Goal: Task Accomplishment & Management: Complete application form

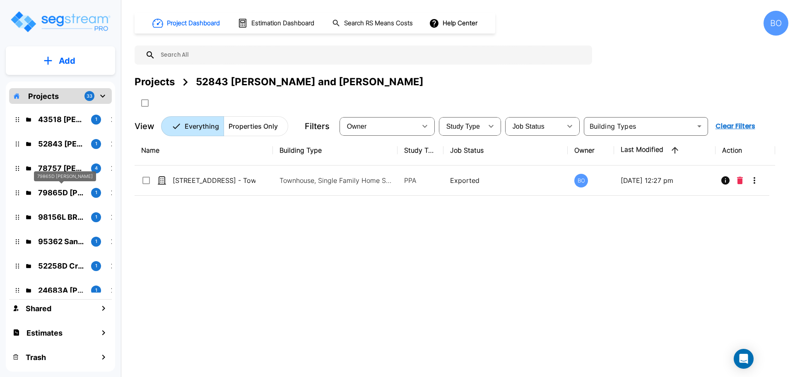
click at [63, 194] on p "79865D David Mitchell" at bounding box center [61, 192] width 46 height 11
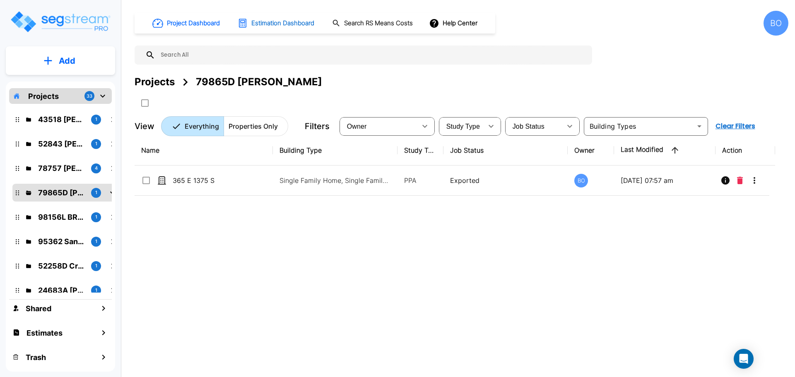
click at [304, 25] on h1 "Estimation Dashboard" at bounding box center [282, 24] width 63 height 10
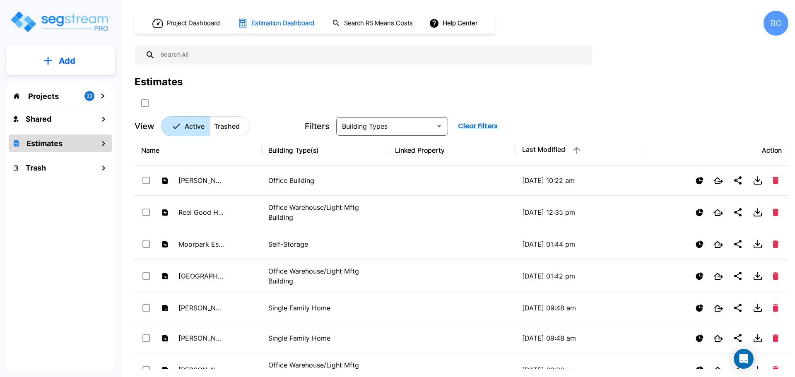
click at [53, 53] on button "Add" at bounding box center [60, 61] width 109 height 24
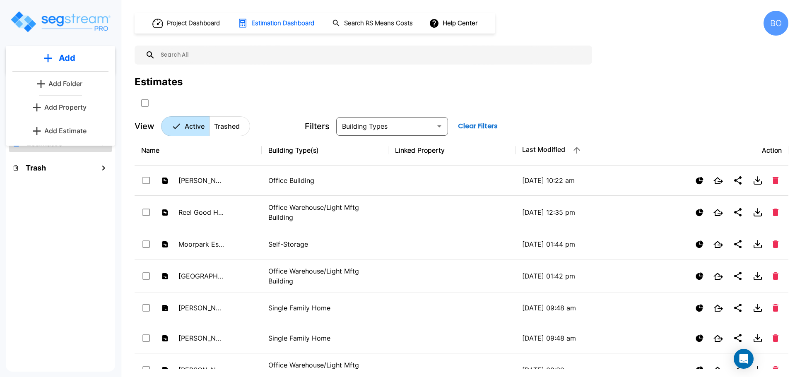
click at [63, 132] on p "Add Estimate" at bounding box center [65, 131] width 42 height 10
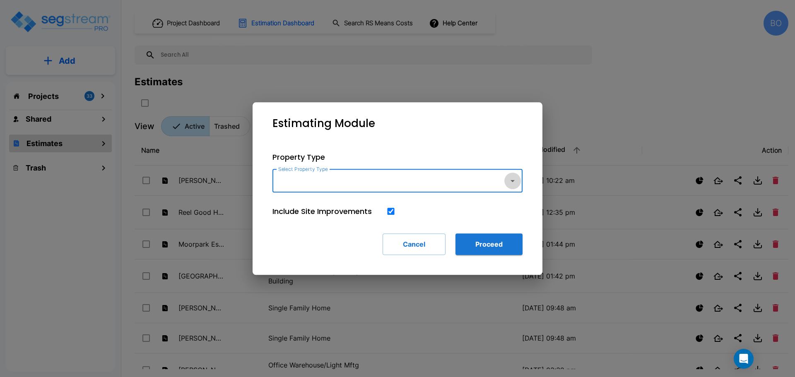
click at [515, 180] on icon "button" at bounding box center [513, 181] width 10 height 10
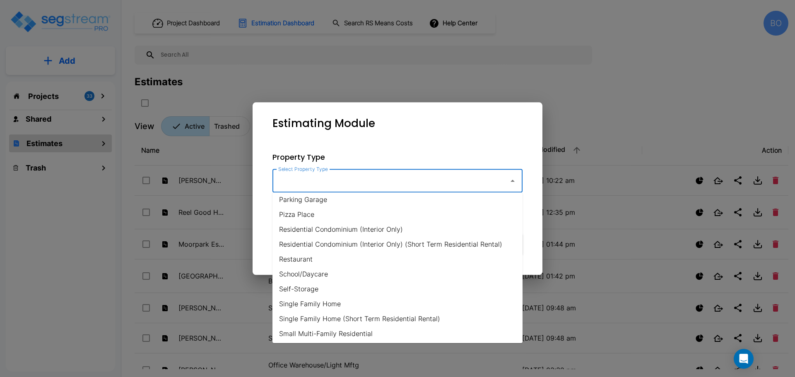
scroll to position [538, 0]
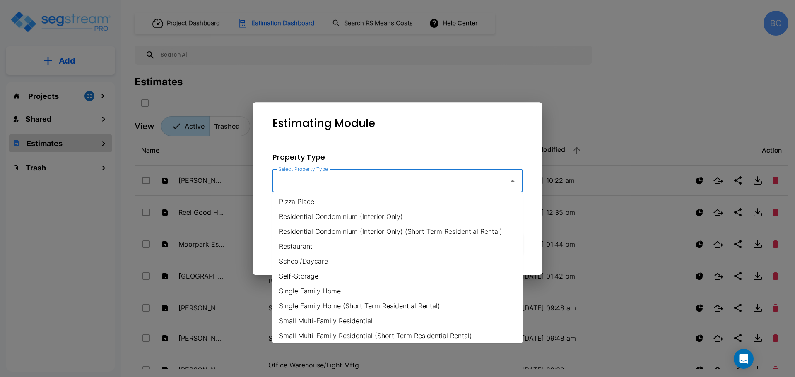
click at [349, 293] on li "Single Family Home" at bounding box center [397, 291] width 250 height 15
type input "Single Family Home"
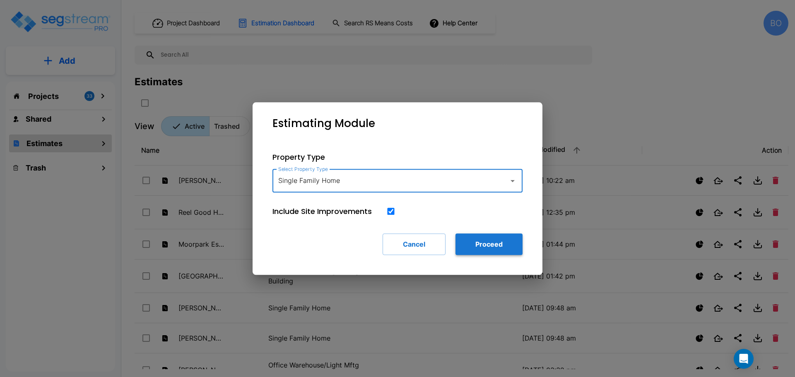
click at [486, 242] on button "Proceed" at bounding box center [488, 244] width 67 height 22
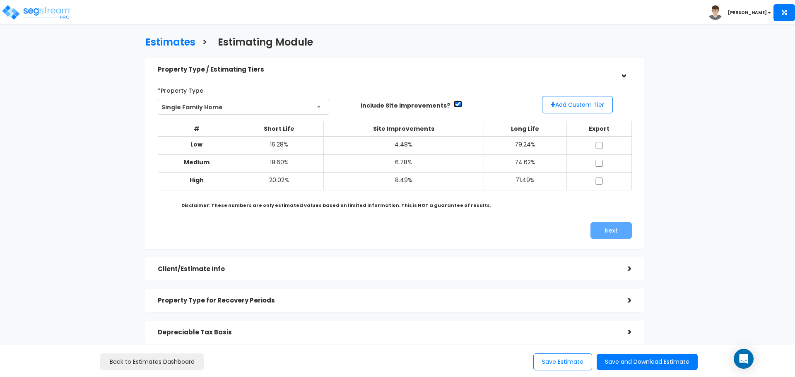
click at [454, 104] on input "checkbox" at bounding box center [458, 104] width 8 height 7
click at [454, 103] on input "checkbox" at bounding box center [458, 104] width 8 height 7
checkbox input "true"
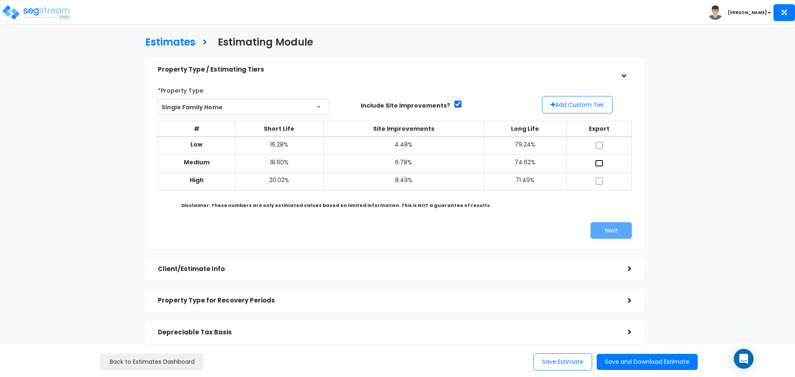
click at [599, 164] on input "checkbox" at bounding box center [599, 163] width 8 height 7
checkbox input "true"
click at [599, 147] on input "checkbox" at bounding box center [599, 145] width 8 height 7
checkbox input "true"
click at [599, 180] on input "checkbox" at bounding box center [599, 181] width 8 height 7
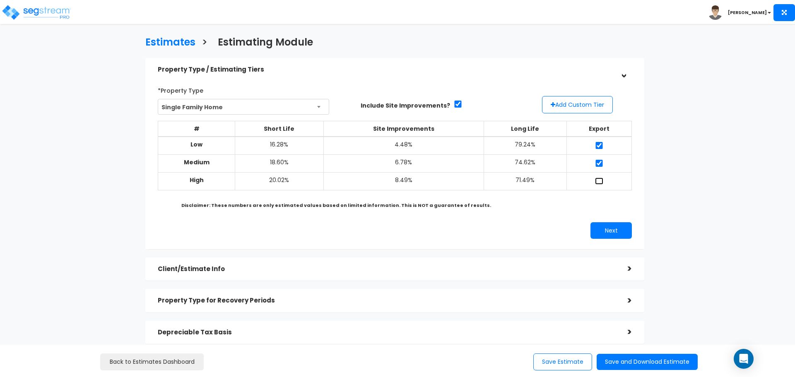
checkbox input "true"
click at [628, 267] on div ">" at bounding box center [623, 268] width 17 height 13
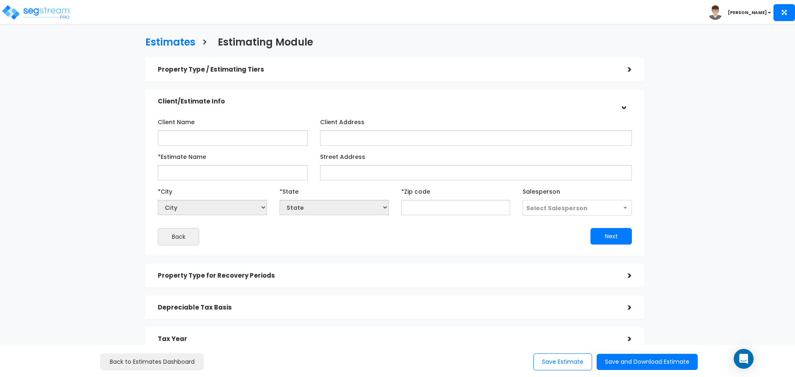
click at [621, 107] on div ">" at bounding box center [623, 101] width 13 height 17
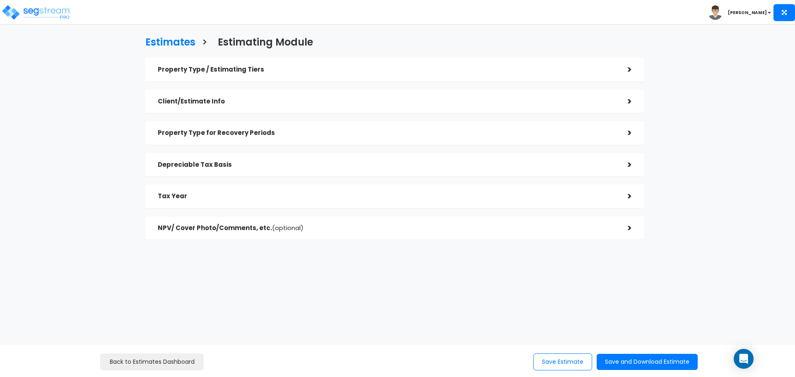
click at [627, 99] on div ">" at bounding box center [623, 101] width 17 height 13
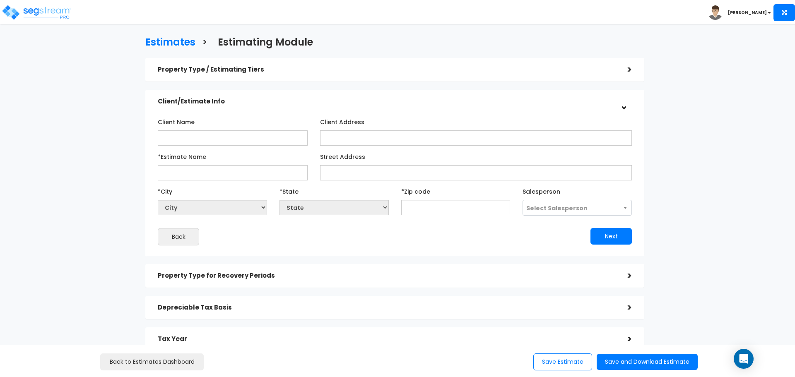
click at [625, 74] on div ">" at bounding box center [623, 69] width 17 height 13
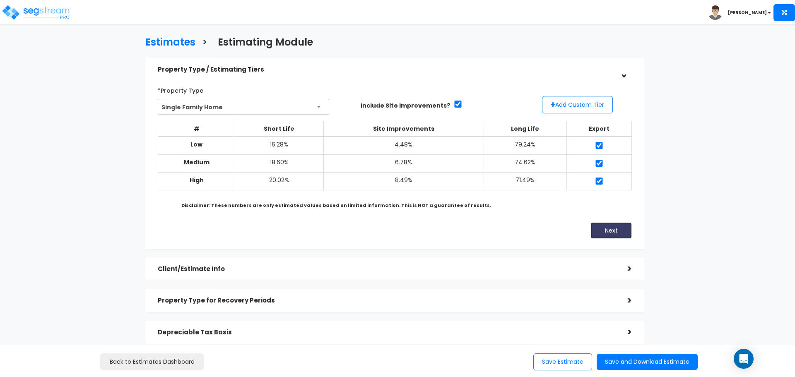
click at [612, 227] on button "Next" at bounding box center [610, 230] width 41 height 17
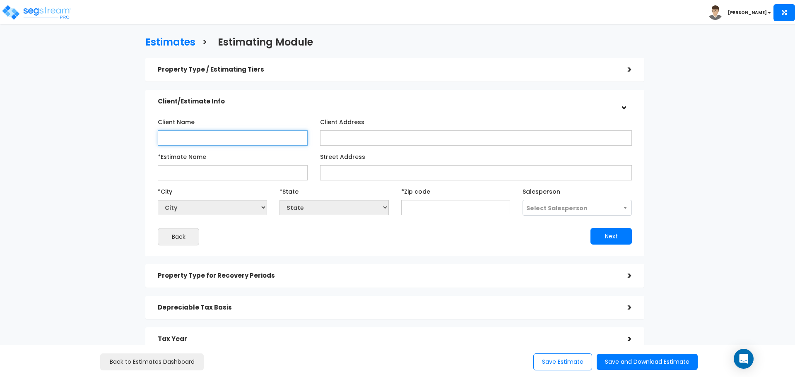
click at [283, 144] on input "Client Name" at bounding box center [233, 137] width 150 height 15
type input "[PERSON_NAME]"
click at [335, 135] on input "Client Address" at bounding box center [476, 137] width 312 height 15
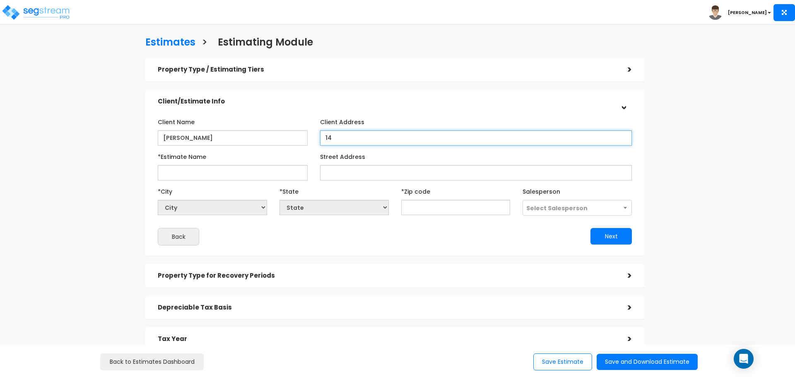
type input "1"
click at [251, 168] on input "*Estimate Name" at bounding box center [233, 172] width 150 height 15
type input "[STREET_ADDRESS]"
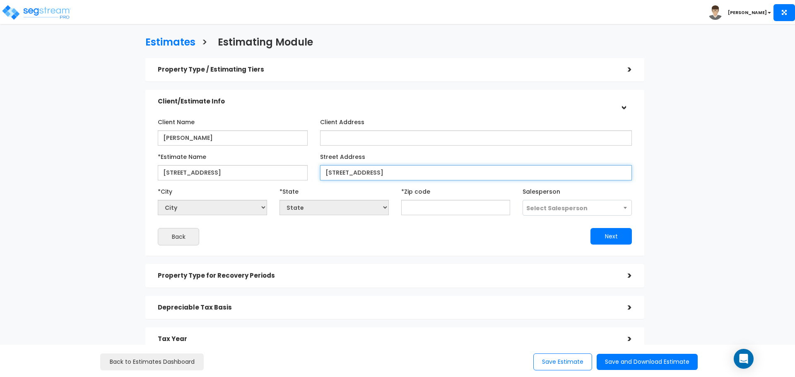
type input "[STREET_ADDRESS]"
select select "National Average"
type input "84"
select select "CO"
type input "840"
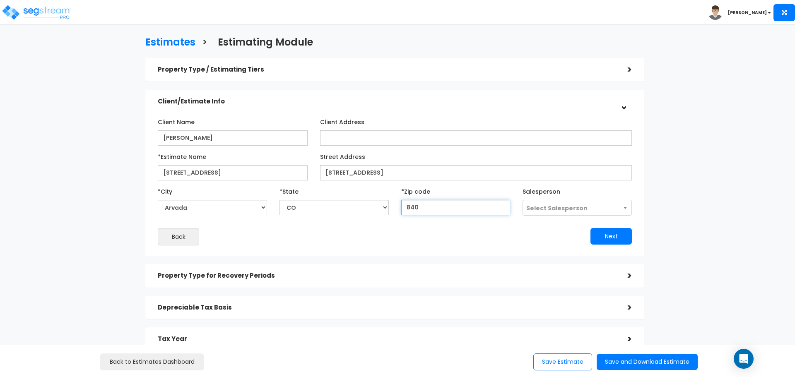
select select "UT"
type input "84075"
click at [606, 238] on button "Next" at bounding box center [610, 236] width 41 height 17
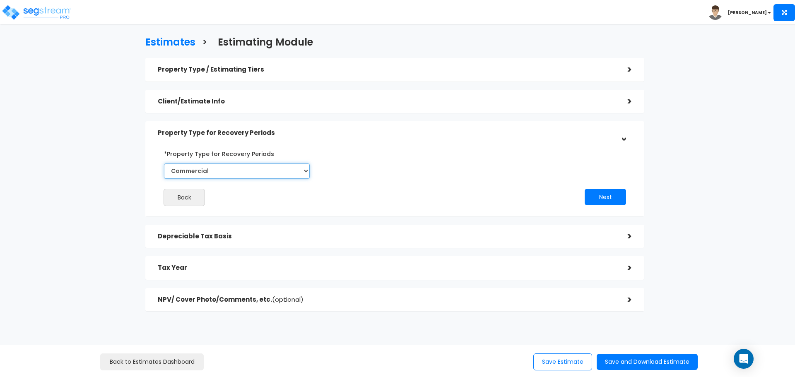
click at [307, 173] on select "Commercial Residential" at bounding box center [237, 171] width 146 height 15
select select "Residential"
click at [164, 164] on select "Commercial Residential" at bounding box center [237, 171] width 146 height 15
click at [597, 203] on button "Next" at bounding box center [604, 197] width 41 height 17
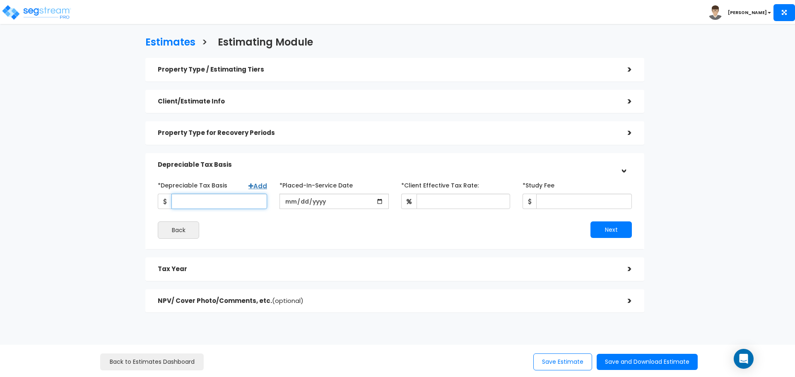
click at [195, 204] on input "*Depreciable Tax Basis" at bounding box center [219, 201] width 96 height 15
type input "427,233"
type input "0022-06-27"
drag, startPoint x: 338, startPoint y: 202, endPoint x: 272, endPoint y: 202, distance: 65.8
click at [272, 202] on div "*Depreciable Tax Basis Add 427,233 *Placed-In-Service Date" at bounding box center [395, 193] width 486 height 31
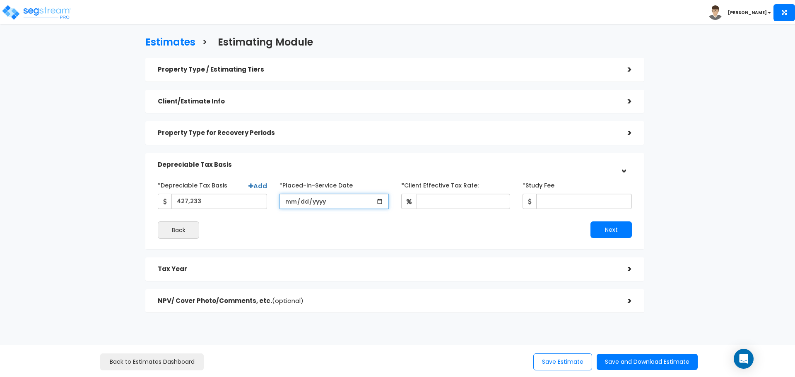
click at [315, 204] on input "date" at bounding box center [333, 201] width 109 height 15
click at [217, 203] on input "427,233" at bounding box center [219, 201] width 96 height 15
type input "2022-06-27"
click at [394, 238] on div "Back" at bounding box center [273, 229] width 243 height 17
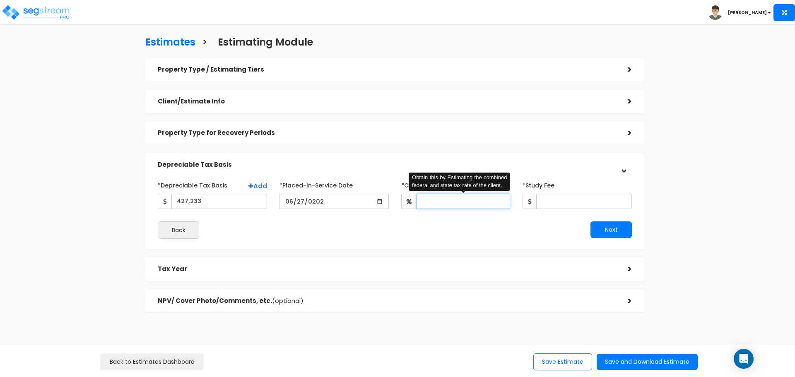
click at [434, 208] on input "*Client Effective Tax Rate:" at bounding box center [463, 201] width 94 height 15
click at [462, 228] on div "Next" at bounding box center [516, 229] width 243 height 17
click at [462, 207] on input "*Client Effective Tax Rate:" at bounding box center [463, 201] width 94 height 15
click at [483, 249] on div "*Depreciable Tax Basis Add 427,233 *Placed-In-Service Date 2022-06-27 *Purchase…" at bounding box center [394, 208] width 499 height 81
click at [458, 200] on input "*Client Effective Tax Rate:" at bounding box center [463, 201] width 94 height 15
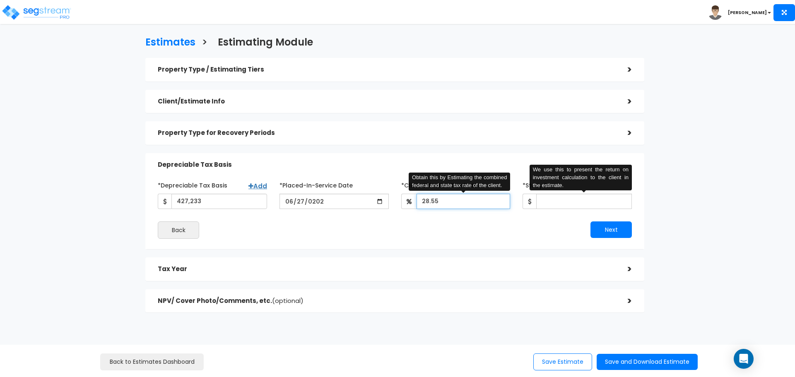
type input "28.55"
click at [551, 197] on input "*Study Fee" at bounding box center [584, 201] width 96 height 15
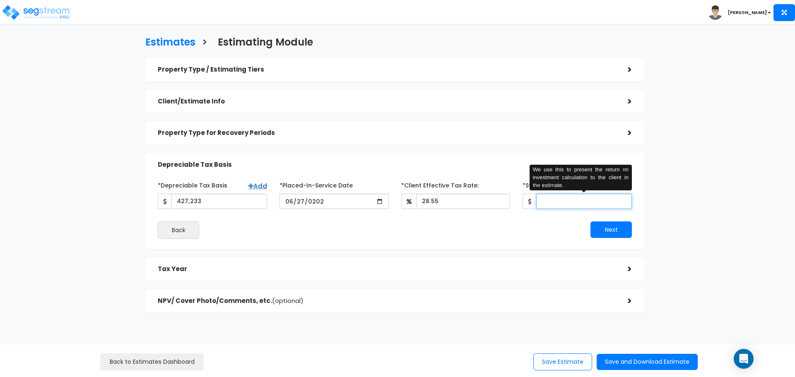
click at [545, 201] on input "*Study Fee" at bounding box center [584, 201] width 96 height 15
type input "2,950"
click at [260, 186] on link "Add" at bounding box center [257, 186] width 19 height 9
select select
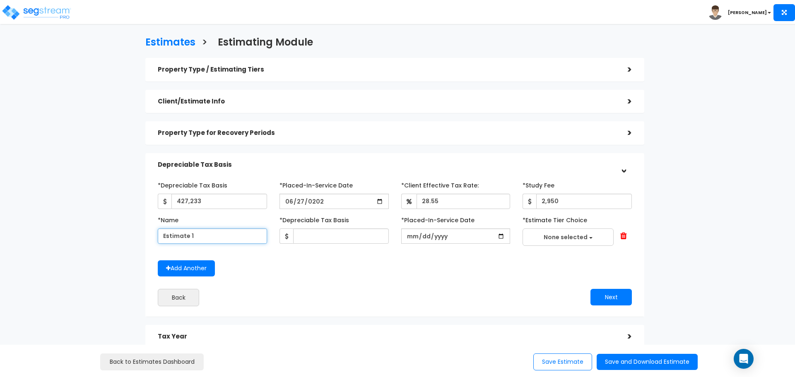
click at [227, 235] on input "Estimate 1" at bounding box center [212, 236] width 109 height 15
drag, startPoint x: 208, startPoint y: 236, endPoint x: 128, endPoint y: 244, distance: 80.8
click at [128, 244] on div "Estimates > Estimating Module Property Type / Estimating Tiers > *Property Type…" at bounding box center [395, 210] width 652 height 505
click at [214, 235] on input "Estimate 1" at bounding box center [212, 236] width 109 height 15
drag, startPoint x: 214, startPoint y: 235, endPoint x: 135, endPoint y: 240, distance: 79.2
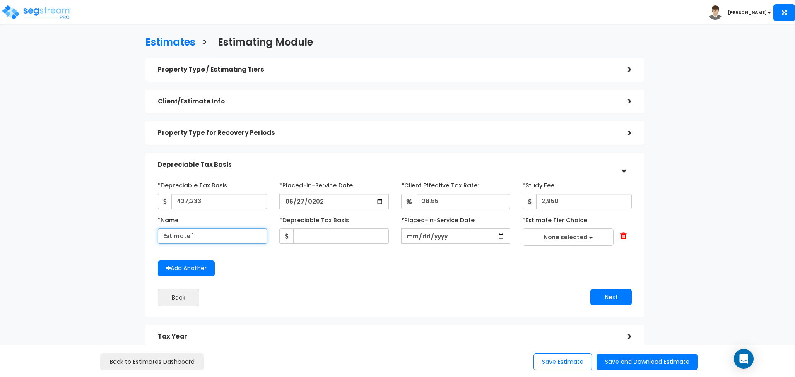
click at [135, 240] on div "Estimates > Estimating Module Property Type / Estimating Tiers > *Property Type…" at bounding box center [395, 210] width 652 height 505
type input "1787 N Belvedere Way"
click at [316, 234] on input "text" at bounding box center [341, 236] width 96 height 15
click at [213, 200] on input "427,233" at bounding box center [219, 201] width 96 height 15
drag, startPoint x: 206, startPoint y: 200, endPoint x: 164, endPoint y: 204, distance: 42.4
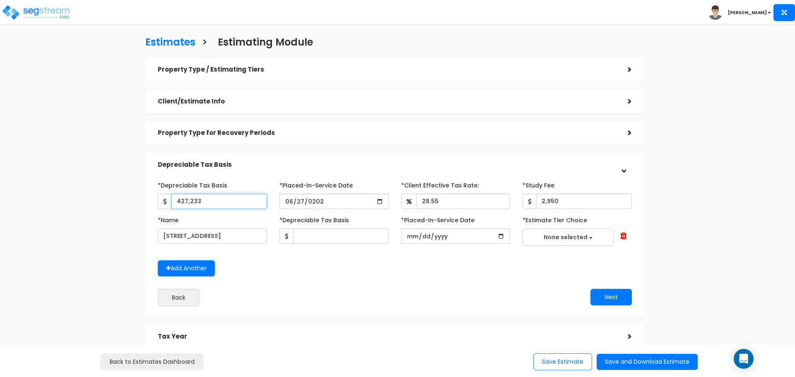
click at [164, 204] on div "427,233" at bounding box center [212, 201] width 109 height 15
type input "387,746"
click at [322, 236] on input "text" at bounding box center [341, 236] width 96 height 15
click at [315, 231] on input "text" at bounding box center [341, 236] width 96 height 15
type input "185,846"
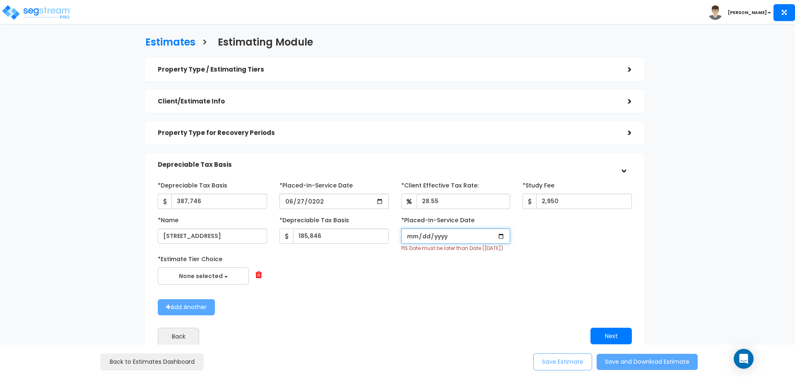
type input "18520-07-12"
type input "2018-07-12"
click at [226, 278] on b "button" at bounding box center [225, 277] width 3 height 2
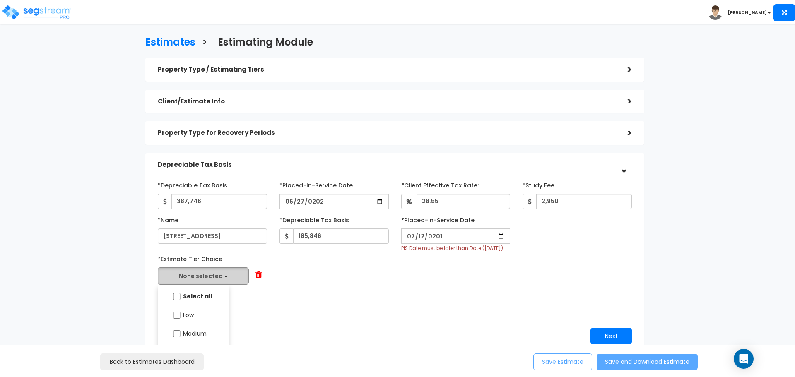
scroll to position [41, 0]
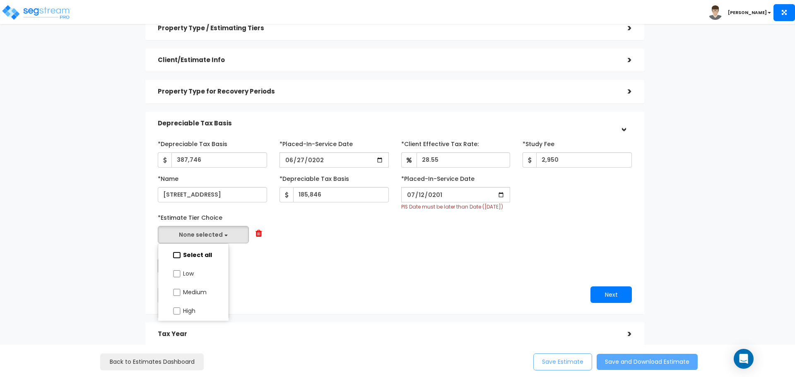
click at [177, 259] on input "Select all" at bounding box center [177, 255] width 8 height 7
checkbox input "true"
select select "Low"
checkbox input "true"
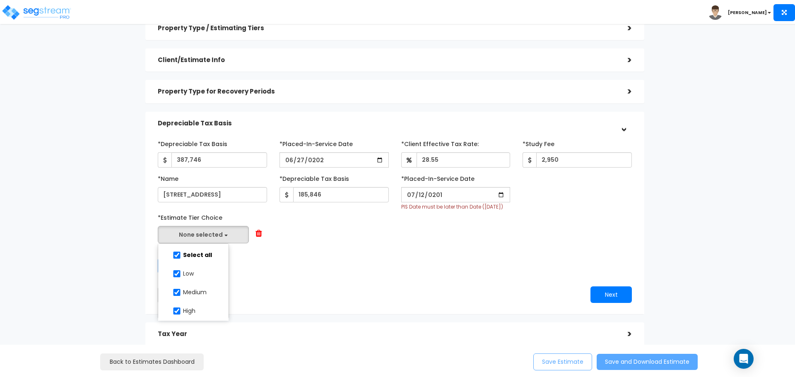
checkbox input "true"
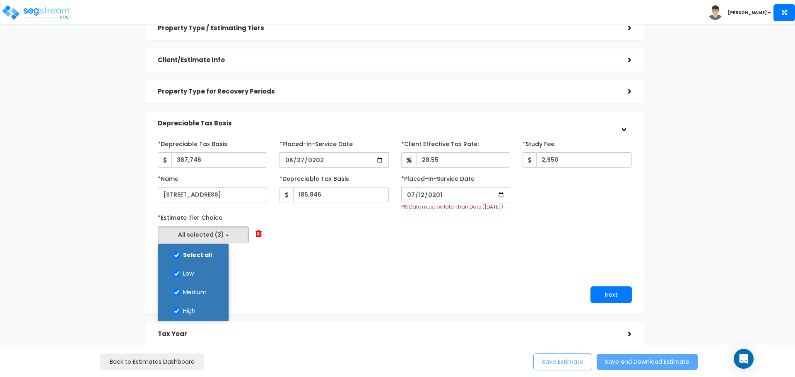
click at [379, 274] on div "Add Another" at bounding box center [395, 266] width 486 height 16
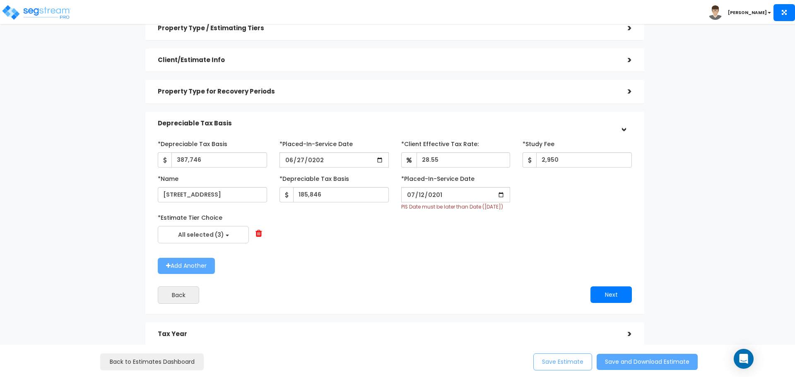
scroll to position [0, 0]
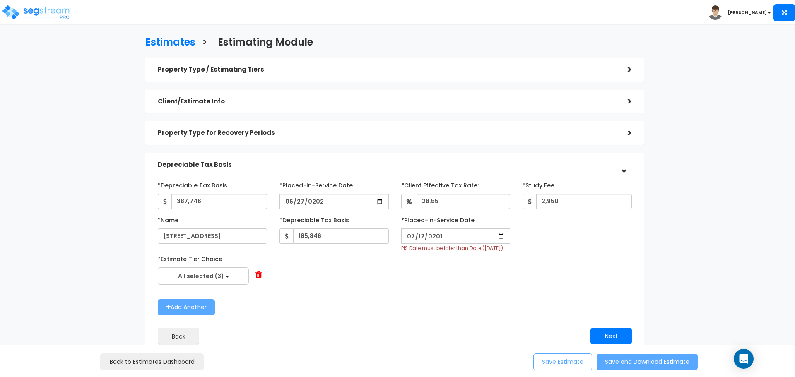
click at [628, 69] on div ">" at bounding box center [623, 69] width 17 height 13
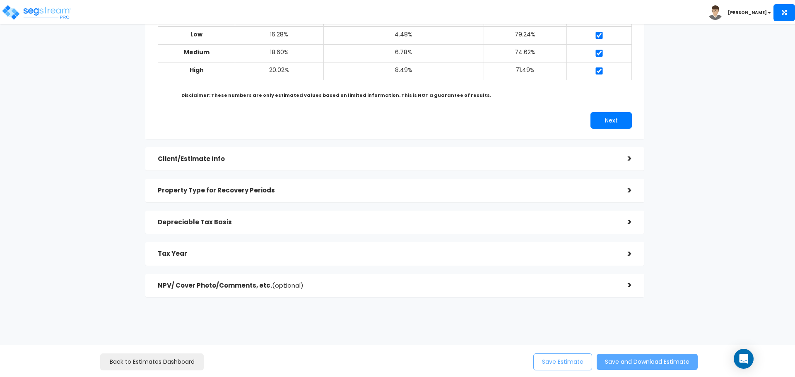
scroll to position [113, 0]
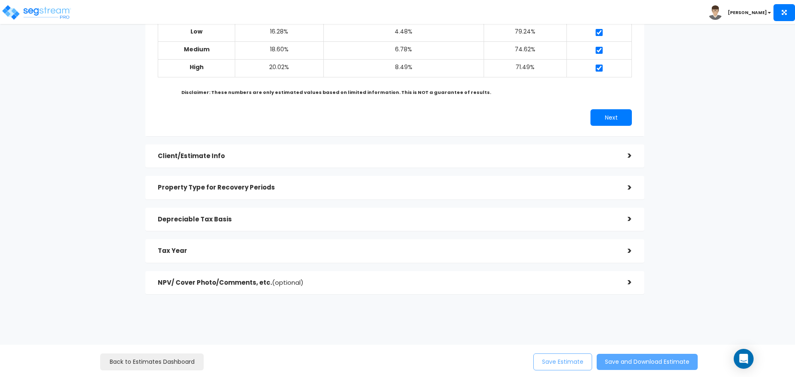
click at [629, 181] on div ">" at bounding box center [623, 187] width 17 height 13
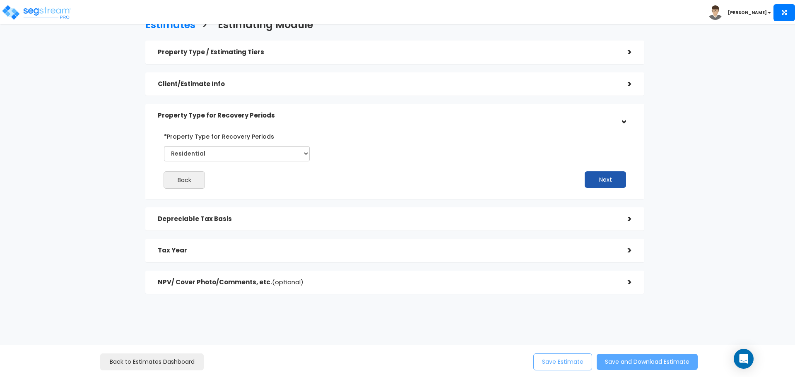
scroll to position [17, 0]
click at [628, 220] on div ">" at bounding box center [623, 219] width 17 height 13
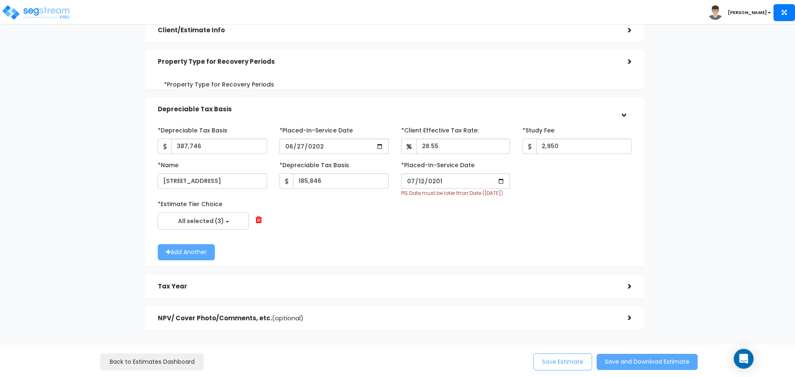
scroll to position [77, 0]
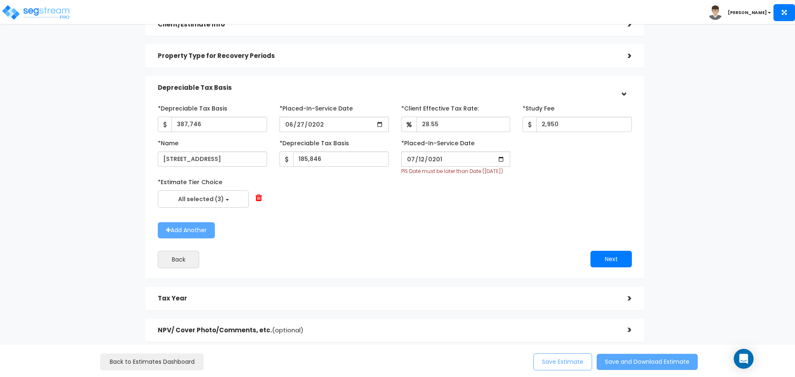
click at [260, 202] on span at bounding box center [258, 198] width 7 height 8
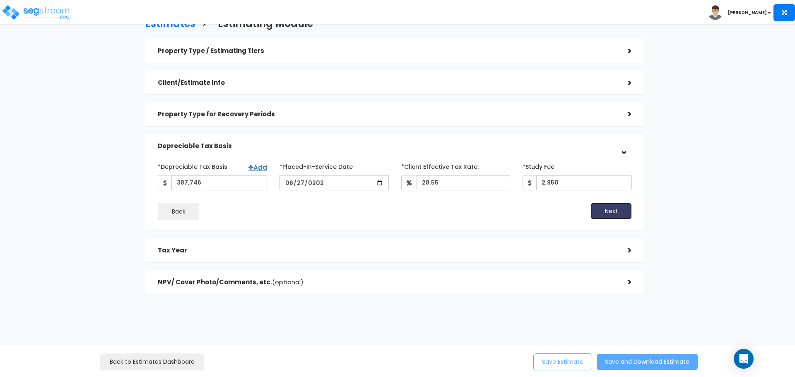
click at [619, 206] on button "Next" at bounding box center [610, 211] width 41 height 17
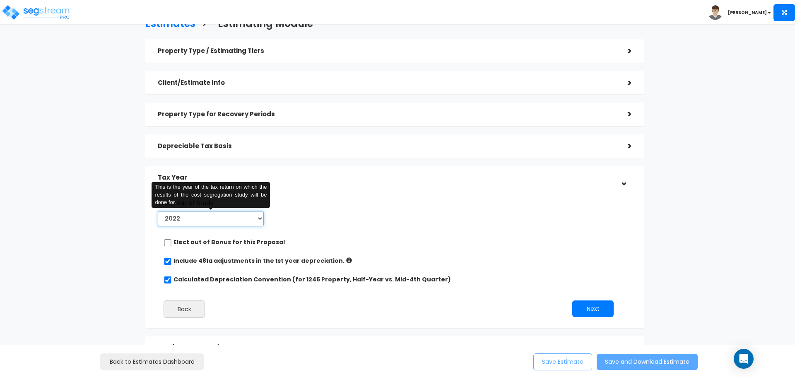
click at [258, 219] on select "2022 2023 2024 2025 2026" at bounding box center [211, 218] width 106 height 15
select select "2025"
click at [158, 211] on select "2022 2023 2024 2025 2026" at bounding box center [211, 218] width 106 height 15
click at [630, 144] on div ">" at bounding box center [623, 146] width 17 height 13
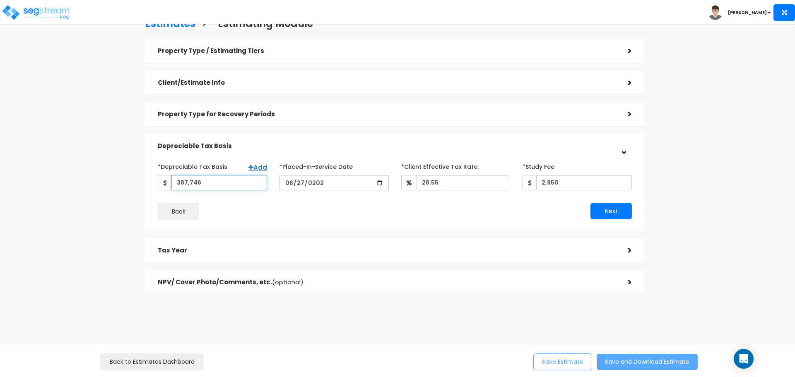
click at [212, 185] on input "387,746" at bounding box center [219, 182] width 96 height 15
drag, startPoint x: 214, startPoint y: 183, endPoint x: 124, endPoint y: 190, distance: 90.1
click at [124, 190] on div "Estimates > Estimating Module Property Type / Estimating Tiers > *Property Type…" at bounding box center [395, 159] width 652 height 438
type input "427,233"
click at [606, 209] on button "Next" at bounding box center [610, 211] width 41 height 17
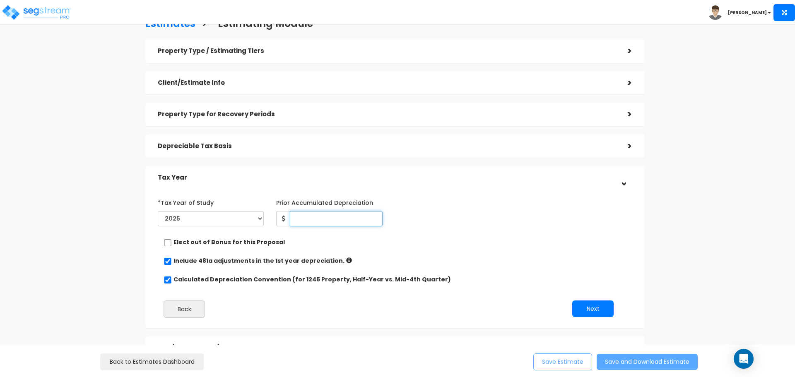
click at [337, 222] on input "Prior Accumulated Depreciation" at bounding box center [336, 218] width 92 height 15
type input "39,487"
click at [500, 221] on div "*Tax Year of Study 2022 2023 2024 2025 2026 Prior Accumulated Depreciation 39,4…" at bounding box center [389, 213] width 474 height 34
click at [601, 306] on button "Next" at bounding box center [592, 309] width 41 height 17
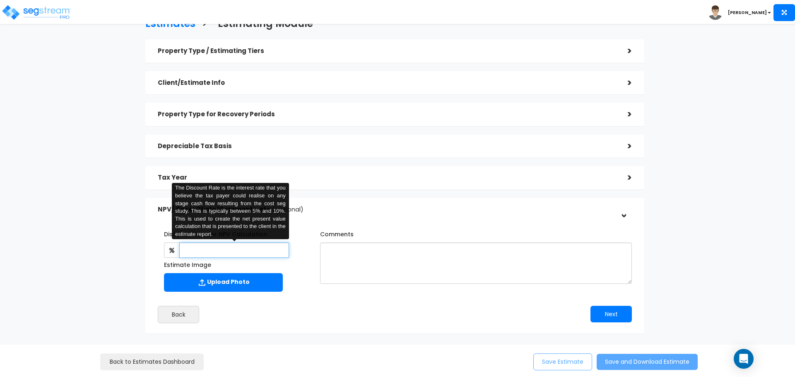
click at [214, 252] on input "text" at bounding box center [233, 250] width 109 height 15
type input "5"
click at [309, 295] on div "Discount Rate for NPV Calculation: 5 The Discount Rate is the interest rate tha…" at bounding box center [233, 261] width 162 height 68
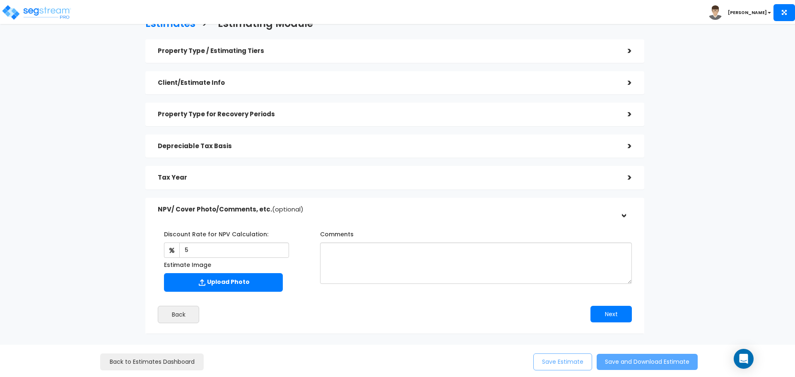
click at [348, 306] on div "Back" at bounding box center [273, 314] width 243 height 17
click at [392, 310] on div "Back" at bounding box center [273, 314] width 243 height 17
click at [525, 317] on div "Next" at bounding box center [516, 314] width 243 height 17
click at [613, 317] on button "Next" at bounding box center [610, 314] width 41 height 17
click at [605, 318] on button "Next" at bounding box center [610, 314] width 41 height 17
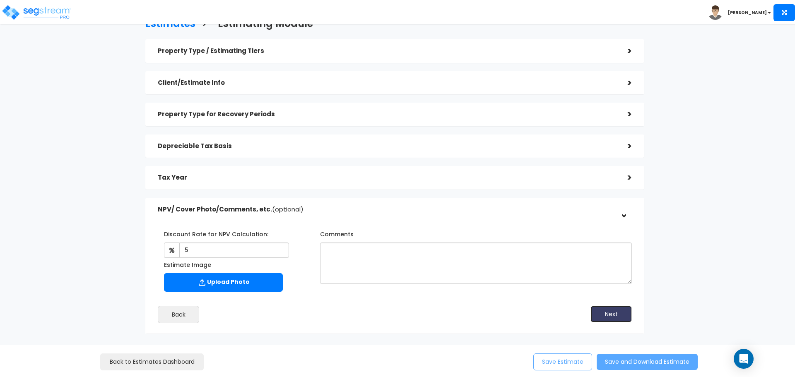
click at [615, 320] on button "Next" at bounding box center [610, 314] width 41 height 17
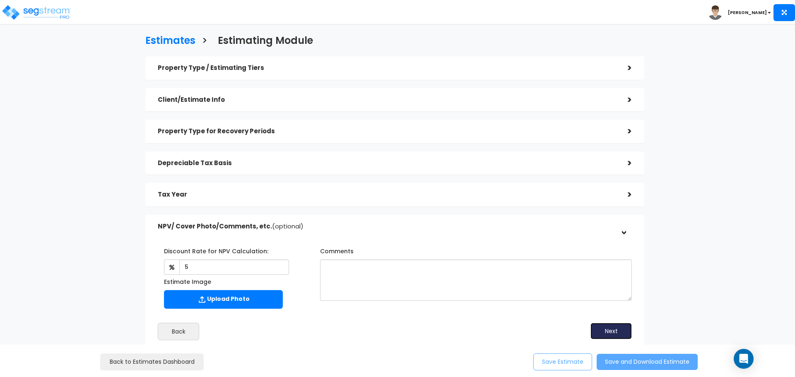
scroll to position [0, 0]
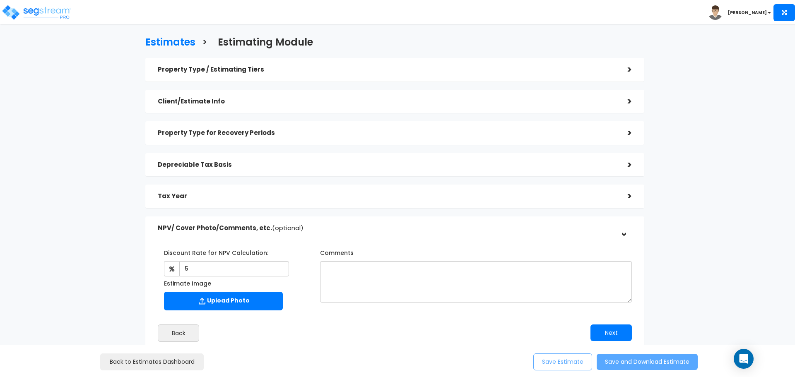
click at [634, 68] on div "Property Type / Estimating Tiers >" at bounding box center [394, 70] width 499 height 24
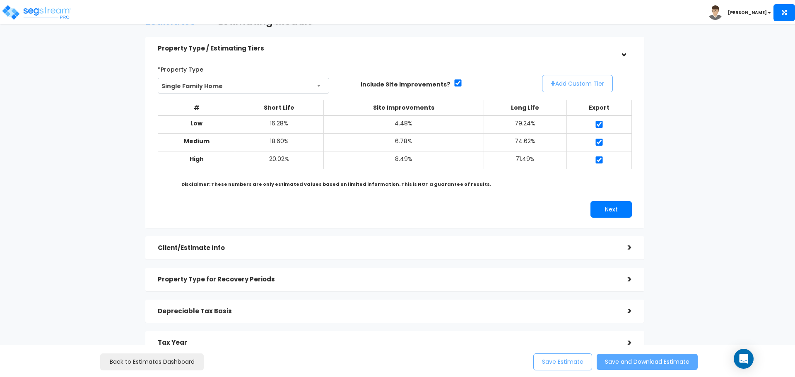
scroll to position [41, 0]
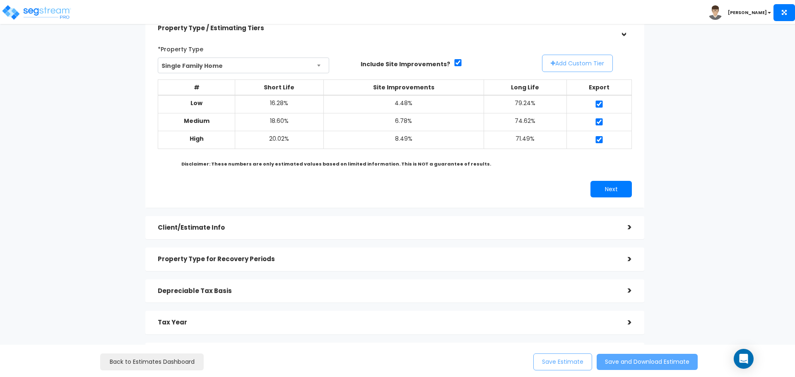
click at [628, 223] on div ">" at bounding box center [623, 227] width 17 height 13
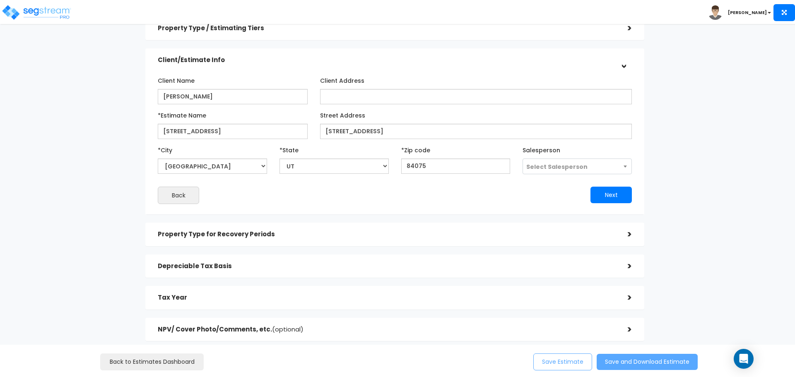
click at [627, 236] on div ">" at bounding box center [623, 234] width 17 height 13
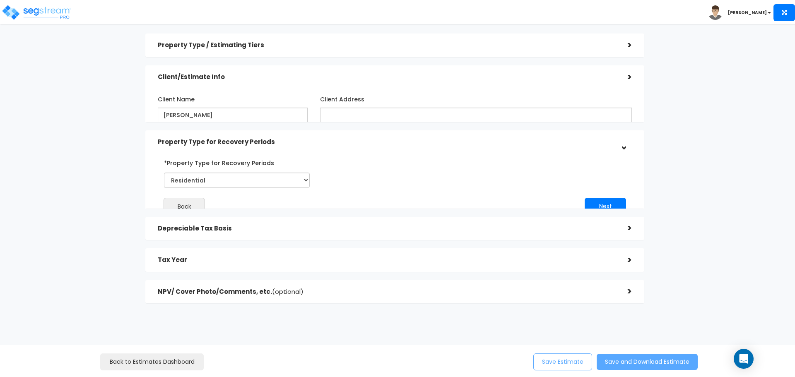
scroll to position [17, 0]
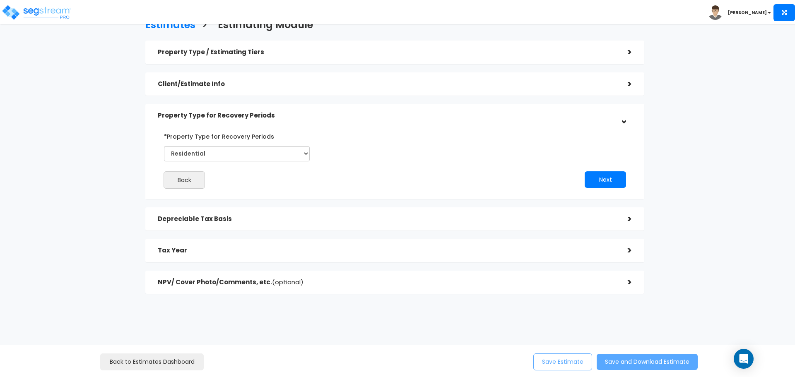
click at [622, 214] on div ">" at bounding box center [623, 219] width 17 height 13
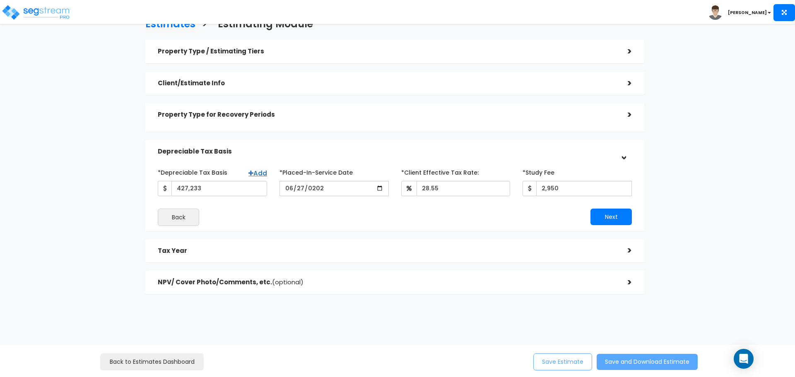
scroll to position [19, 0]
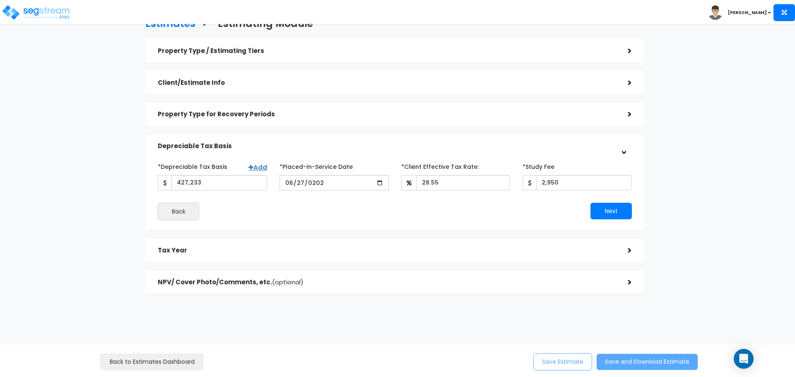
click at [623, 247] on div ">" at bounding box center [623, 250] width 17 height 13
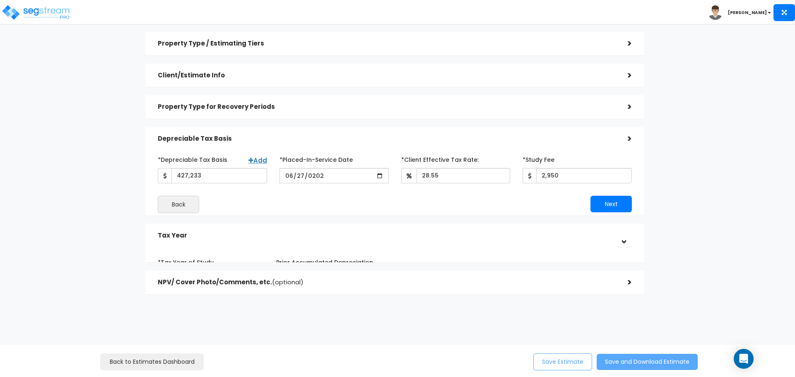
scroll to position [41, 0]
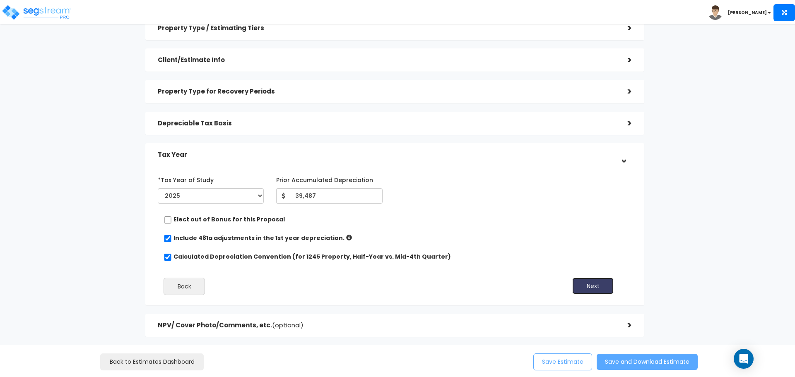
click at [604, 292] on button "Next" at bounding box center [592, 286] width 41 height 17
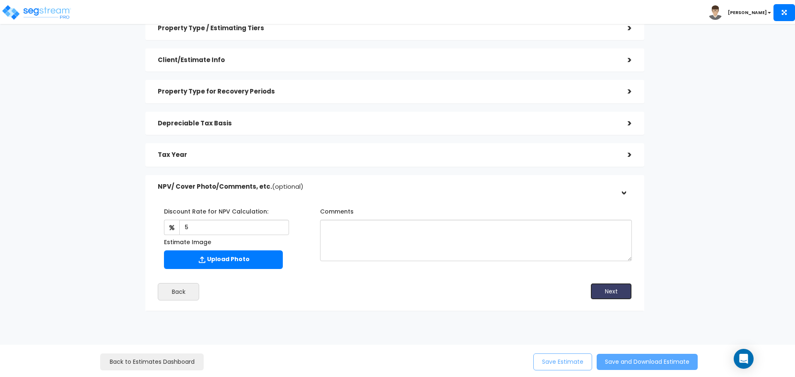
click at [614, 293] on button "Next" at bounding box center [610, 291] width 41 height 17
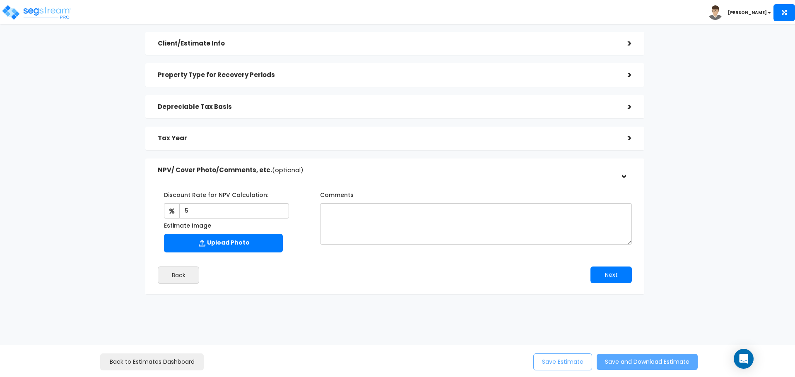
scroll to position [58, 0]
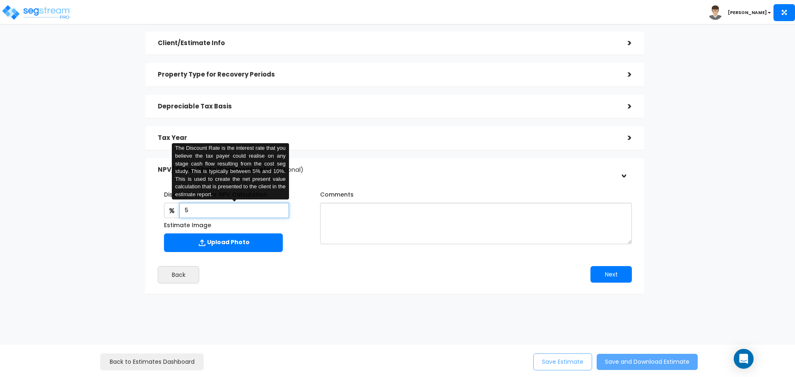
drag, startPoint x: 208, startPoint y: 206, endPoint x: 165, endPoint y: 212, distance: 43.0
click at [166, 212] on div "5 The Discount Rate is the interest rate that you believe the tax payer could r…" at bounding box center [226, 210] width 125 height 15
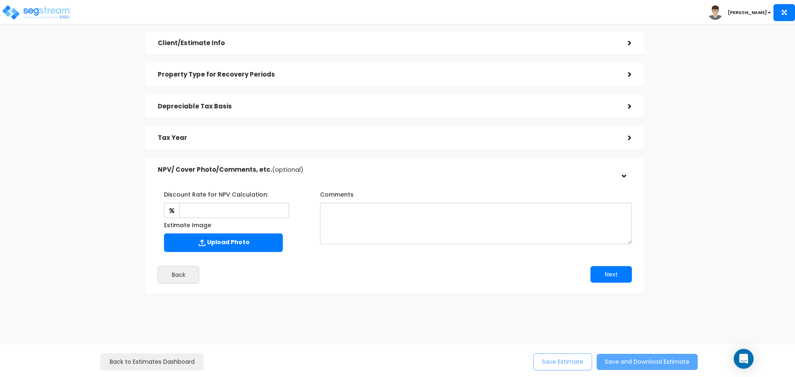
click at [371, 250] on div "Discount Rate for NPV Calculation: The Discount Rate is the interest rate that …" at bounding box center [395, 219] width 486 height 72
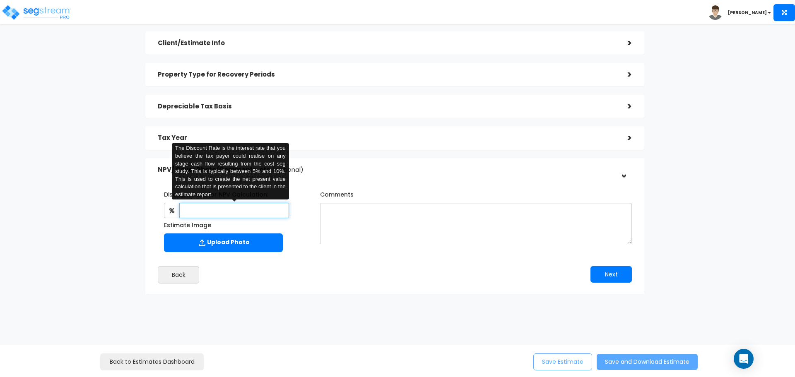
click at [215, 212] on input "text" at bounding box center [233, 210] width 109 height 15
type input "5"
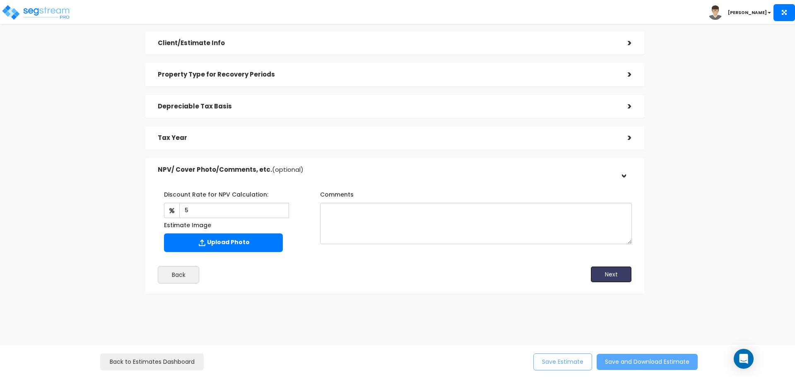
click at [612, 269] on button "Next" at bounding box center [610, 274] width 41 height 17
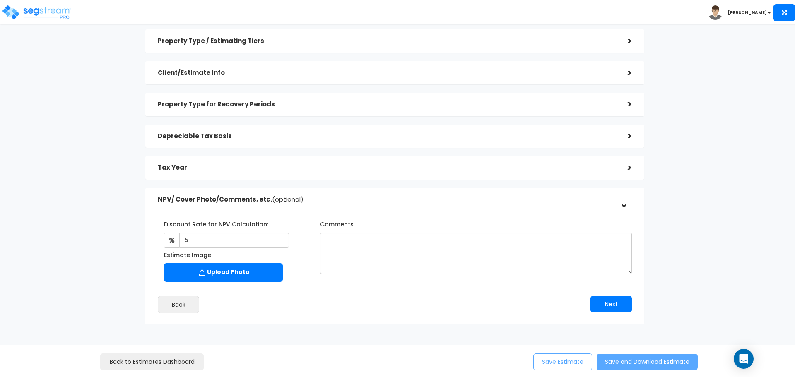
scroll to position [0, 0]
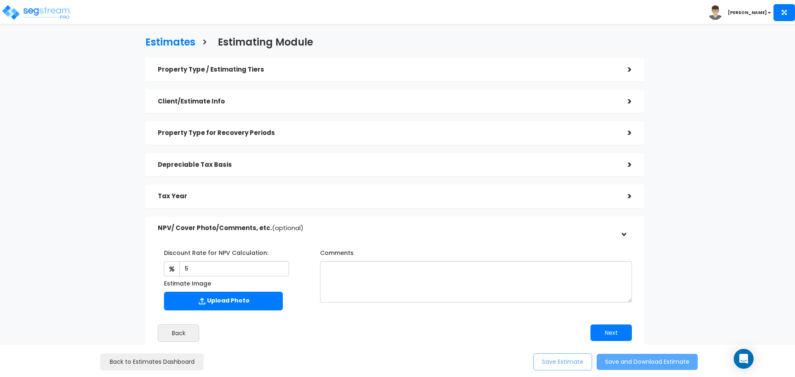
click at [628, 70] on div ">" at bounding box center [623, 69] width 17 height 13
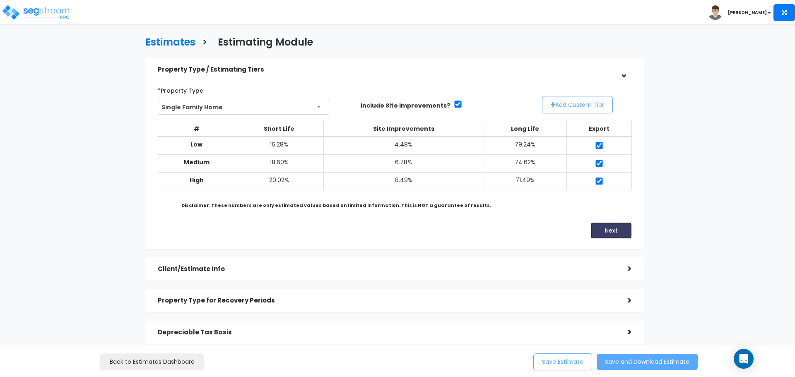
click at [605, 232] on button "Next" at bounding box center [610, 230] width 41 height 17
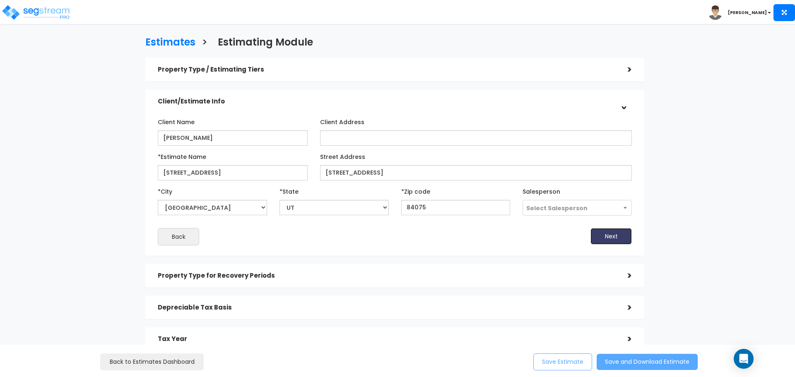
click at [618, 239] on button "Next" at bounding box center [610, 236] width 41 height 17
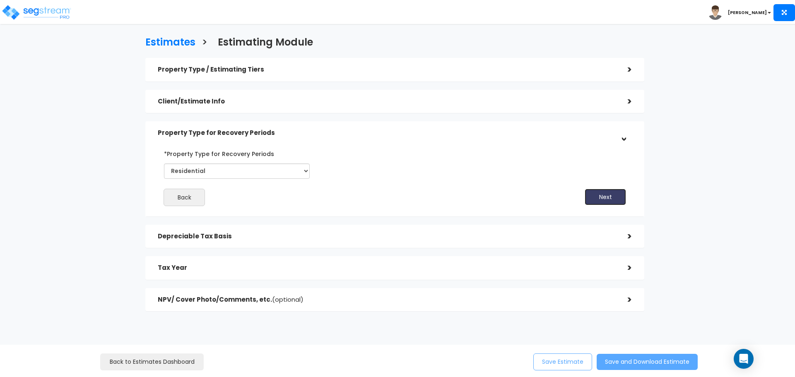
click at [613, 200] on button "Next" at bounding box center [604, 197] width 41 height 17
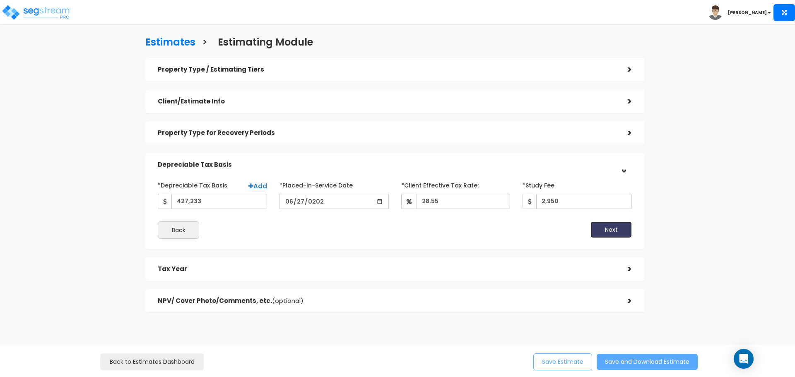
click at [616, 226] on button "Next" at bounding box center [610, 229] width 41 height 17
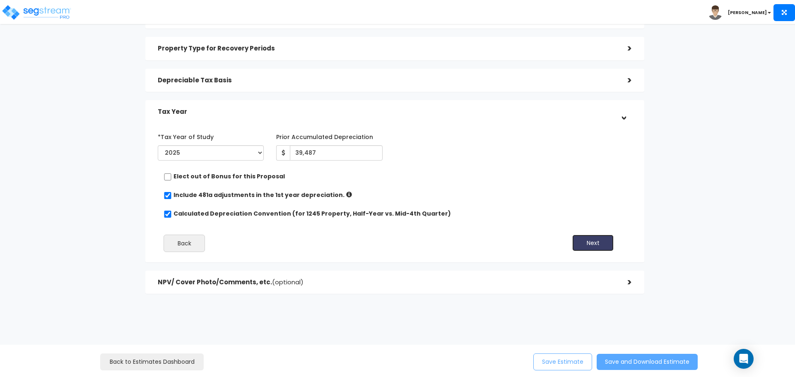
click at [603, 246] on button "Next" at bounding box center [592, 243] width 41 height 17
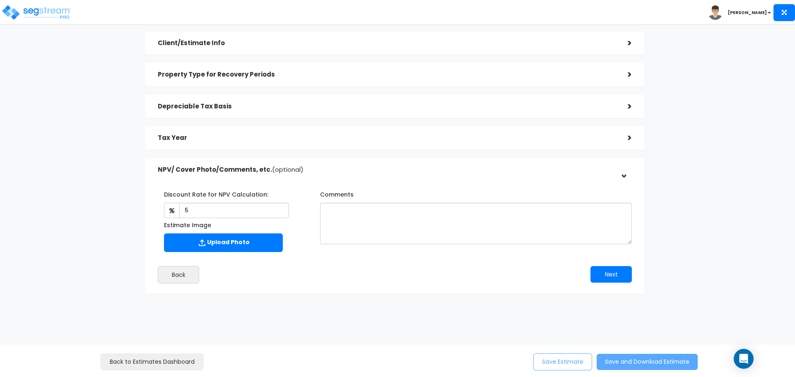
scroll to position [58, 0]
click at [607, 274] on button "Next" at bounding box center [610, 274] width 41 height 17
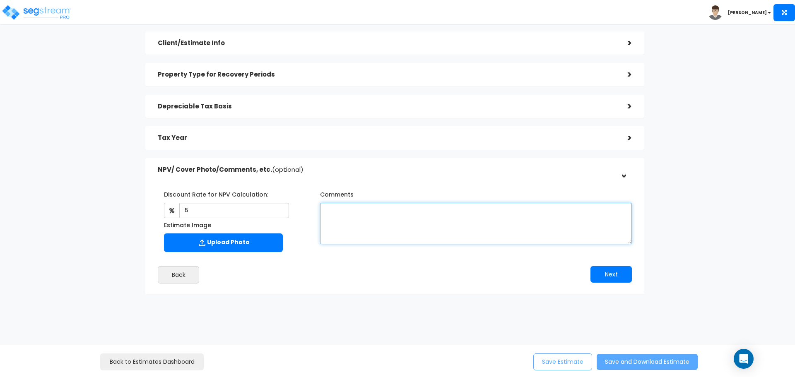
click at [493, 221] on textarea "Comments" at bounding box center [476, 223] width 312 height 41
click at [488, 220] on textarea "5" at bounding box center [476, 223] width 312 height 41
type textarea "5"
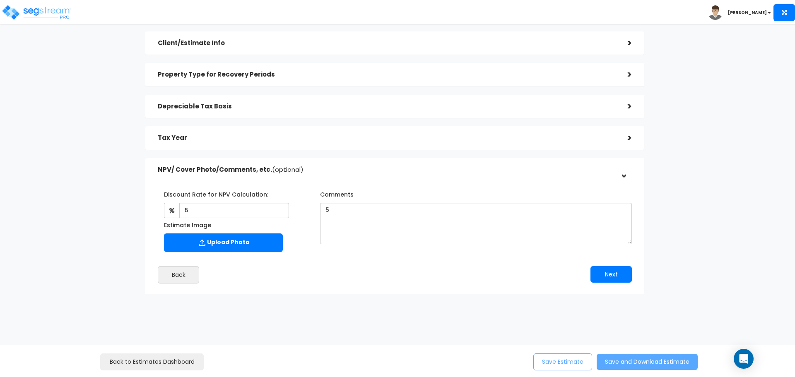
drag, startPoint x: 558, startPoint y: 261, endPoint x: 560, endPoint y: 268, distance: 7.6
click at [559, 261] on div "Discount Rate for NPV Calculation: 5 Estimate Image" at bounding box center [395, 233] width 486 height 108
click at [593, 275] on button "Next" at bounding box center [610, 274] width 41 height 17
click at [600, 276] on button "Next" at bounding box center [610, 274] width 41 height 17
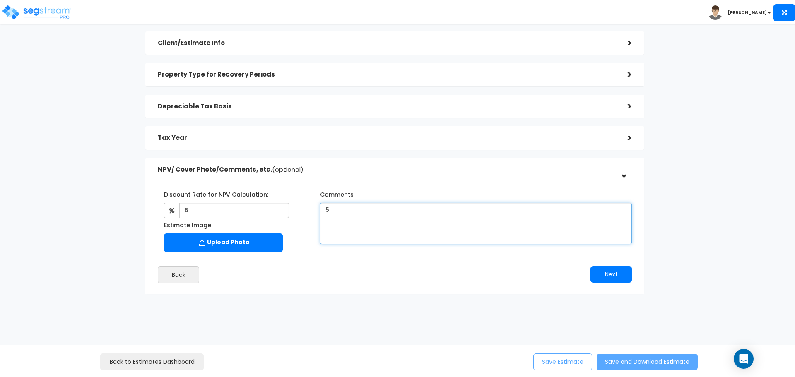
drag, startPoint x: 452, startPoint y: 219, endPoint x: 323, endPoint y: 224, distance: 129.2
click at [323, 224] on textarea "5" at bounding box center [476, 223] width 312 height 41
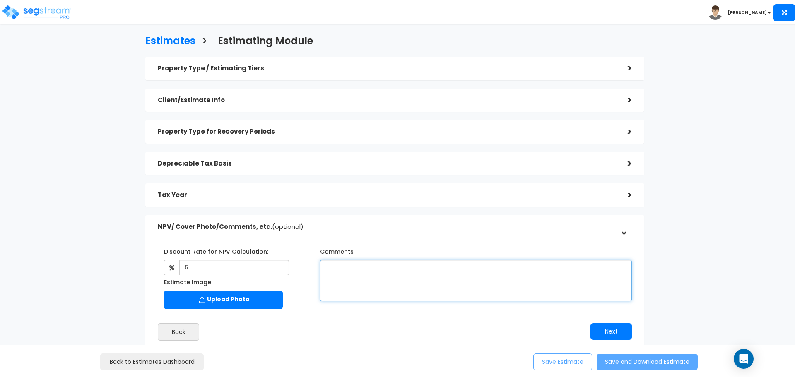
scroll to position [0, 0]
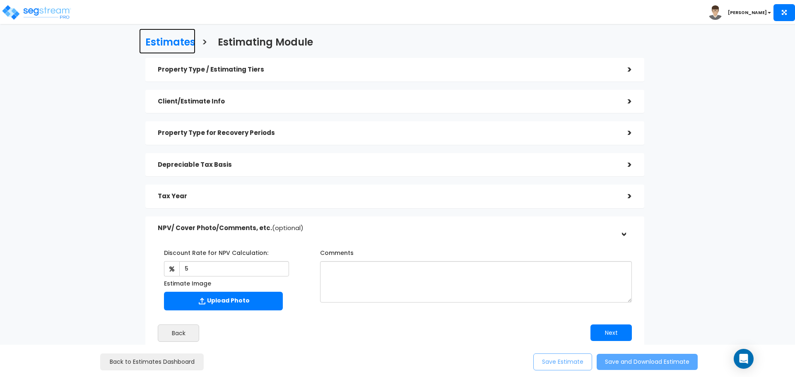
click at [171, 40] on h3 "Estimates" at bounding box center [170, 43] width 50 height 13
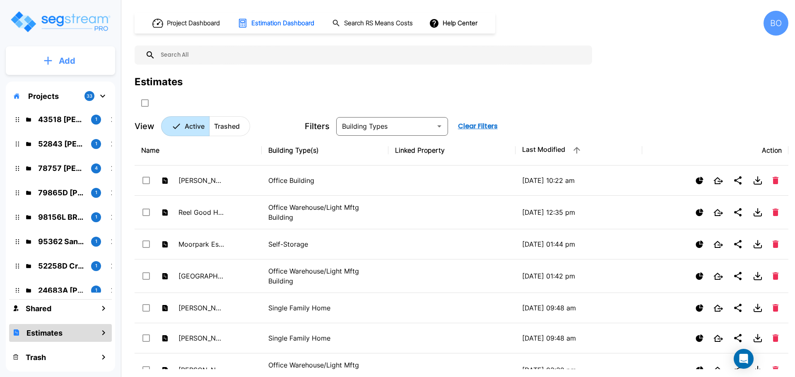
click at [70, 60] on p "Add" at bounding box center [67, 61] width 17 height 12
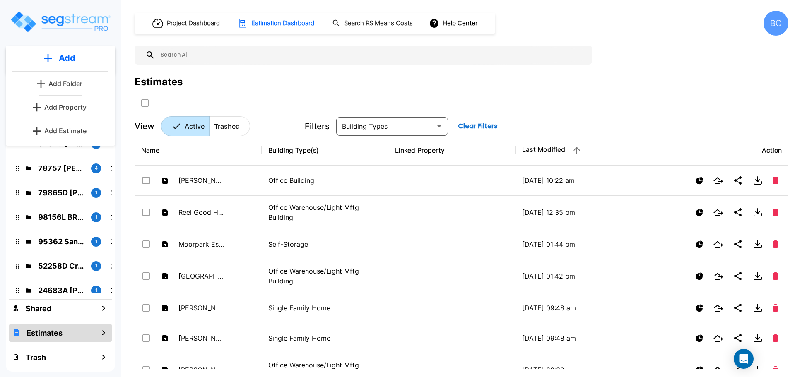
click at [65, 128] on p "Add Estimate" at bounding box center [65, 131] width 42 height 10
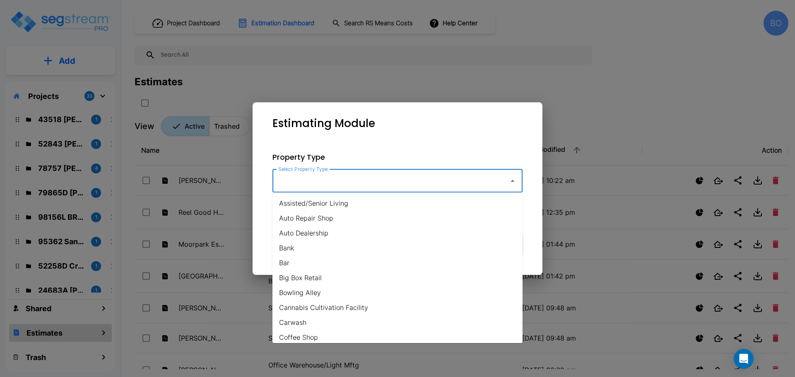
click at [324, 177] on input "Select Property Type" at bounding box center [388, 181] width 225 height 16
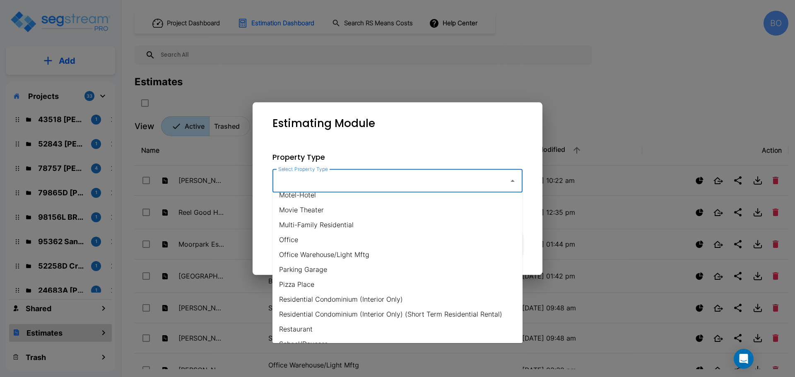
scroll to position [601, 0]
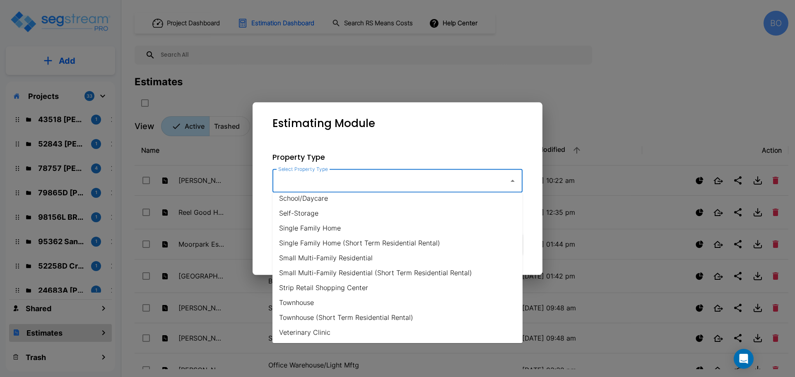
click at [318, 228] on li "Single Family Home" at bounding box center [397, 228] width 250 height 15
type input "Single Family Home"
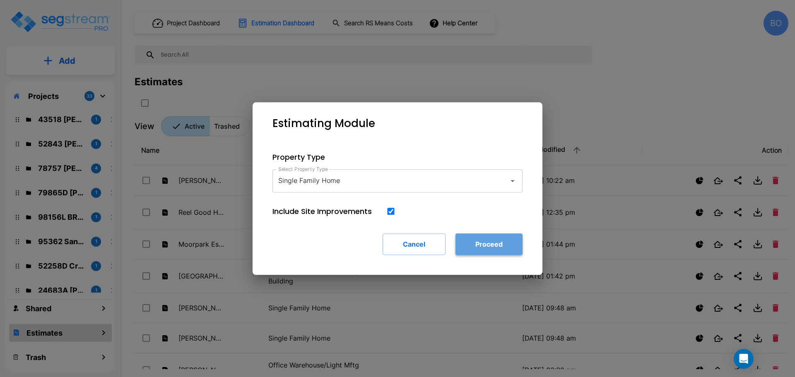
click at [502, 240] on button "Proceed" at bounding box center [488, 244] width 67 height 22
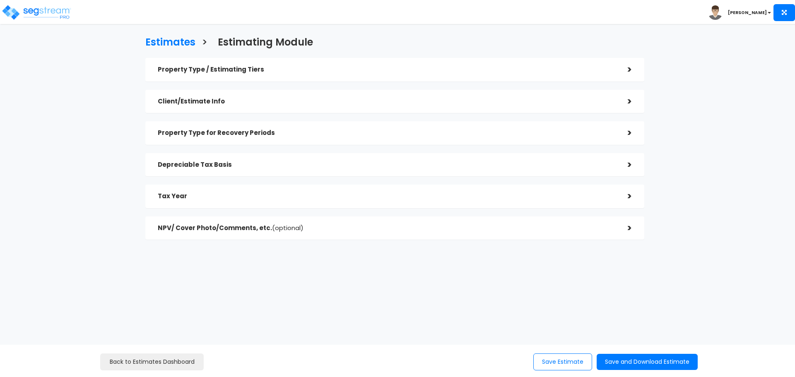
checkbox input "true"
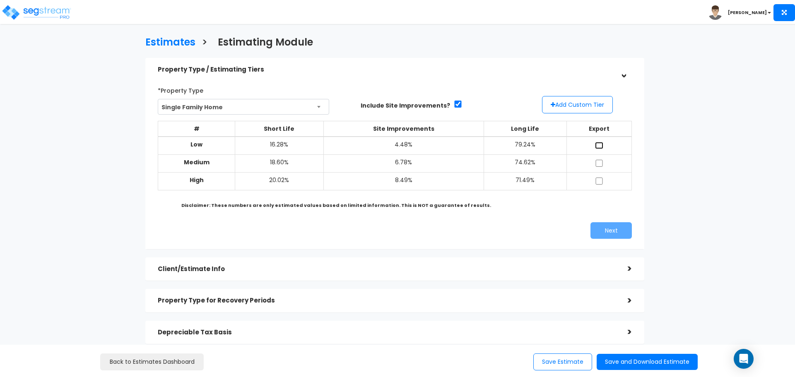
click at [599, 145] on input "checkbox" at bounding box center [599, 145] width 8 height 7
checkbox input "true"
click at [599, 161] on input "checkbox" at bounding box center [599, 163] width 8 height 7
checkbox input "true"
click at [601, 178] on input "checkbox" at bounding box center [599, 181] width 8 height 7
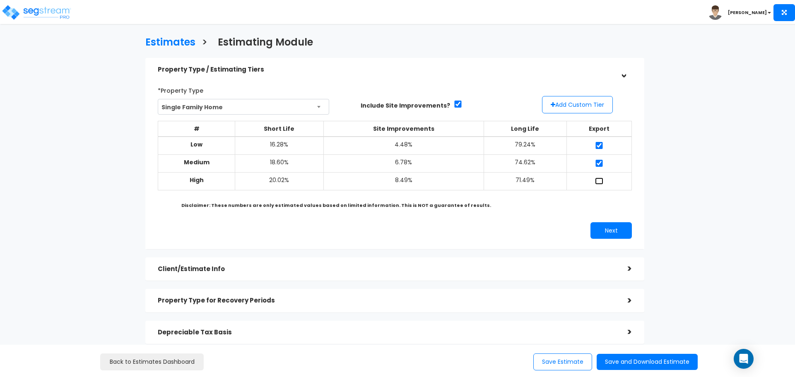
checkbox input "true"
click at [613, 229] on button "Next" at bounding box center [610, 230] width 41 height 17
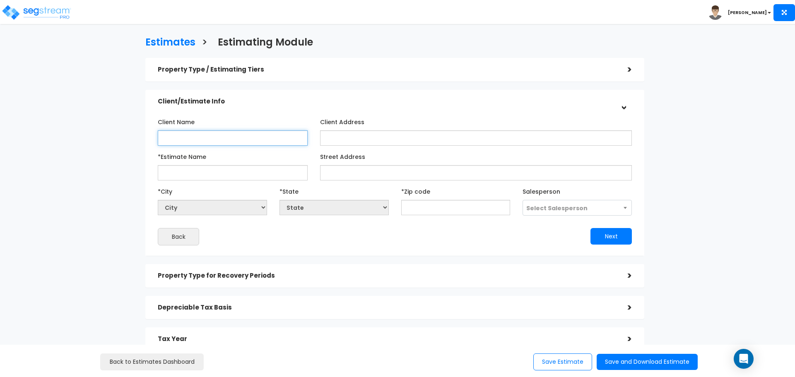
click at [221, 135] on input "Client Name" at bounding box center [233, 137] width 150 height 15
type input "[PERSON_NAME]"
click at [214, 168] on input "*Estimate Name" at bounding box center [233, 172] width 150 height 15
type input "[STREET_ADDRESS]"
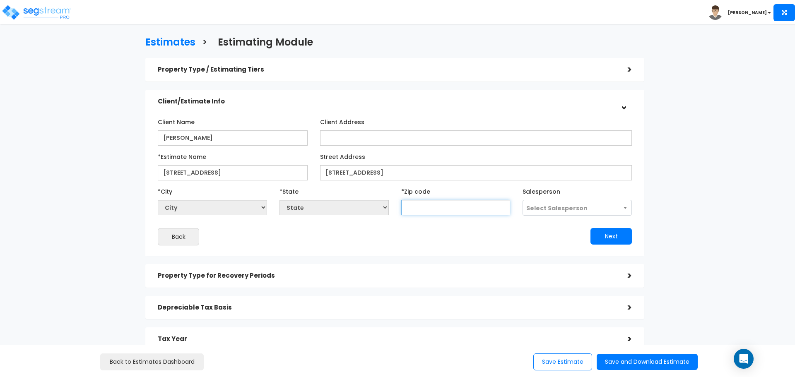
click at [434, 210] on input "text" at bounding box center [455, 207] width 109 height 15
type input "84"
select select "UT"
type input "84075"
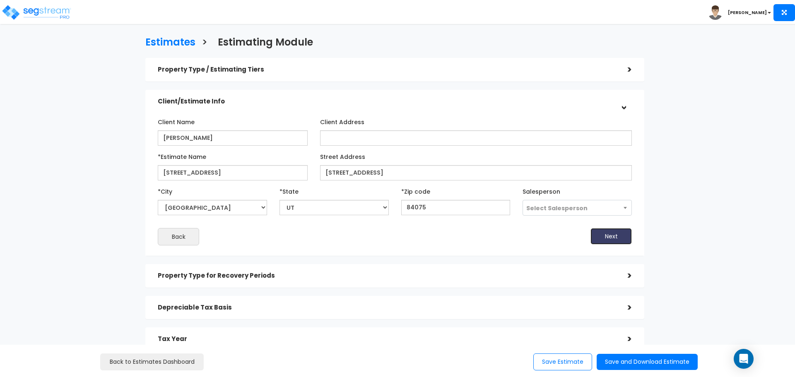
click at [603, 234] on button "Next" at bounding box center [610, 236] width 41 height 17
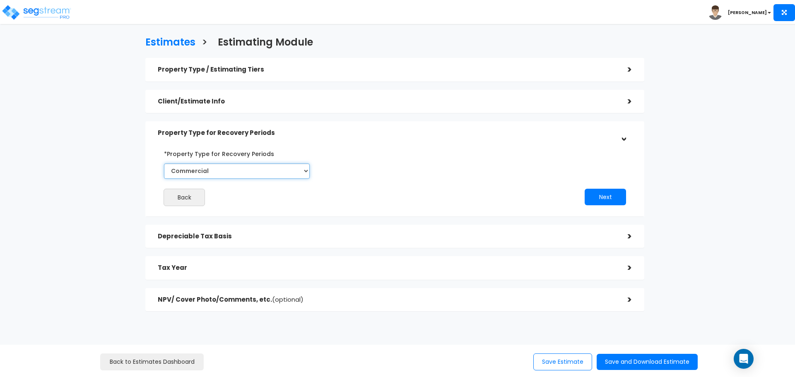
click at [306, 170] on select "Commercial Residential" at bounding box center [237, 171] width 146 height 15
select select "Residential"
click at [164, 164] on select "Commercial Residential" at bounding box center [237, 171] width 146 height 15
click at [609, 196] on button "Next" at bounding box center [604, 197] width 41 height 17
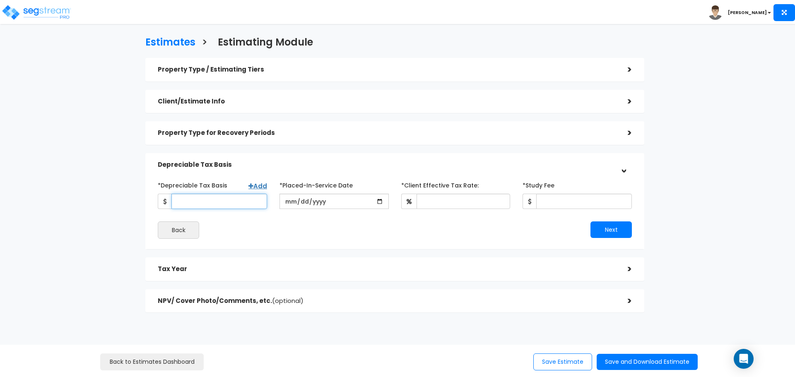
click at [239, 202] on input "*Depreciable Tax Basis" at bounding box center [219, 201] width 96 height 15
type input "427,233"
type input "2022-06-27"
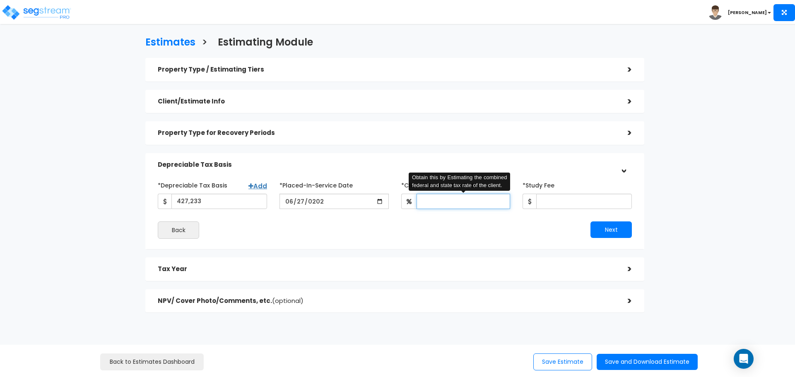
click at [433, 195] on input "*Client Effective Tax Rate:" at bounding box center [463, 201] width 94 height 15
type input "28.55"
click at [563, 192] on div "*Study Fee" at bounding box center [576, 193] width 109 height 31
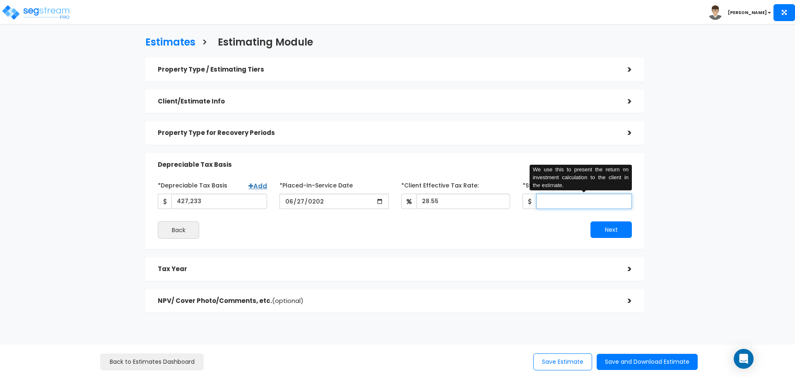
click at [563, 198] on input "*Study Fee" at bounding box center [584, 201] width 96 height 15
type input "2,950"
click at [611, 229] on button "Next" at bounding box center [610, 229] width 41 height 17
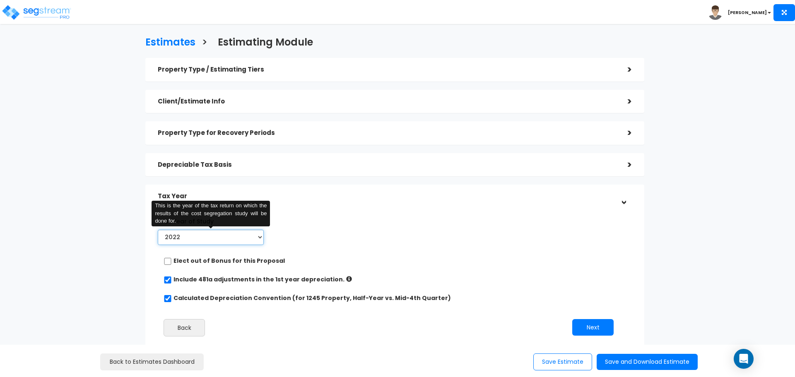
click at [257, 241] on select "2022 2023 2024 2025 2026" at bounding box center [211, 237] width 106 height 15
select select "2025"
click at [158, 230] on select "2022 2023 2024 2025 2026" at bounding box center [211, 237] width 106 height 15
click at [301, 235] on input "Prior Accumulated Depreciation" at bounding box center [336, 237] width 92 height 15
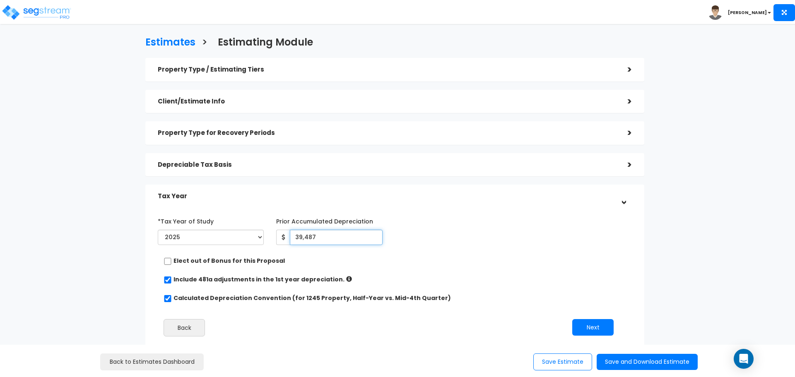
scroll to position [41, 0]
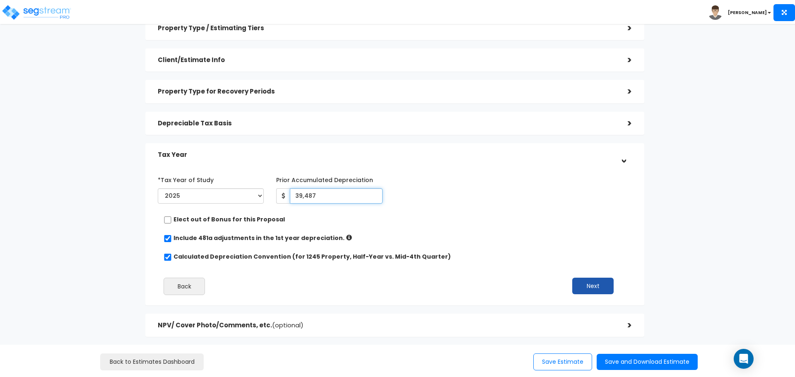
type input "39,487"
click at [586, 288] on button "Next" at bounding box center [592, 286] width 41 height 17
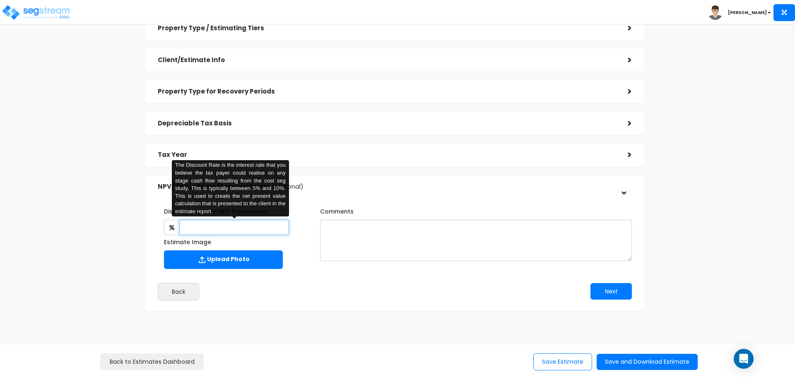
click at [259, 221] on input "text" at bounding box center [233, 227] width 109 height 15
type input "5"
click at [643, 360] on button "Save and Download Estimate" at bounding box center [647, 362] width 101 height 16
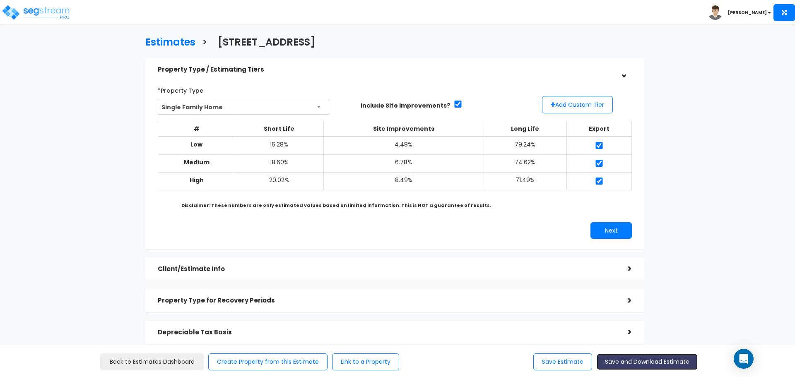
click at [681, 358] on button "Save and Download Estimate" at bounding box center [647, 362] width 101 height 16
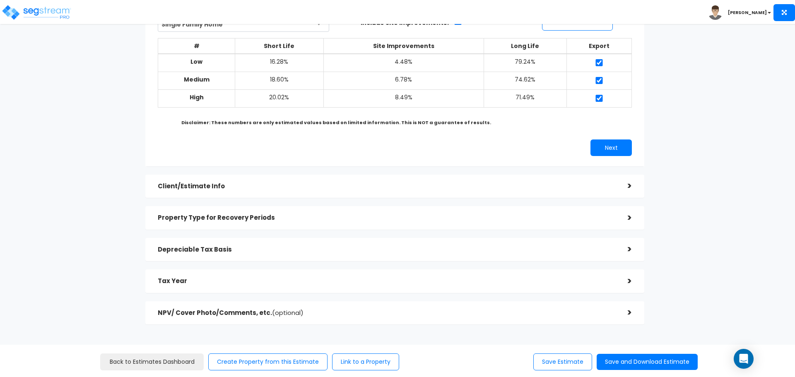
click at [630, 247] on div ">" at bounding box center [623, 249] width 17 height 13
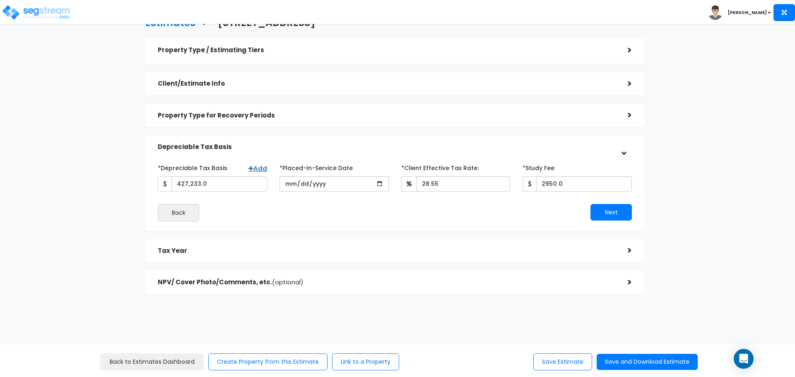
scroll to position [19, 0]
click at [575, 363] on button "Save Estimate" at bounding box center [562, 362] width 59 height 17
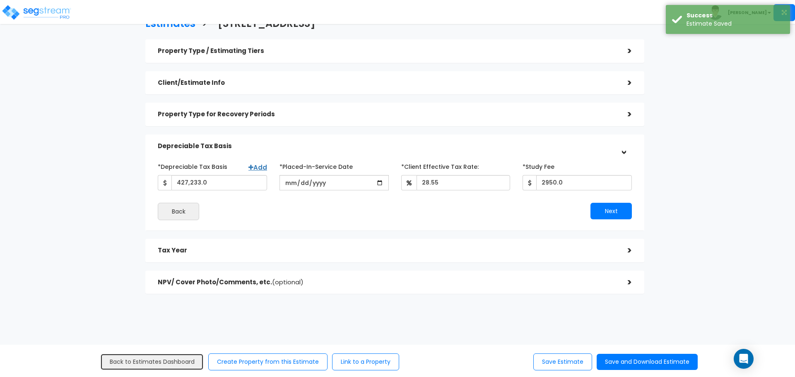
click at [155, 360] on link "Back to Estimates Dashboard" at bounding box center [151, 362] width 103 height 17
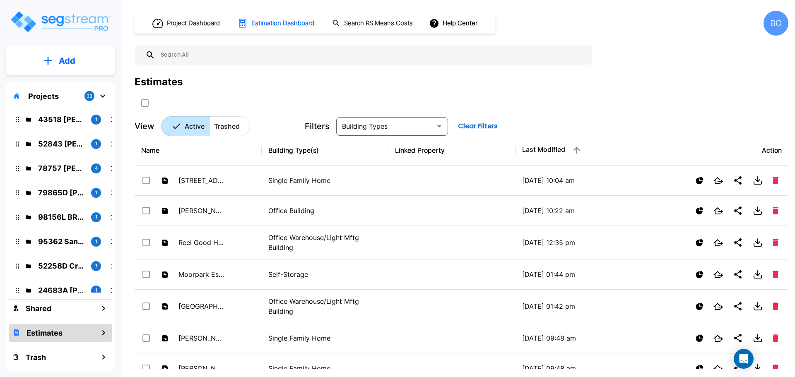
click at [63, 60] on p "Add" at bounding box center [67, 61] width 17 height 12
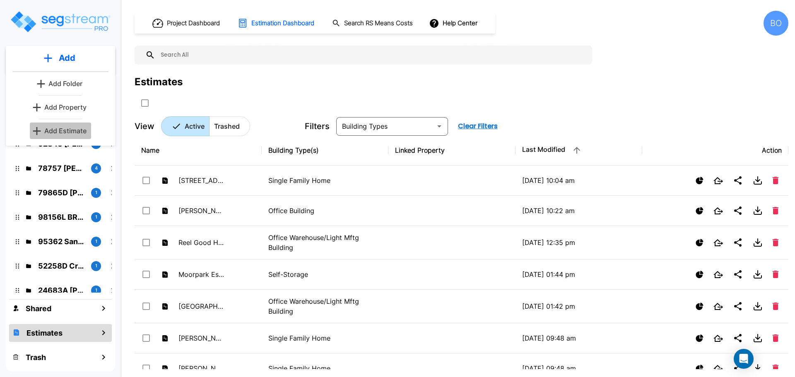
click at [66, 130] on p "Add Estimate" at bounding box center [65, 131] width 42 height 10
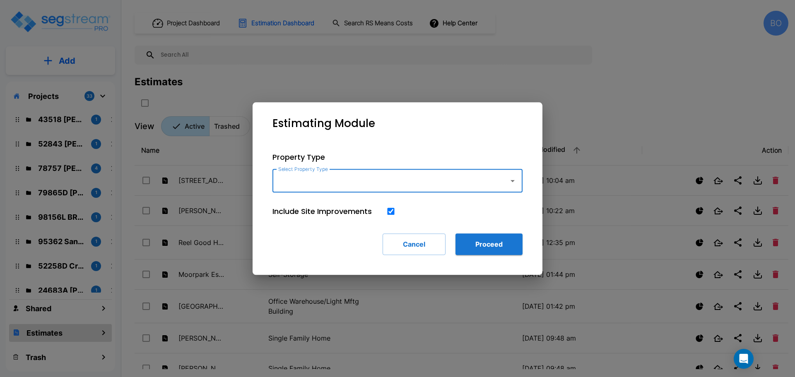
drag, startPoint x: 342, startPoint y: 184, endPoint x: 351, endPoint y: 197, distance: 16.1
click at [342, 184] on div "Select Property Type Select Property Type" at bounding box center [397, 180] width 250 height 23
click at [516, 182] on icon "button" at bounding box center [513, 181] width 10 height 10
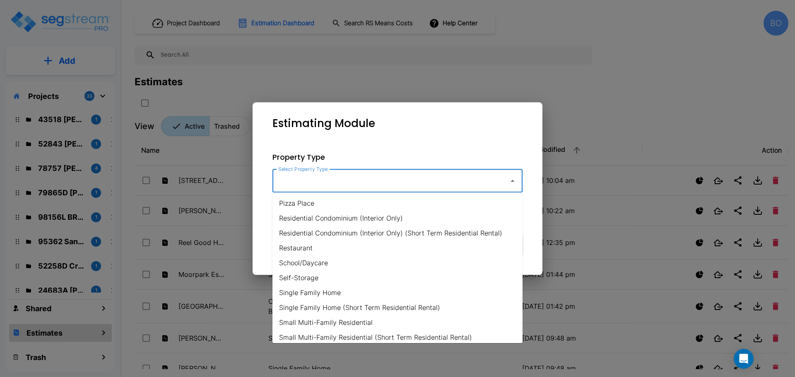
scroll to position [538, 0]
drag, startPoint x: 332, startPoint y: 289, endPoint x: 350, endPoint y: 281, distance: 19.5
click at [332, 289] on li "Single Family Home" at bounding box center [397, 291] width 250 height 15
type input "Single Family Home"
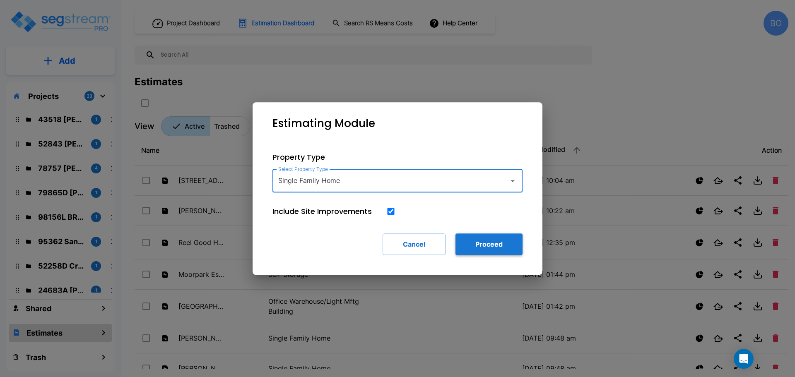
click at [491, 246] on button "Proceed" at bounding box center [488, 244] width 67 height 22
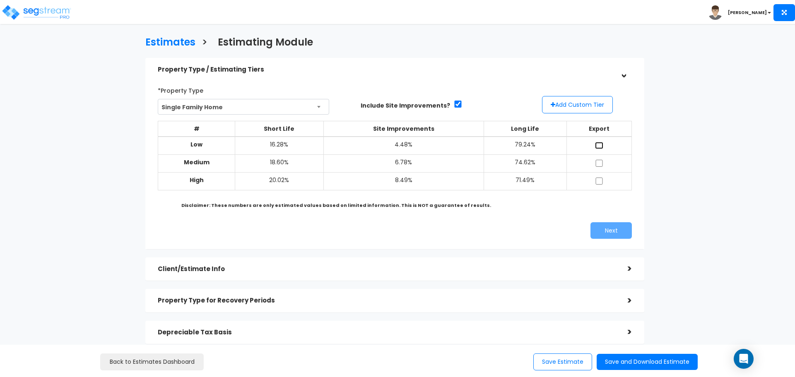
click at [598, 147] on input "checkbox" at bounding box center [599, 145] width 8 height 7
checkbox input "true"
click at [601, 160] on input "checkbox" at bounding box center [599, 163] width 8 height 7
checkbox input "true"
click at [601, 178] on input "checkbox" at bounding box center [599, 181] width 8 height 7
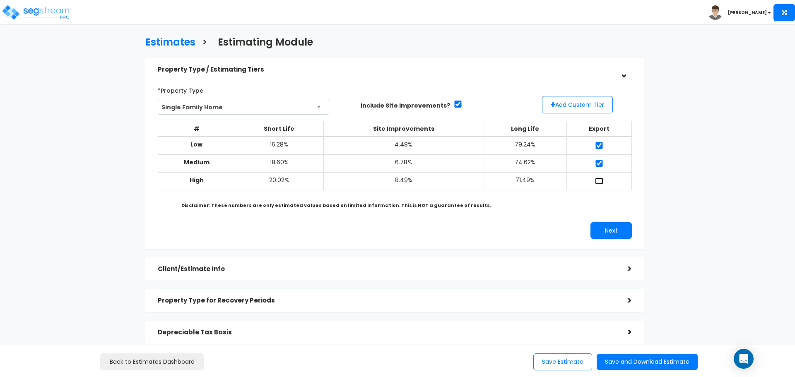
checkbox input "true"
click at [616, 231] on button "Next" at bounding box center [610, 230] width 41 height 17
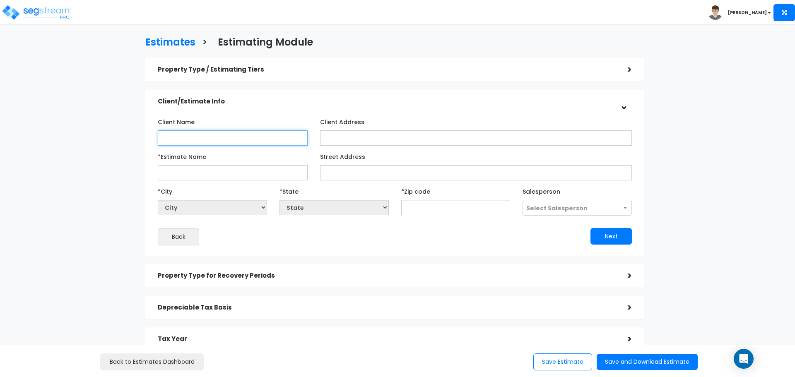
click at [221, 140] on input "Client Name" at bounding box center [233, 137] width 150 height 15
type input "[PERSON_NAME]"
click at [224, 168] on input "*Estimate Name" at bounding box center [233, 172] width 150 height 15
click at [250, 172] on input "*Estimate Name" at bounding box center [233, 172] width 150 height 15
type input "[STREET_ADDRESS]"
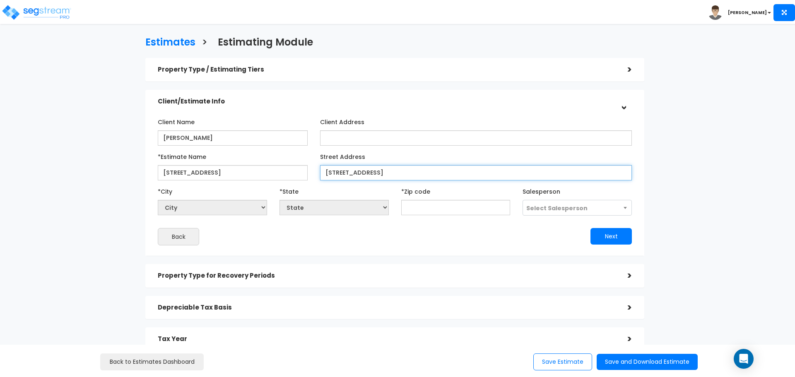
type input "[STREET_ADDRESS]"
select select "National Average"
drag, startPoint x: 236, startPoint y: 171, endPoint x: 134, endPoint y: 175, distance: 101.5
click at [134, 175] on div "Estimates > Estimating Module Property Type / Estimating Tiers > *Property Type…" at bounding box center [395, 212] width 652 height 508
type input "1787 [GEOGRAPHIC_DATA]"
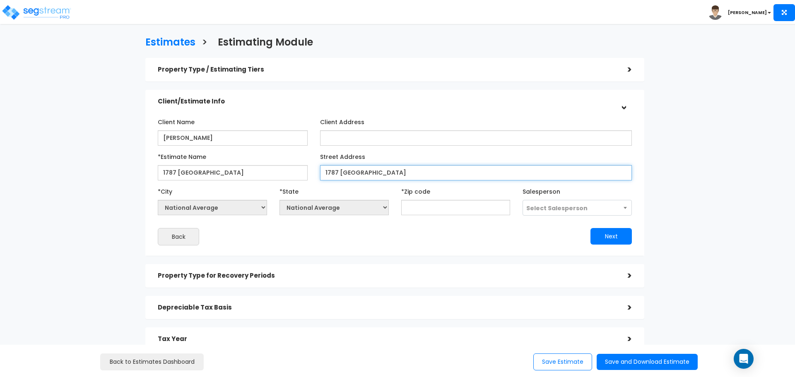
type input "1787 [GEOGRAPHIC_DATA]"
type input "84"
select select "CO"
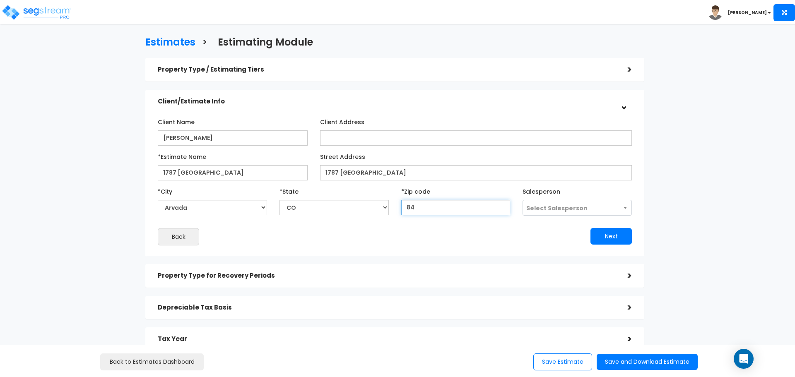
type input "840"
select select "UT"
type input "84041"
click at [606, 236] on button "Next" at bounding box center [610, 236] width 41 height 17
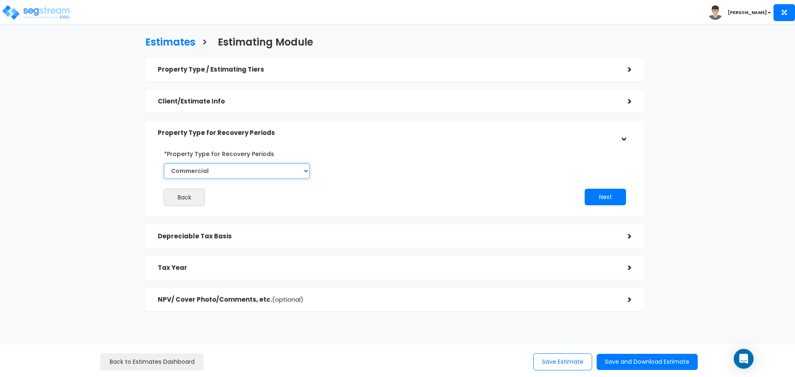
click at [306, 174] on select "Commercial Residential" at bounding box center [237, 171] width 146 height 15
select select "Residential"
click at [164, 164] on select "Commercial Residential" at bounding box center [237, 171] width 146 height 15
click at [594, 201] on button "Next" at bounding box center [604, 197] width 41 height 17
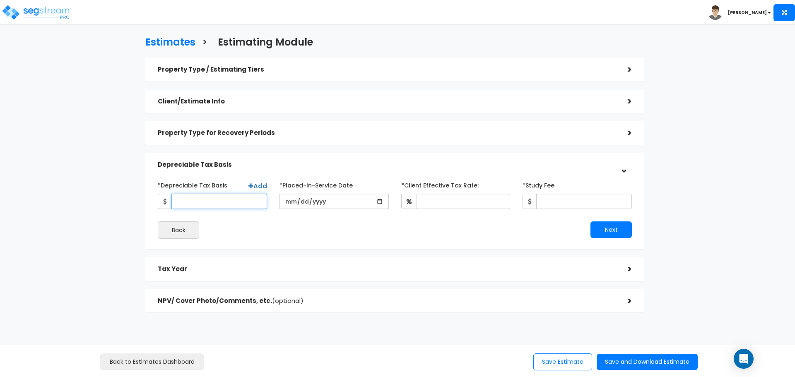
click at [230, 200] on input "*Depreciable Tax Basis" at bounding box center [219, 201] width 96 height 15
type input "242,887"
type input "[DATE]"
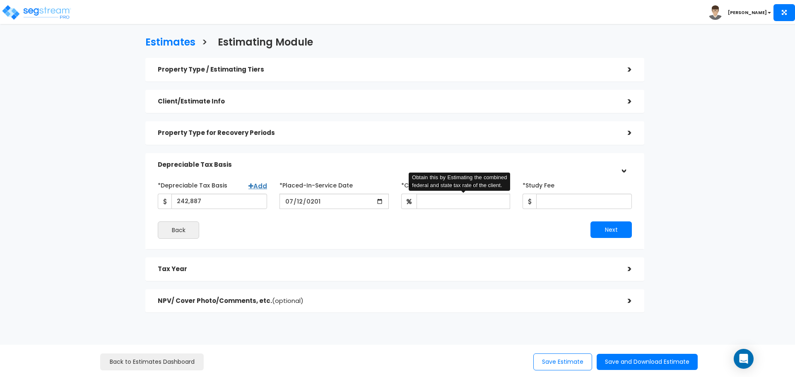
click at [388, 166] on h5 "Depreciable Tax Basis" at bounding box center [386, 164] width 457 height 7
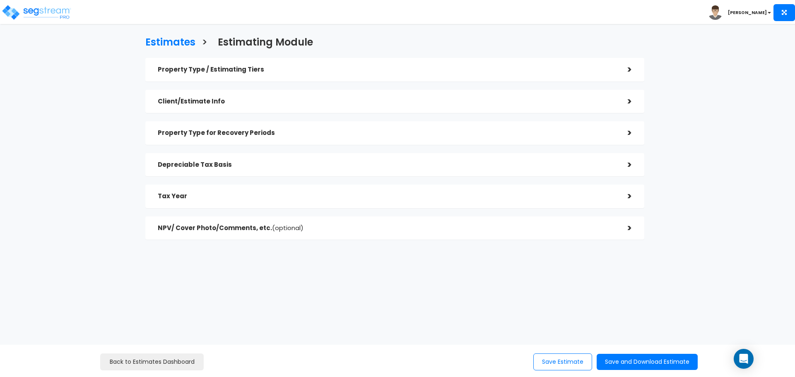
click at [630, 165] on div ">" at bounding box center [623, 165] width 17 height 13
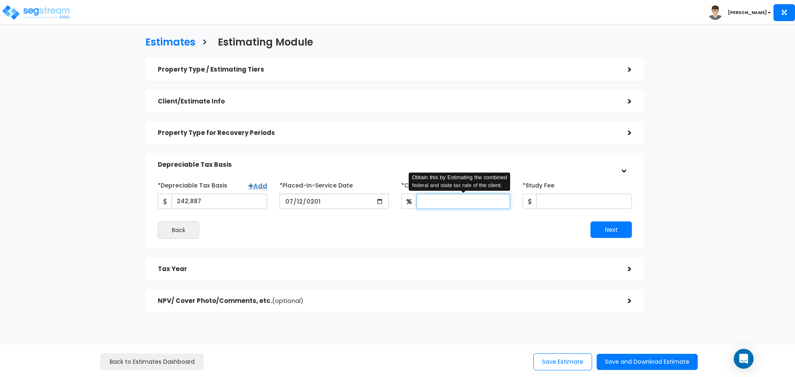
click at [455, 197] on input "*Client Effective Tax Rate:" at bounding box center [463, 201] width 94 height 15
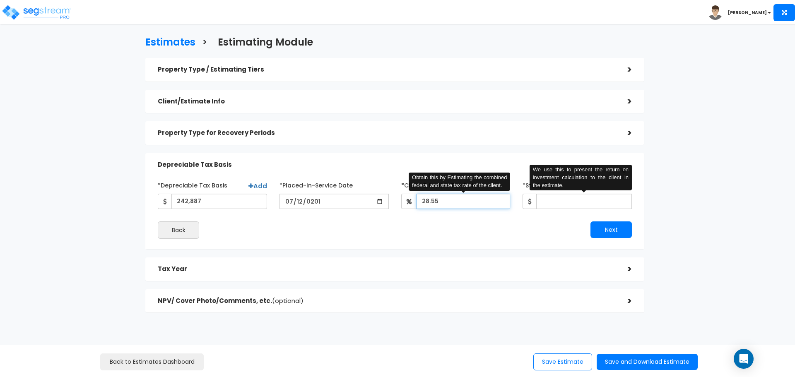
type input "28.55"
click at [560, 200] on input "*Study Fee" at bounding box center [584, 201] width 96 height 15
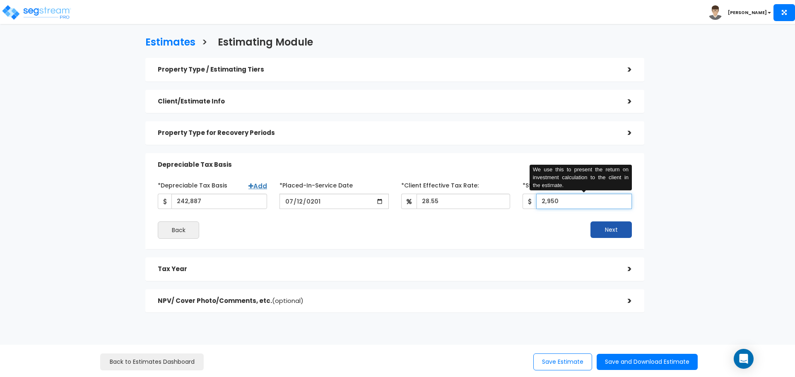
type input "2,950"
click at [616, 229] on button "Next" at bounding box center [610, 229] width 41 height 17
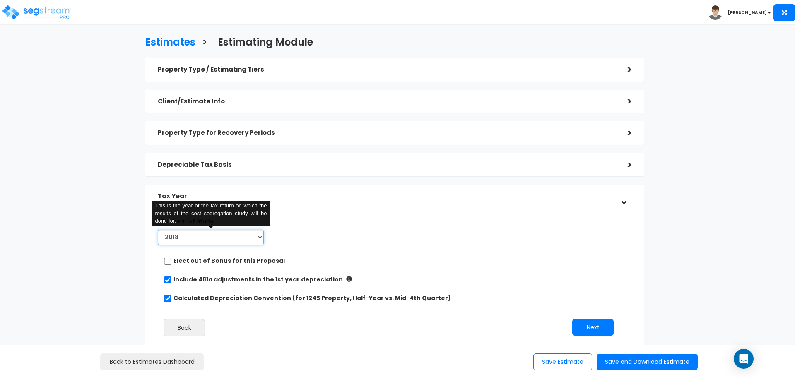
click at [258, 235] on select "2018 2019 2020 2021 2022 2023 2024 2025 2026" at bounding box center [211, 237] width 106 height 15
select select "2025"
click at [158, 230] on select "2018 2019 2020 2021 2022 2023 2024 2025 2026" at bounding box center [211, 237] width 106 height 15
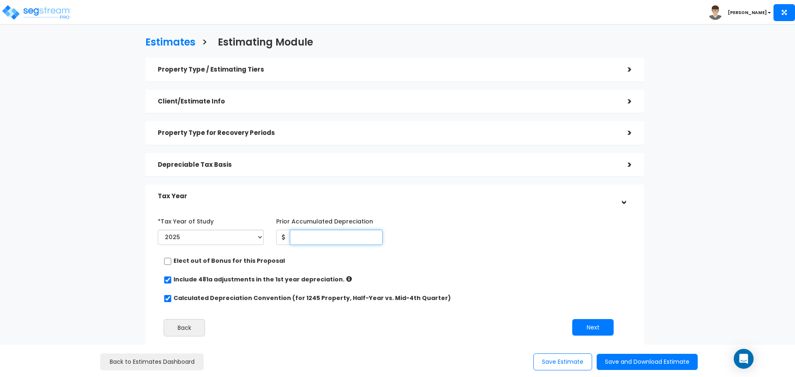
click at [344, 232] on input "Prior Accumulated Depreciation" at bounding box center [336, 237] width 92 height 15
type input "57,041"
click at [583, 324] on button "Next" at bounding box center [592, 327] width 41 height 17
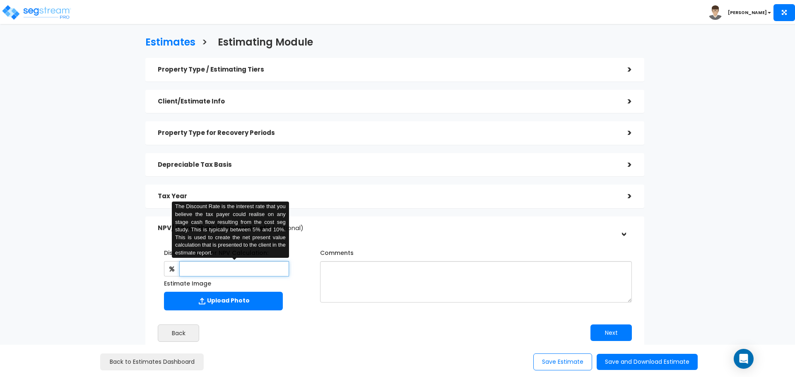
click at [239, 271] on input "text" at bounding box center [233, 268] width 109 height 15
type input "5"
click at [641, 364] on button "Save and Download Estimate" at bounding box center [647, 362] width 101 height 16
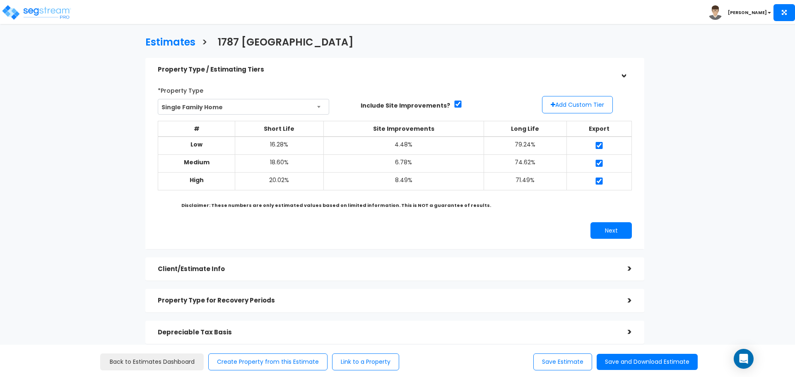
drag, startPoint x: 722, startPoint y: 163, endPoint x: 725, endPoint y: 177, distance: 13.9
click at [722, 163] on div "Estimates > [STREET_ADDRESS] Property Type / Estimating Tiers > *Property Type …" at bounding box center [397, 263] width 795 height 454
click at [666, 358] on button "Save and Download Estimate" at bounding box center [647, 362] width 101 height 16
drag, startPoint x: 173, startPoint y: 360, endPoint x: 189, endPoint y: 349, distance: 19.9
click at [173, 360] on link "Back to Estimates Dashboard" at bounding box center [151, 362] width 103 height 17
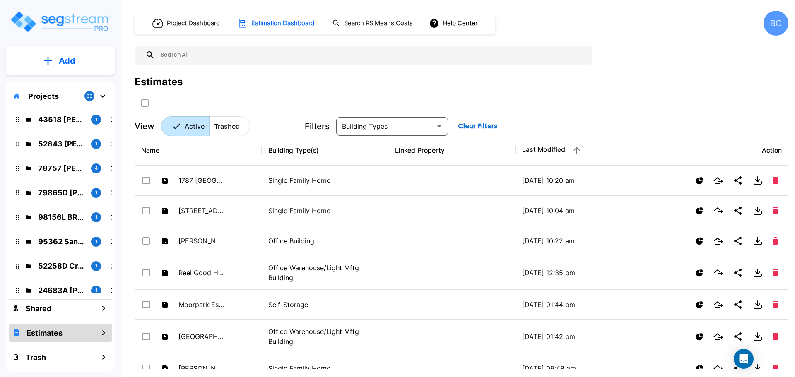
click at [58, 68] on button "Add" at bounding box center [60, 61] width 109 height 24
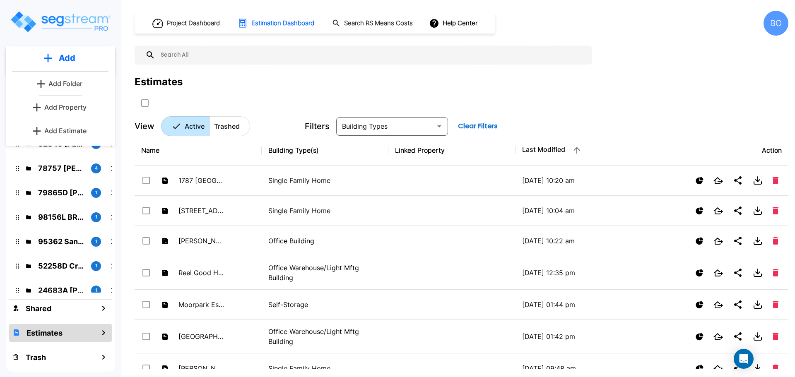
click at [57, 129] on p "Add Estimate" at bounding box center [65, 131] width 42 height 10
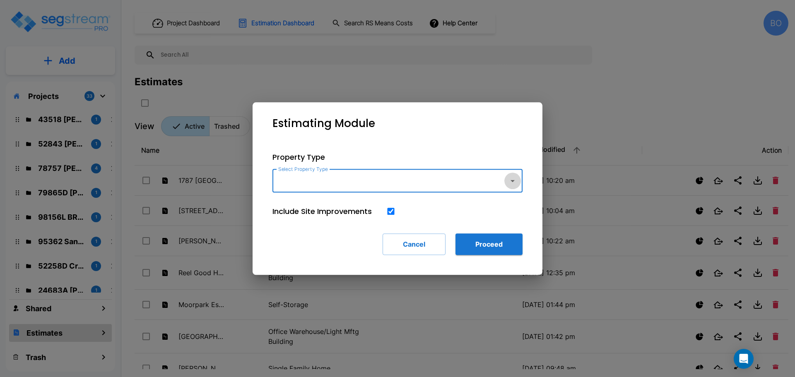
click at [514, 179] on icon "button" at bounding box center [513, 181] width 10 height 10
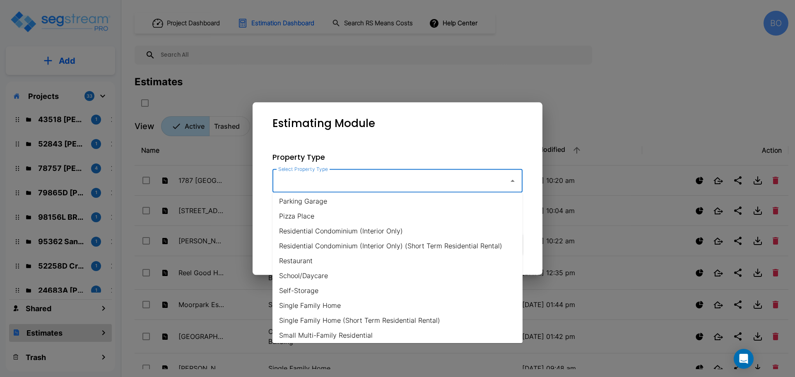
scroll to position [538, 0]
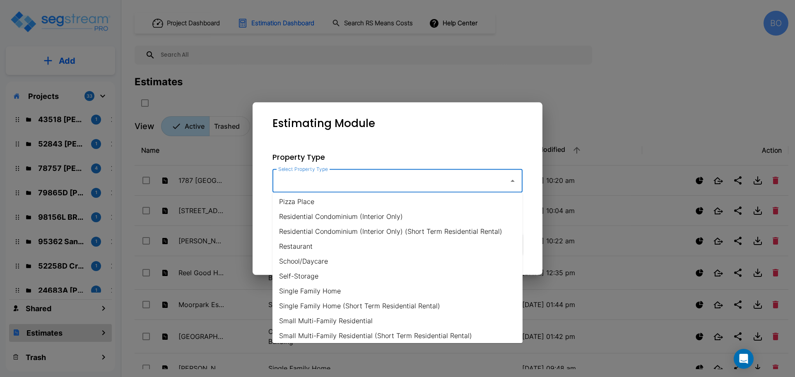
click at [335, 292] on li "Single Family Home" at bounding box center [397, 291] width 250 height 15
type input "Single Family Home"
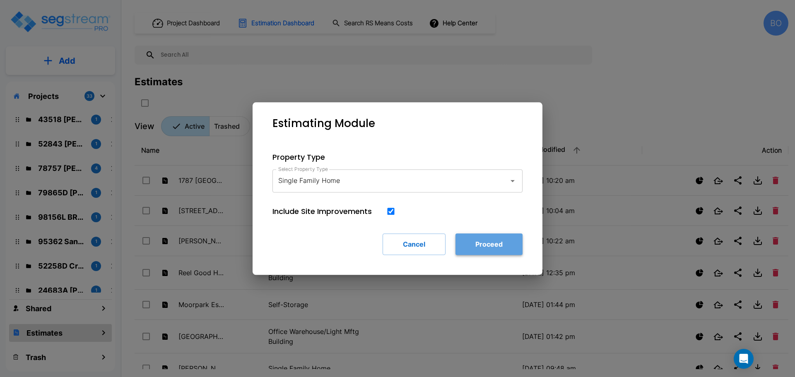
click at [492, 245] on button "Proceed" at bounding box center [488, 244] width 67 height 22
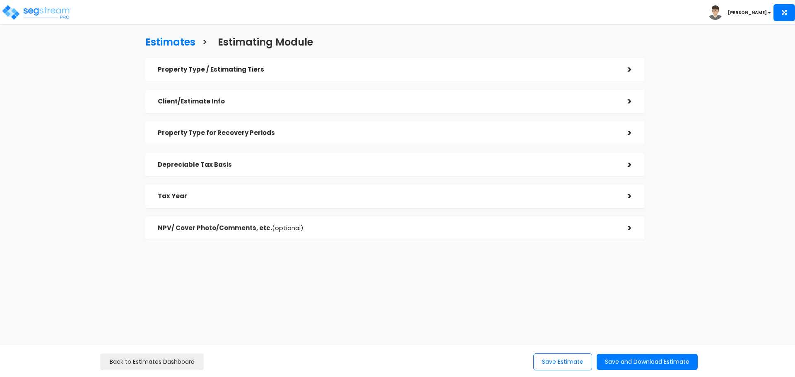
checkbox input "true"
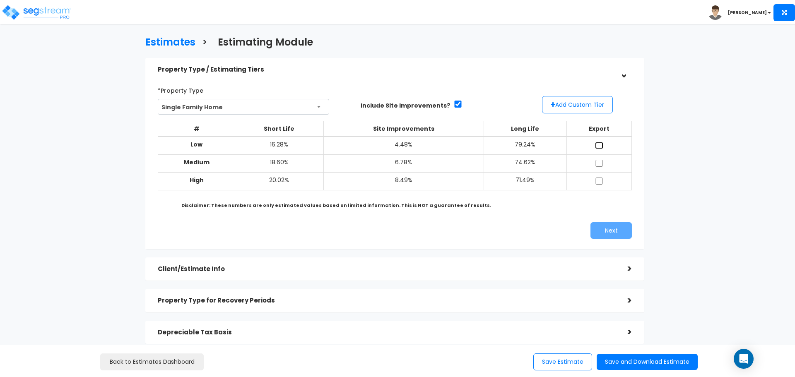
click at [597, 143] on input "checkbox" at bounding box center [599, 145] width 8 height 7
checkbox input "true"
click at [599, 160] on input "checkbox" at bounding box center [599, 163] width 8 height 7
checkbox input "true"
click at [599, 179] on input "checkbox" at bounding box center [599, 181] width 8 height 7
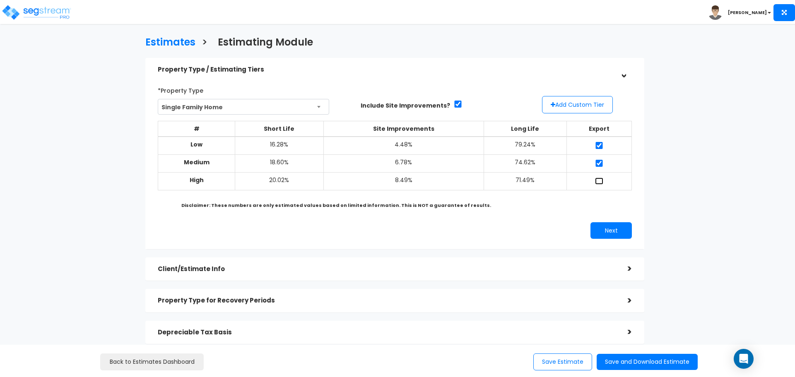
checkbox input "true"
drag, startPoint x: 615, startPoint y: 229, endPoint x: 619, endPoint y: 230, distance: 4.2
click at [615, 229] on button "Next" at bounding box center [610, 230] width 41 height 17
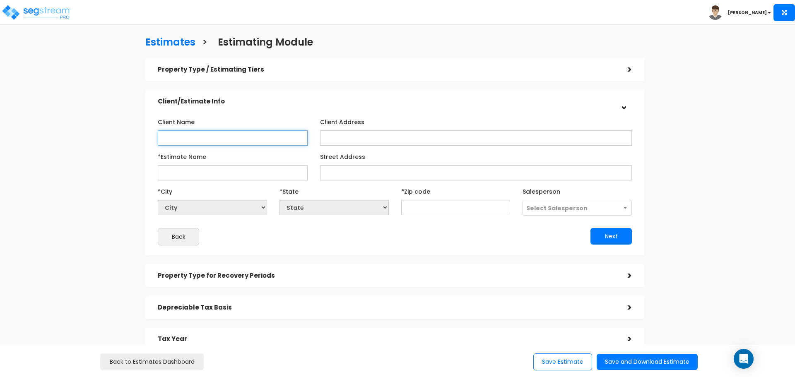
click at [252, 142] on input "Client Name" at bounding box center [233, 137] width 150 height 15
type input "[PERSON_NAME]"
click at [220, 176] on input "*Estimate Name" at bounding box center [233, 172] width 150 height 15
click at [230, 175] on input "*Estimate Name" at bounding box center [233, 172] width 150 height 15
type input "[STREET_ADDRESS]"
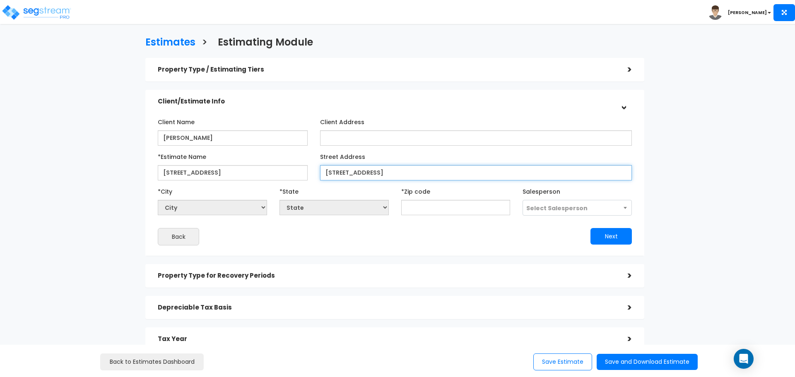
type input "[STREET_ADDRESS]"
select select "National Average"
type input "84"
select select "CO"
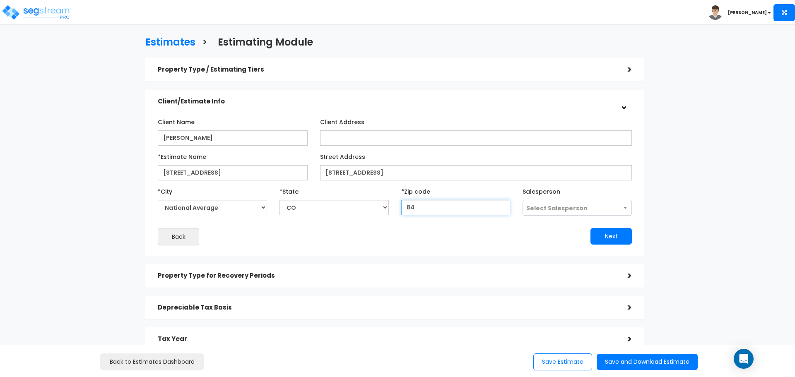
type input "840"
select select "UT"
type input "84041"
drag, startPoint x: 600, startPoint y: 237, endPoint x: 605, endPoint y: 236, distance: 4.6
click at [601, 237] on button "Next" at bounding box center [610, 236] width 41 height 17
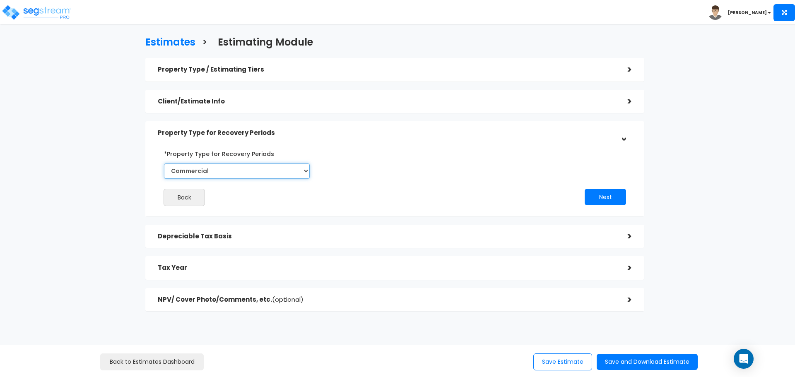
drag, startPoint x: 303, startPoint y: 171, endPoint x: 296, endPoint y: 178, distance: 10.2
click at [303, 171] on select "Commercial Residential" at bounding box center [237, 171] width 146 height 15
select select "Residential"
click at [164, 164] on select "Commercial Residential" at bounding box center [237, 171] width 146 height 15
click at [606, 201] on button "Next" at bounding box center [604, 197] width 41 height 17
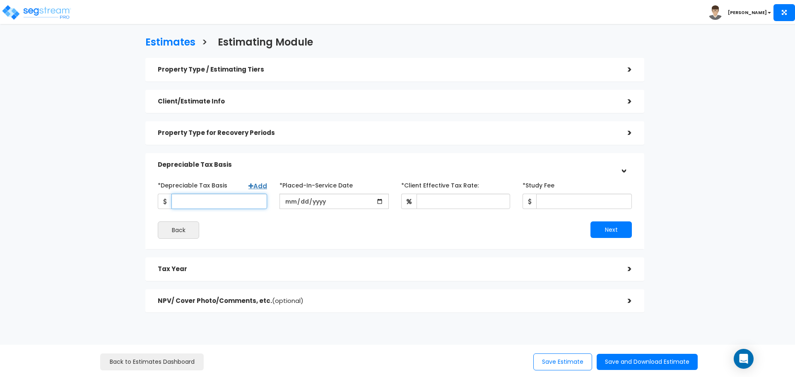
click at [238, 200] on input "*Depreciable Tax Basis" at bounding box center [219, 201] width 96 height 15
click at [217, 204] on input "*Depreciable Tax Basis" at bounding box center [219, 201] width 96 height 15
type input "271,776"
type input "2020-02-28"
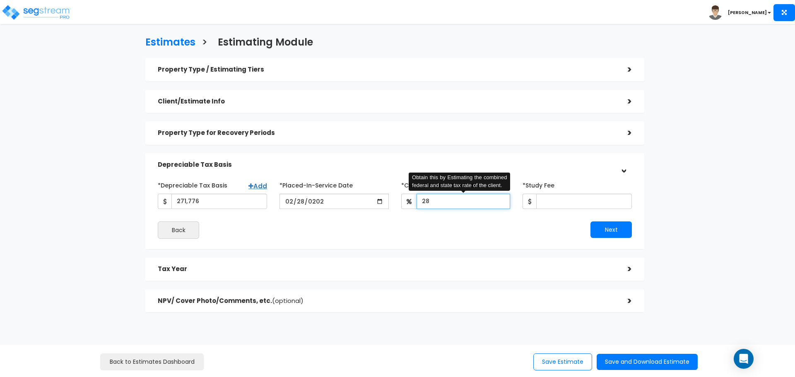
click at [449, 195] on input "28" at bounding box center [463, 201] width 94 height 15
type input "28.55"
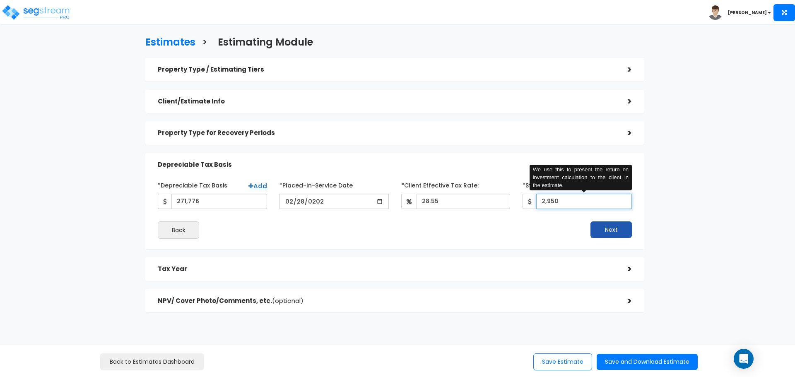
type input "2,950"
click at [606, 236] on button "Next" at bounding box center [610, 229] width 41 height 17
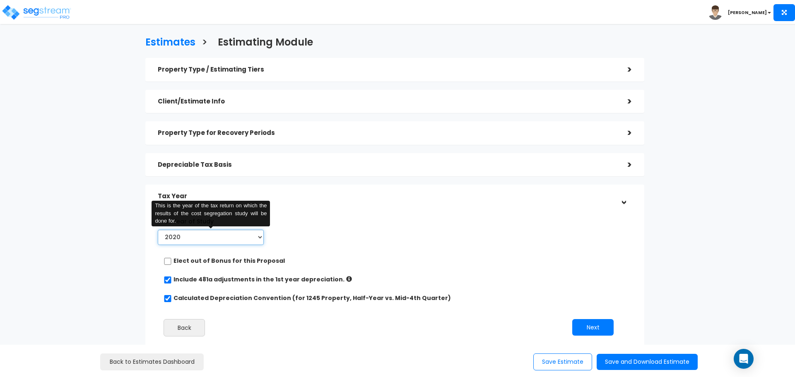
click at [253, 234] on select "2020 2021 2022 2023 2024 2025 2026" at bounding box center [211, 237] width 106 height 15
select select "2025"
click at [158, 230] on select "2020 2021 2022 2023 2024 2025 2026" at bounding box center [211, 237] width 106 height 15
click at [328, 238] on input "Prior Accumulated Depreciation" at bounding box center [336, 237] width 92 height 15
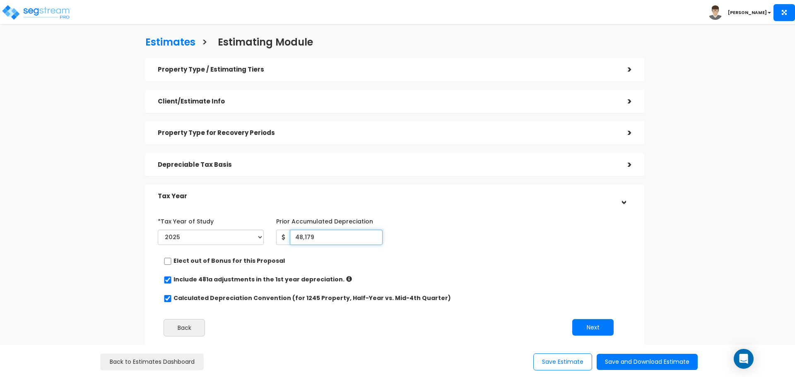
type input "48,179"
click at [624, 166] on div ">" at bounding box center [623, 165] width 17 height 13
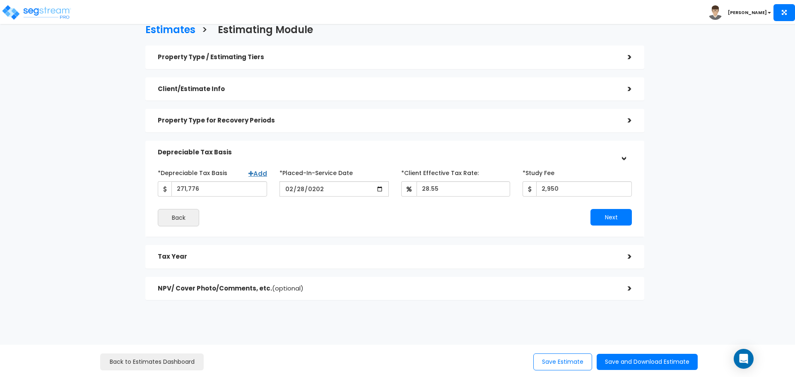
scroll to position [19, 0]
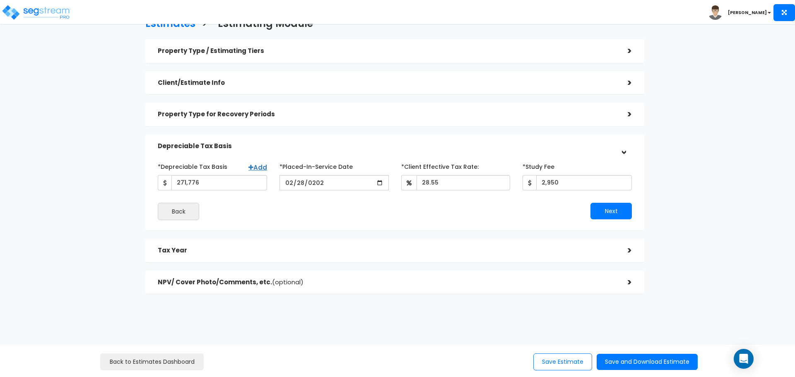
click at [534, 285] on h5 "NPV/ Cover Photo/Comments, etc. (optional)" at bounding box center [386, 282] width 457 height 7
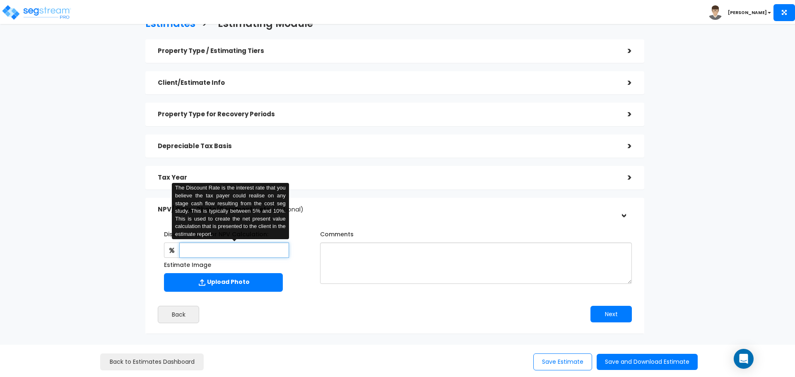
click at [248, 252] on input "text" at bounding box center [233, 250] width 109 height 15
type input "5"
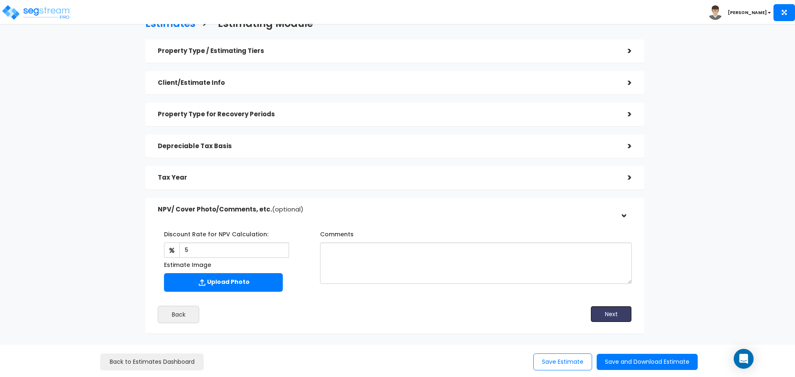
click at [619, 318] on button "Next" at bounding box center [610, 314] width 41 height 17
click at [647, 365] on button "Save and Download Estimate" at bounding box center [647, 362] width 101 height 16
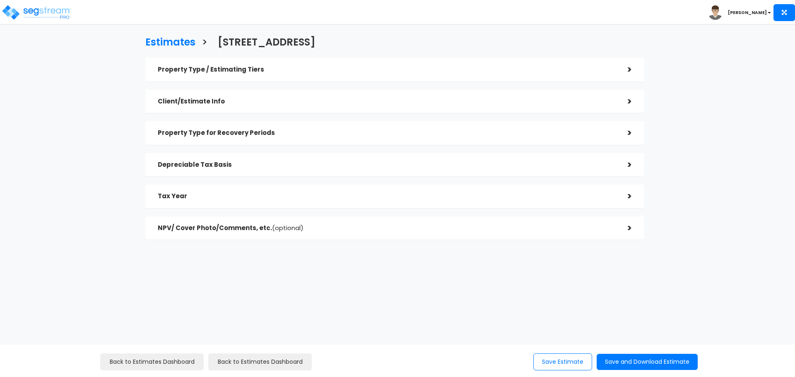
checkbox input "true"
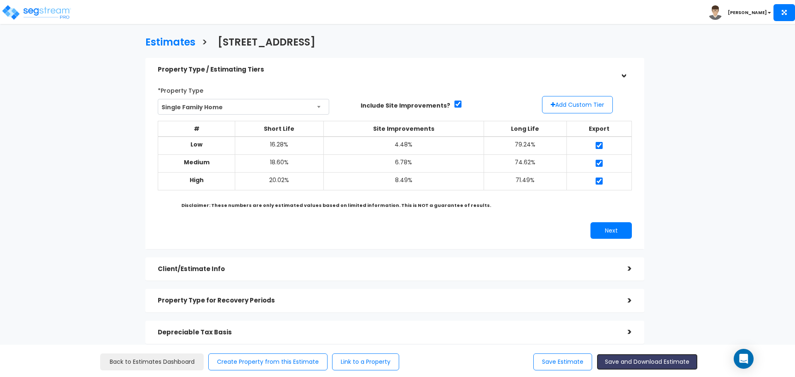
click at [642, 363] on button "Save and Download Estimate" at bounding box center [647, 362] width 101 height 16
drag, startPoint x: 551, startPoint y: 359, endPoint x: 506, endPoint y: 355, distance: 45.3
click at [551, 359] on button "Save Estimate" at bounding box center [562, 362] width 59 height 17
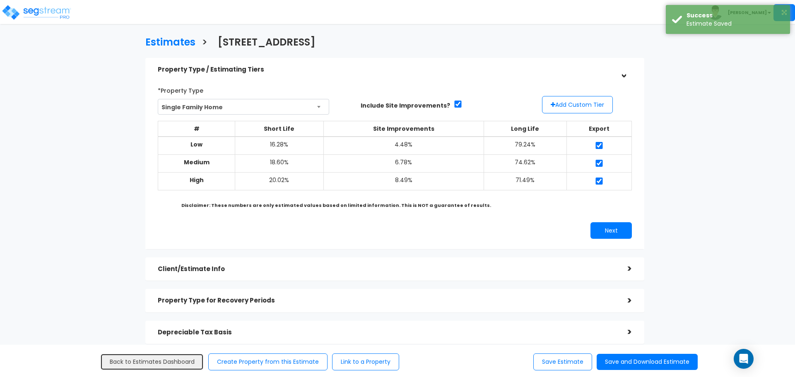
click at [171, 361] on link "Back to Estimates Dashboard" at bounding box center [151, 362] width 103 height 17
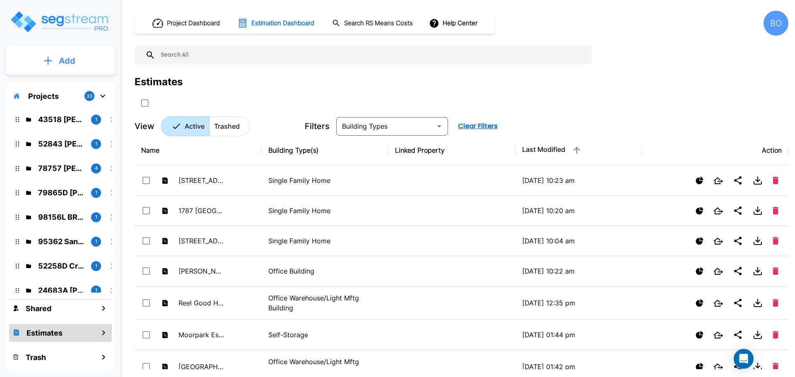
click at [65, 67] on button "Add" at bounding box center [60, 61] width 109 height 24
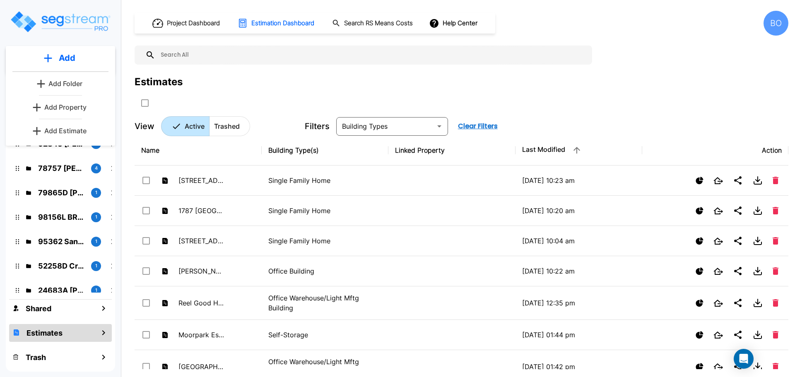
click at [64, 128] on p "Add Estimate" at bounding box center [65, 131] width 42 height 10
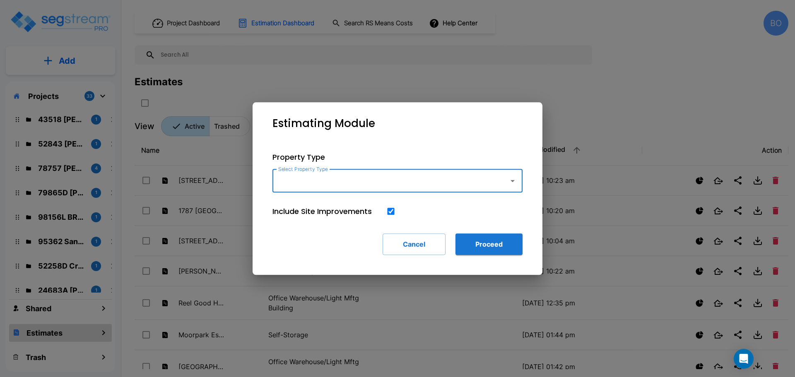
click at [338, 175] on input "Select Property Type" at bounding box center [388, 181] width 225 height 16
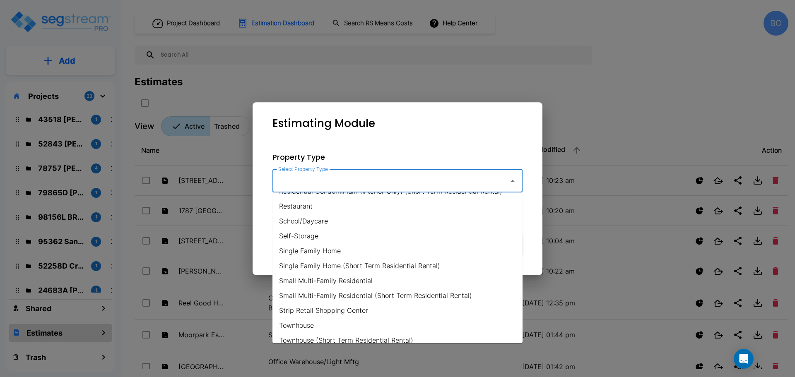
scroll to position [601, 0]
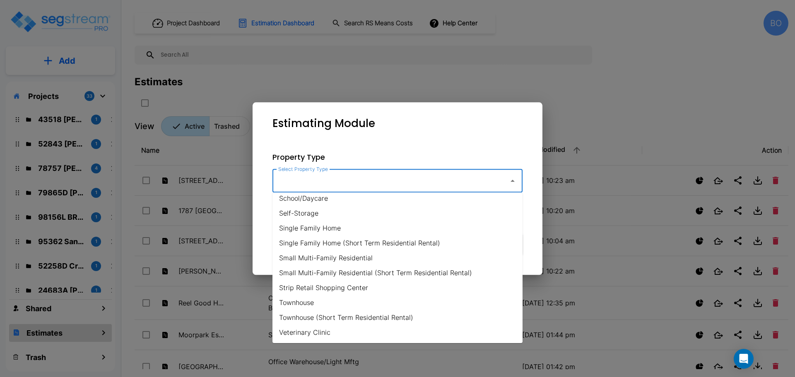
click at [334, 232] on li "Single Family Home" at bounding box center [397, 228] width 250 height 15
type input "Single Family Home"
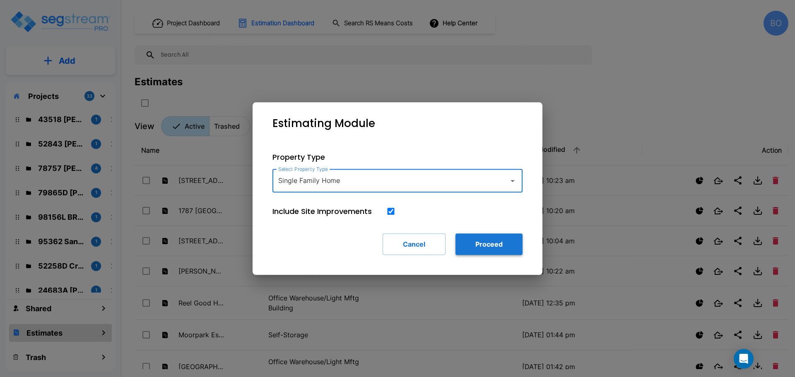
click at [508, 240] on button "Proceed" at bounding box center [488, 244] width 67 height 22
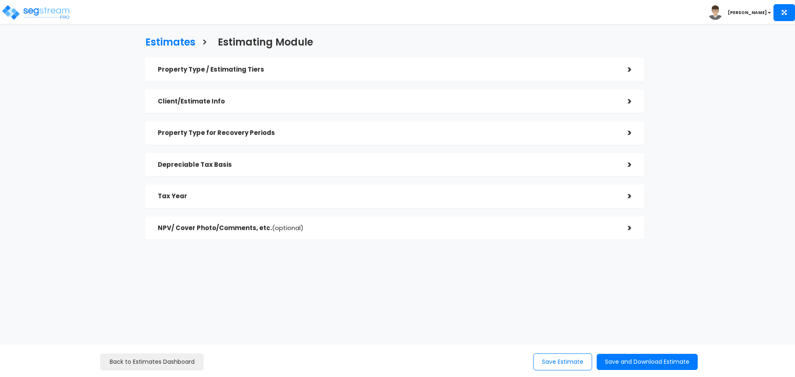
checkbox input "true"
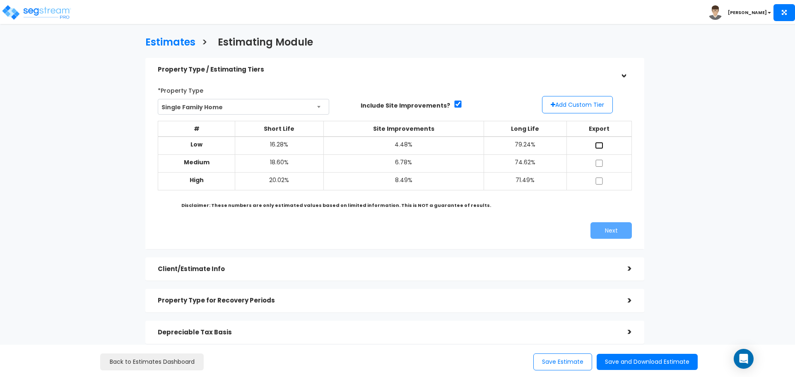
drag, startPoint x: 599, startPoint y: 145, endPoint x: 599, endPoint y: 154, distance: 9.1
click at [599, 145] on input "checkbox" at bounding box center [599, 145] width 8 height 7
checkbox input "true"
click at [599, 167] on td at bounding box center [598, 163] width 65 height 18
click at [599, 165] on input "checkbox" at bounding box center [599, 163] width 8 height 7
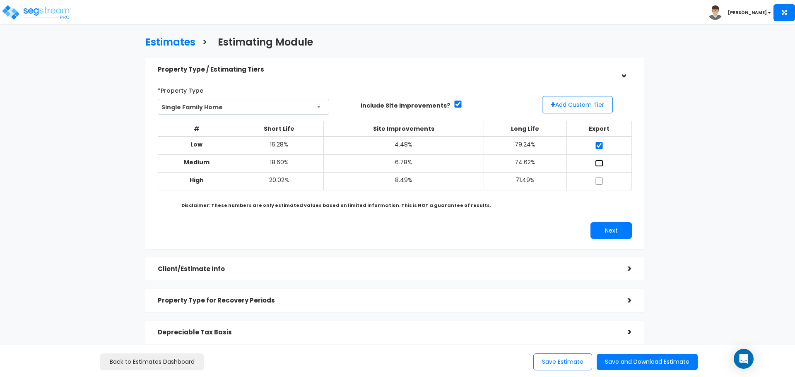
checkbox input "true"
click at [599, 182] on input "checkbox" at bounding box center [599, 181] width 8 height 7
checkbox input "true"
click at [616, 232] on button "Next" at bounding box center [610, 230] width 41 height 17
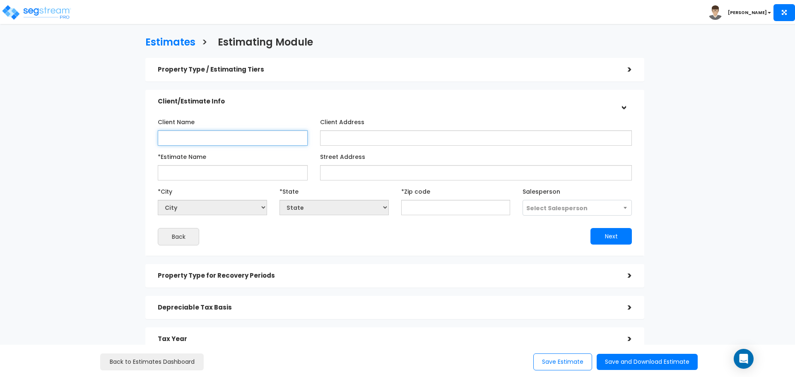
click at [243, 137] on input "Client Name" at bounding box center [233, 137] width 150 height 15
type input "[PERSON_NAME]"
click at [224, 176] on input "*Estimate Name" at bounding box center [233, 172] width 150 height 15
type input "[STREET_ADDRESS]"
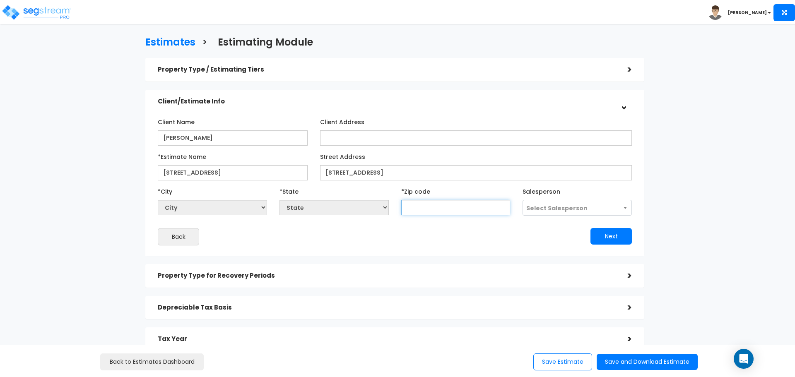
select select "National Average"
type input "84"
select select "CO"
type input "840"
select select "UT"
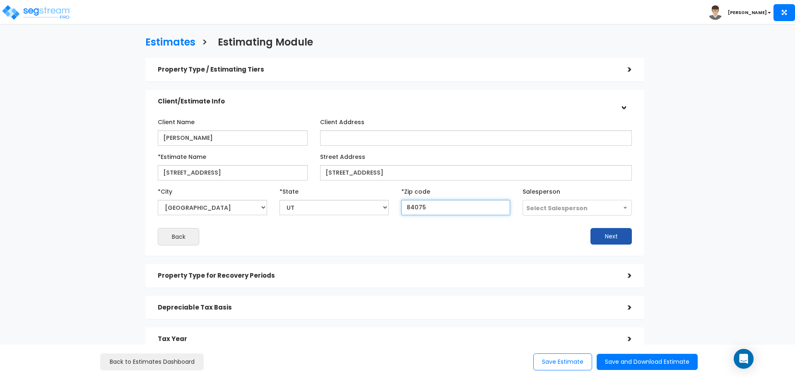
type input "84075"
click at [599, 236] on button "Next" at bounding box center [610, 236] width 41 height 17
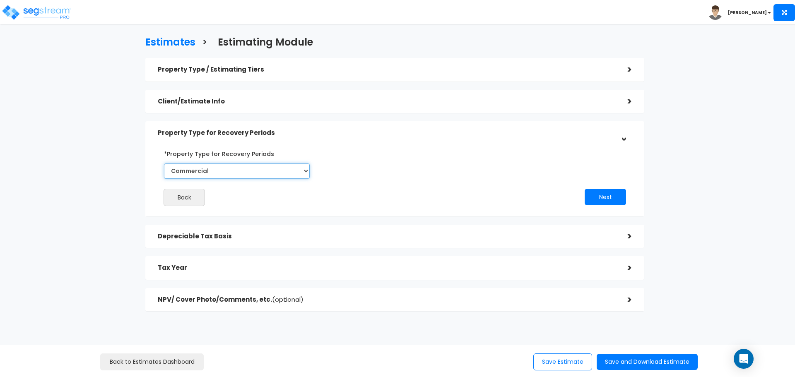
drag, startPoint x: 303, startPoint y: 173, endPoint x: 303, endPoint y: 178, distance: 5.0
click at [303, 173] on select "Commercial Residential" at bounding box center [237, 171] width 146 height 15
select select "Residential"
click at [164, 164] on select "Commercial Residential" at bounding box center [237, 171] width 146 height 15
click at [606, 197] on button "Next" at bounding box center [604, 197] width 41 height 17
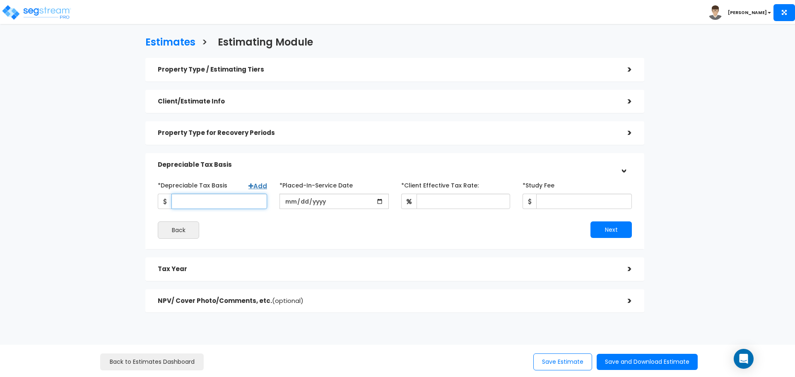
click at [231, 199] on input "*Depreciable Tax Basis" at bounding box center [219, 201] width 96 height 15
click at [230, 202] on input "*Depreciable Tax Basis" at bounding box center [219, 201] width 96 height 15
type input "405,129"
type input "6202-05-09"
drag, startPoint x: 353, startPoint y: 199, endPoint x: 337, endPoint y: 204, distance: 16.8
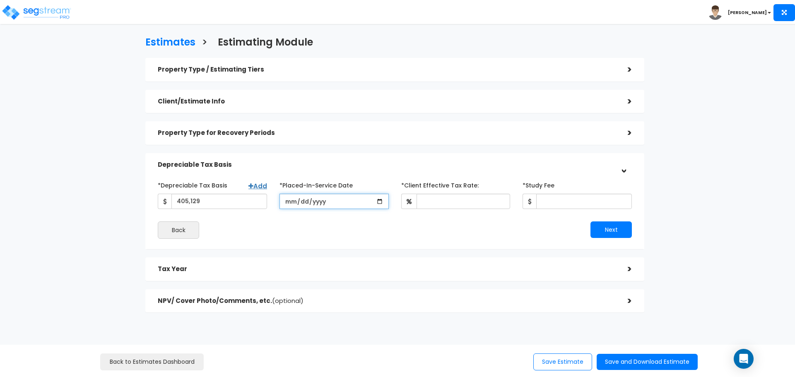
click at [353, 200] on input "date" at bounding box center [333, 201] width 109 height 15
click at [237, 204] on input "405,129" at bounding box center [219, 201] width 96 height 15
type input "[DATE]"
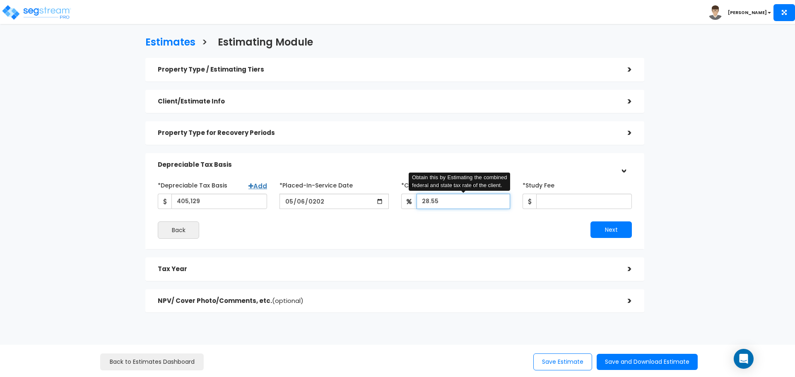
type input "28.55"
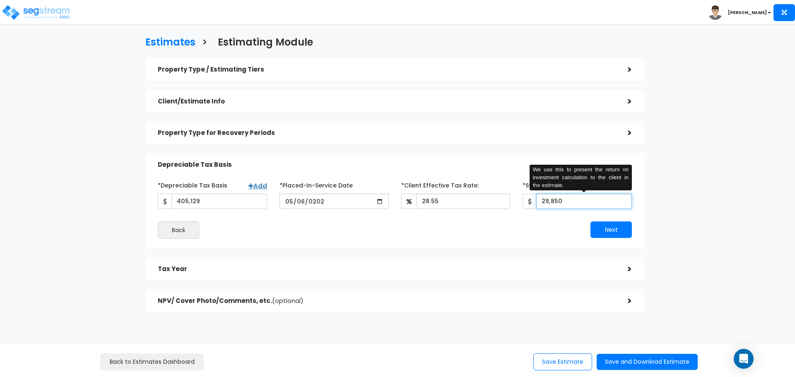
type input "29,850"
click at [572, 202] on input "29,850" at bounding box center [584, 201] width 96 height 15
drag, startPoint x: 564, startPoint y: 201, endPoint x: 513, endPoint y: 201, distance: 50.9
click at [513, 201] on div "*Depreciable Tax Basis Add 405,129 *Placed-In-Service Date" at bounding box center [395, 193] width 486 height 31
type input "2,950"
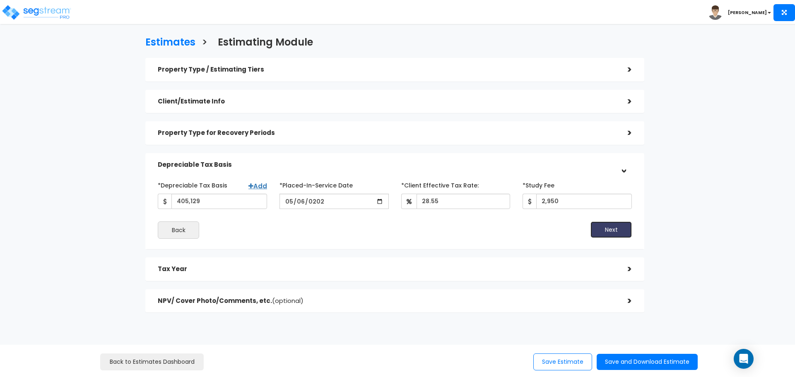
click at [600, 232] on button "Next" at bounding box center [610, 229] width 41 height 17
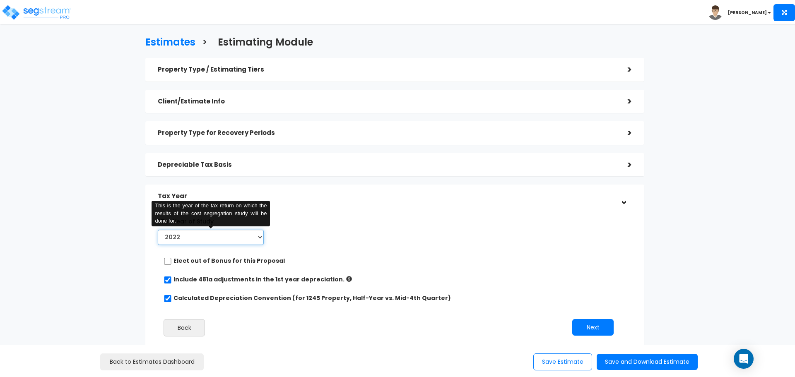
click at [253, 239] on select "2022 2023 2024 2025 2026" at bounding box center [211, 237] width 106 height 15
select select "2025"
click at [158, 230] on select "2022 2023 2024 2025 2026" at bounding box center [211, 237] width 106 height 15
click at [314, 236] on input "Prior Accumulated Depreciation" at bounding box center [336, 237] width 92 height 15
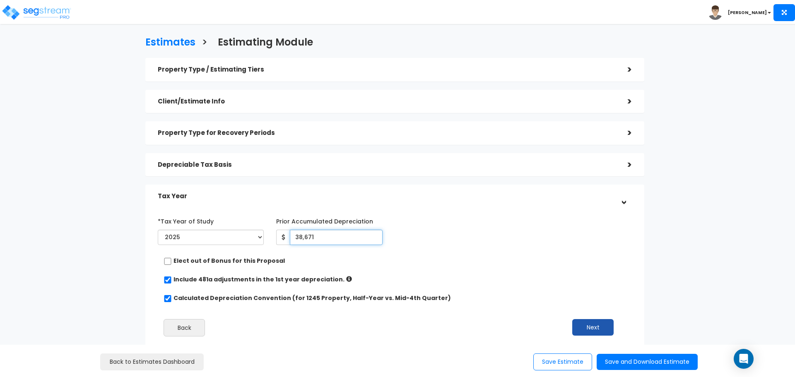
type input "38,671"
click at [595, 327] on button "Next" at bounding box center [592, 327] width 41 height 17
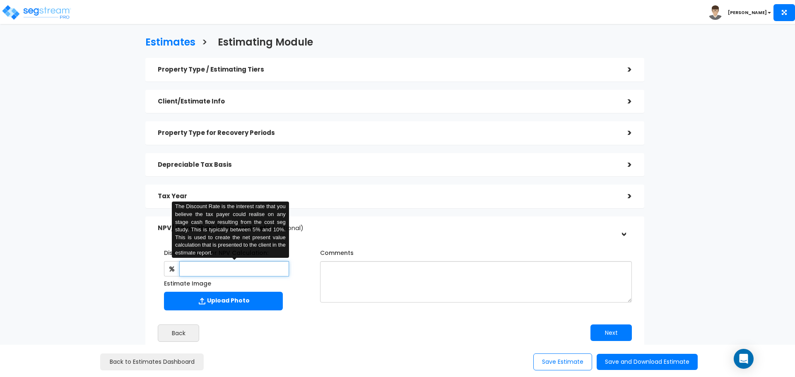
click at [252, 265] on input "text" at bounding box center [233, 268] width 109 height 15
type input "5"
click at [614, 334] on button "Next" at bounding box center [610, 333] width 41 height 17
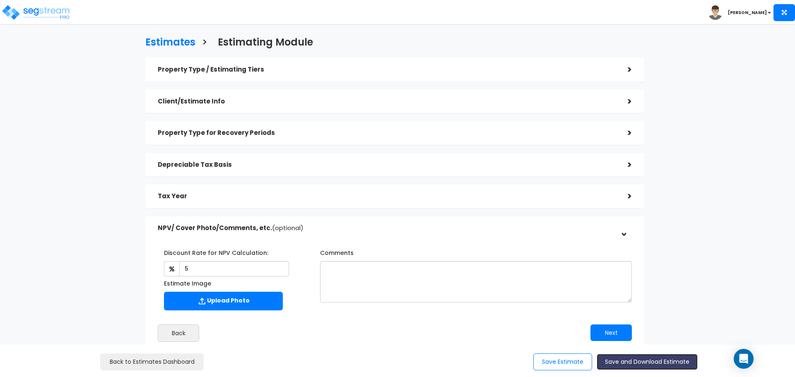
click at [631, 362] on button "Save and Download Estimate" at bounding box center [647, 362] width 101 height 16
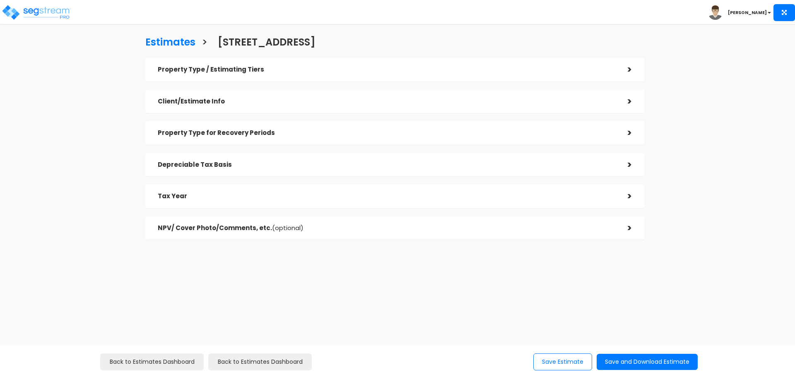
checkbox input "true"
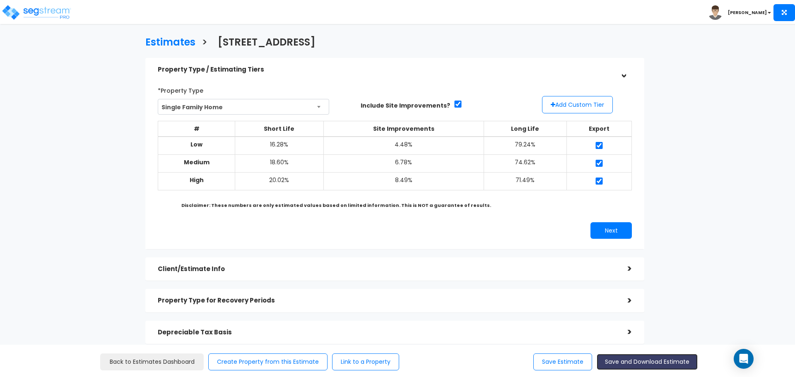
click at [633, 362] on button "Save and Download Estimate" at bounding box center [647, 362] width 101 height 16
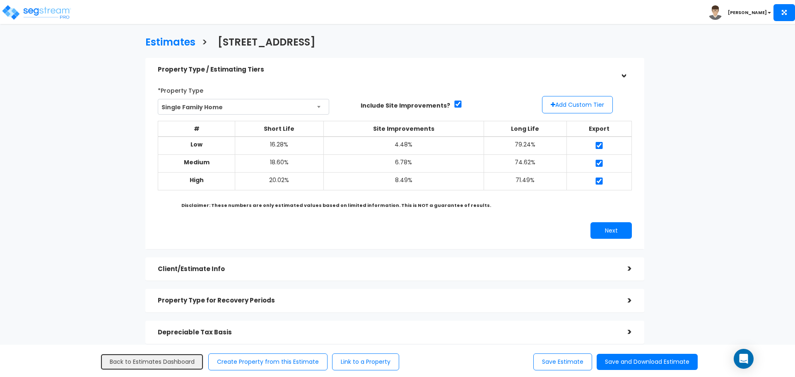
click at [157, 357] on link "Back to Estimates Dashboard" at bounding box center [151, 362] width 103 height 17
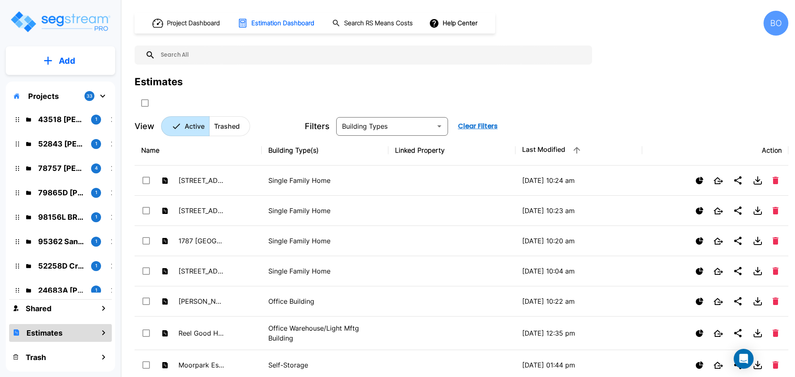
click at [64, 67] on button "Add" at bounding box center [60, 61] width 109 height 24
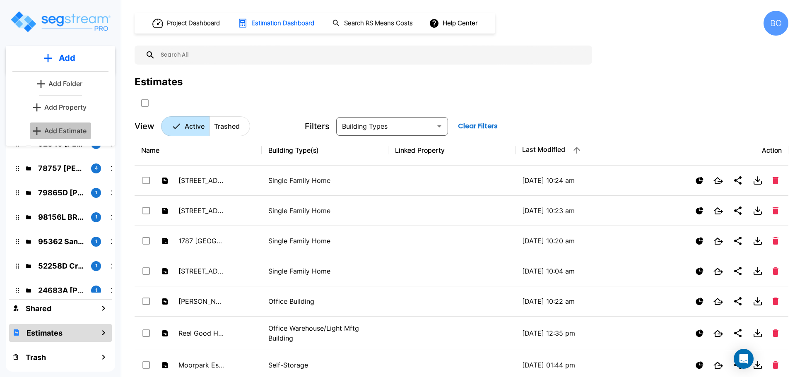
click at [66, 130] on p "Add Estimate" at bounding box center [65, 131] width 42 height 10
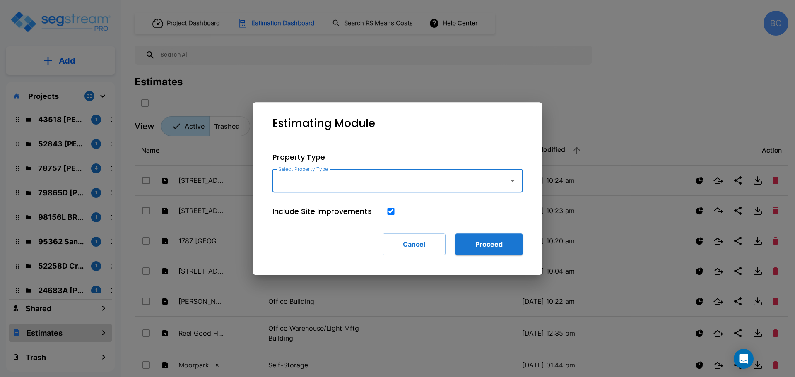
click at [371, 178] on input "Select Property Type" at bounding box center [388, 181] width 225 height 16
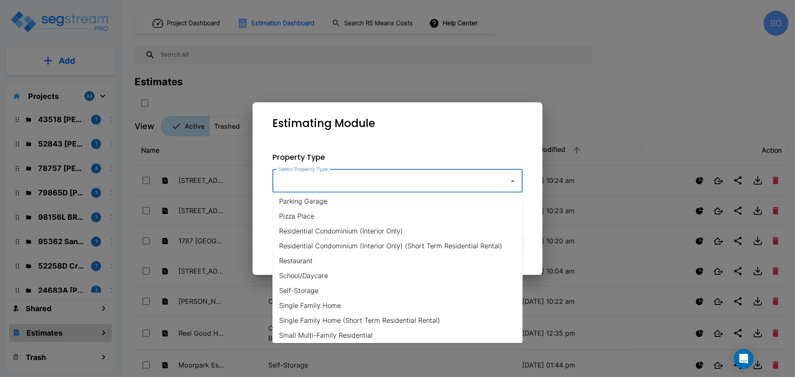
scroll to position [538, 0]
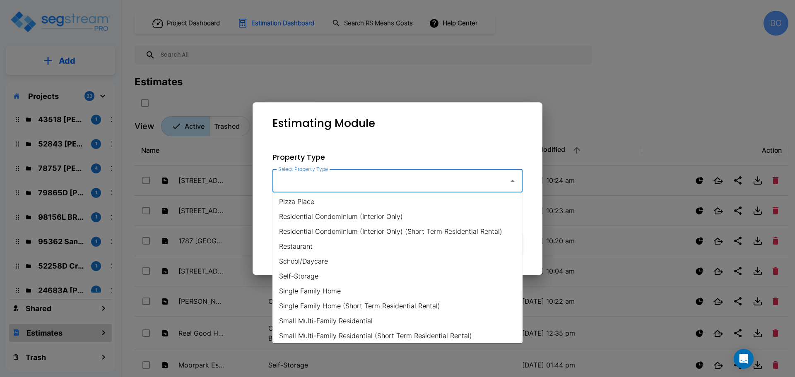
click at [332, 289] on li "Single Family Home" at bounding box center [397, 291] width 250 height 15
type input "Single Family Home"
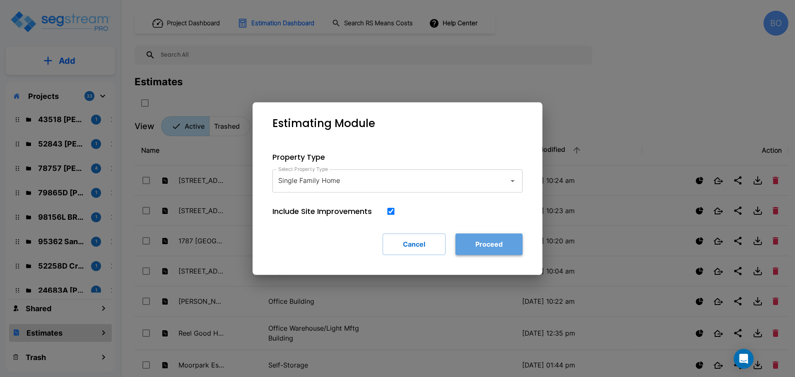
click at [490, 245] on button "Proceed" at bounding box center [488, 244] width 67 height 22
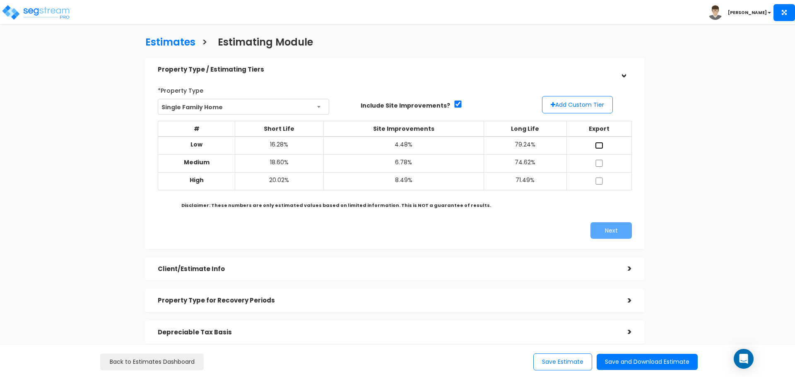
click at [597, 142] on input "checkbox" at bounding box center [599, 145] width 8 height 7
checkbox input "true"
click at [599, 160] on input "checkbox" at bounding box center [599, 163] width 8 height 7
checkbox input "true"
click at [599, 175] on td at bounding box center [598, 181] width 65 height 18
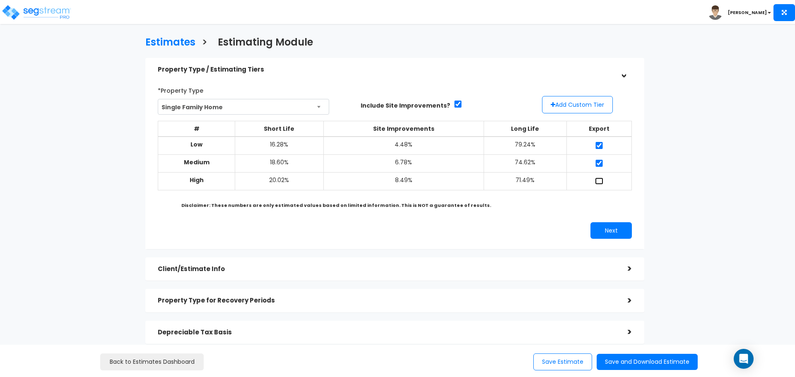
click at [602, 183] on input "checkbox" at bounding box center [599, 181] width 8 height 7
checkbox input "true"
click at [603, 229] on button "Next" at bounding box center [610, 230] width 41 height 17
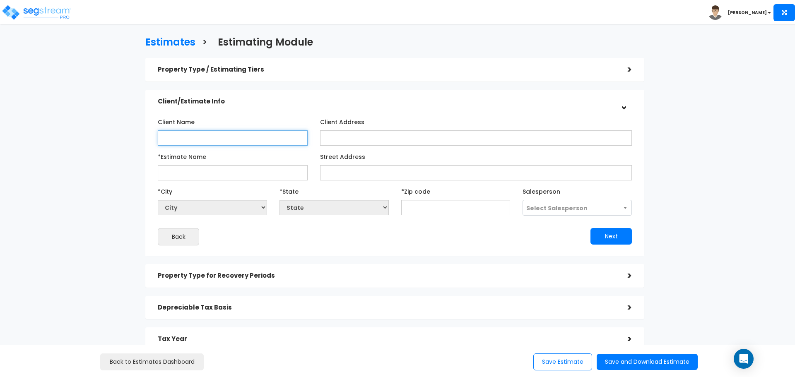
click at [192, 135] on input "Client Name" at bounding box center [233, 137] width 150 height 15
type input "David Mitchell"
type input "36 E 1770 N"
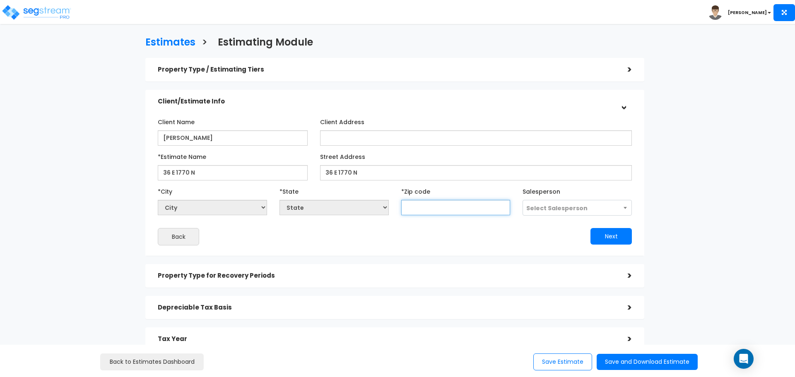
select select "National Average"
type input "84"
select select "CO"
type input "840"
select select "UT"
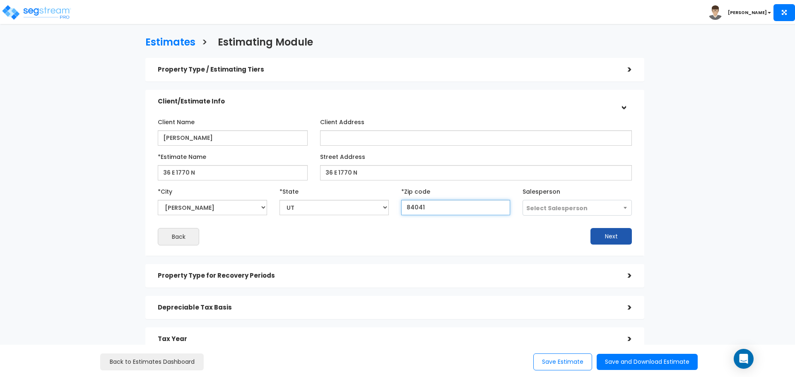
type input "84041"
click at [605, 233] on button "Next" at bounding box center [610, 236] width 41 height 17
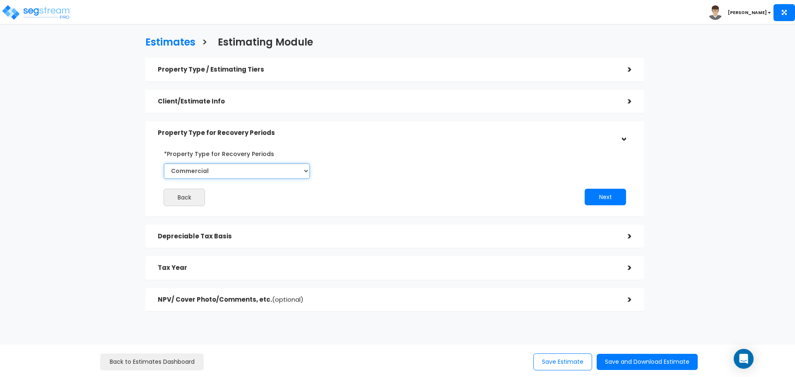
click at [299, 170] on select "Commercial Residential" at bounding box center [237, 171] width 146 height 15
select select "Residential"
click at [164, 164] on select "Commercial Residential" at bounding box center [237, 171] width 146 height 15
click at [602, 199] on button "Next" at bounding box center [604, 197] width 41 height 17
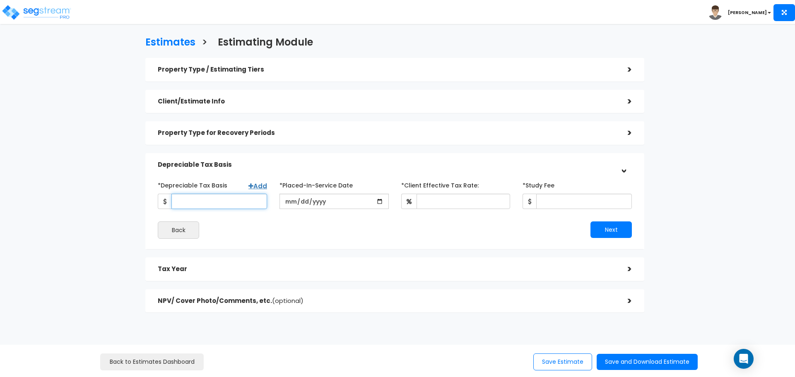
click at [248, 200] on input "*Depreciable Tax Basis" at bounding box center [219, 201] width 96 height 15
click at [207, 200] on input "*Depreciable Tax Basis" at bounding box center [219, 201] width 96 height 15
type input "270,403"
type input "2020-03-02"
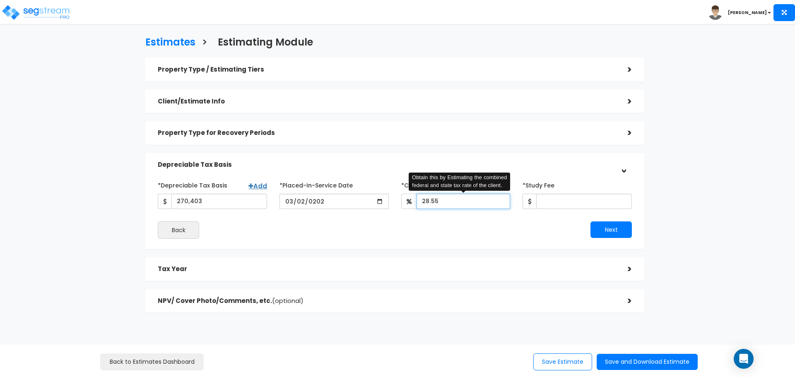
type input "28.55"
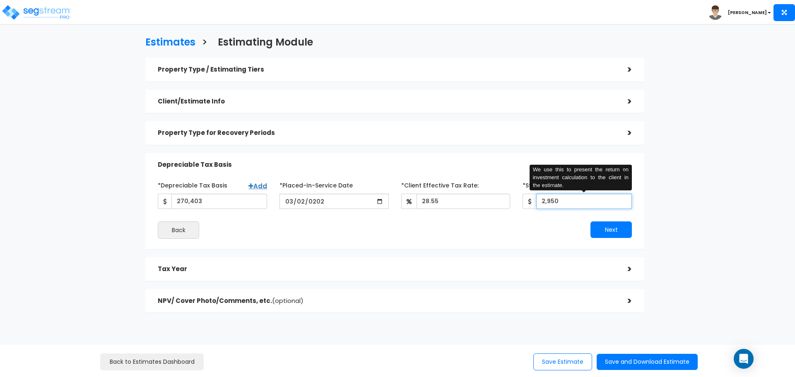
type input "2,950"
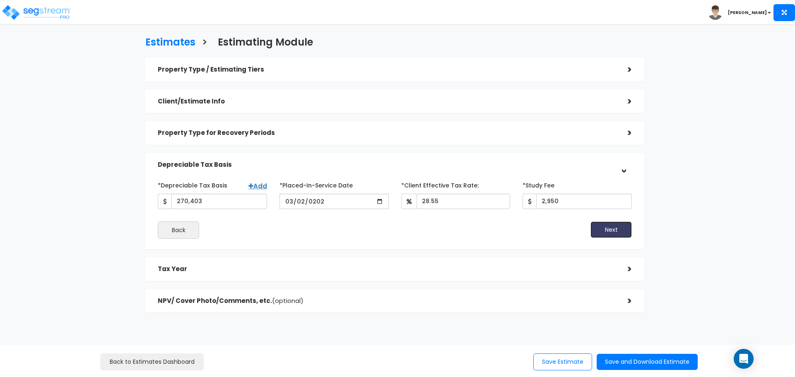
click at [603, 223] on button "Next" at bounding box center [610, 229] width 41 height 17
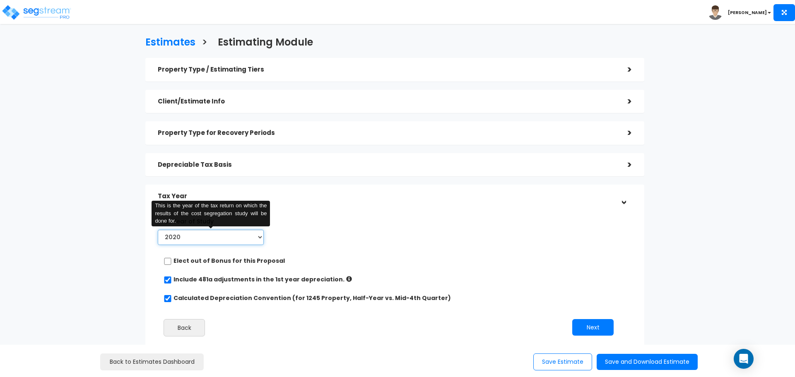
drag, startPoint x: 257, startPoint y: 236, endPoint x: 253, endPoint y: 241, distance: 5.6
click at [257, 236] on select "2020 2021 2022 2023 2024 2025 2026" at bounding box center [211, 237] width 106 height 15
select select "2025"
click at [158, 230] on select "2020 2021 2022 2023 2024 2025 2026" at bounding box center [211, 237] width 106 height 15
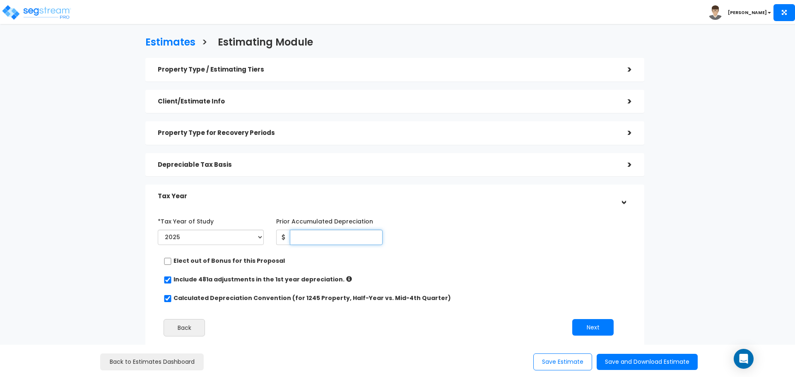
click at [303, 239] on input "Prior Accumulated Depreciation" at bounding box center [336, 237] width 92 height 15
type input "47,116"
drag, startPoint x: 589, startPoint y: 331, endPoint x: 591, endPoint y: 324, distance: 7.1
click at [590, 331] on button "Next" at bounding box center [592, 327] width 41 height 17
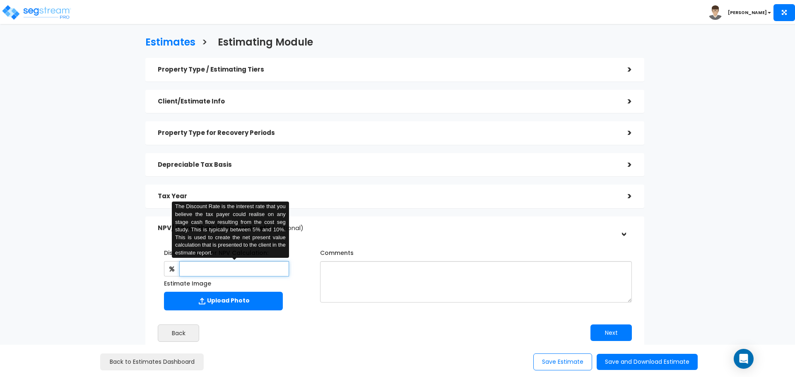
click at [272, 269] on input "text" at bounding box center [233, 268] width 109 height 15
type input "5"
click at [613, 335] on button "Next" at bounding box center [610, 333] width 41 height 17
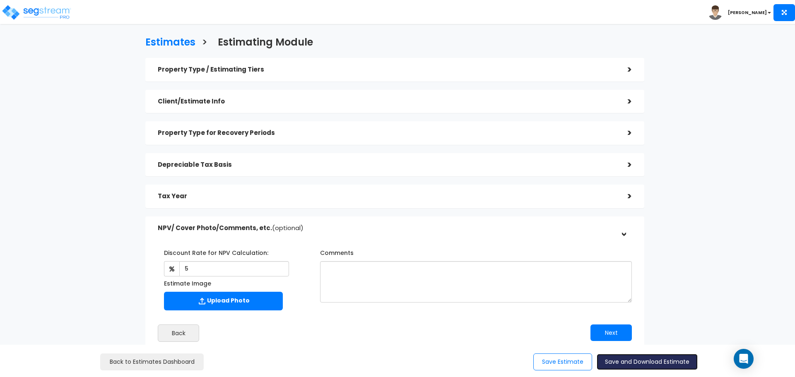
click at [640, 360] on button "Save and Download Estimate" at bounding box center [647, 362] width 101 height 16
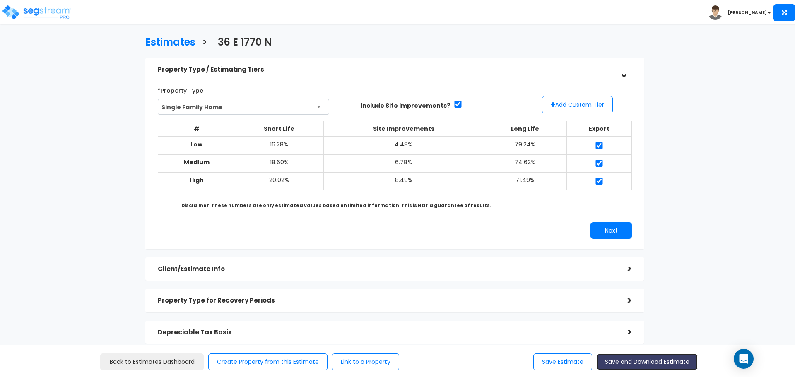
click at [672, 364] on button "Save and Download Estimate" at bounding box center [647, 362] width 101 height 16
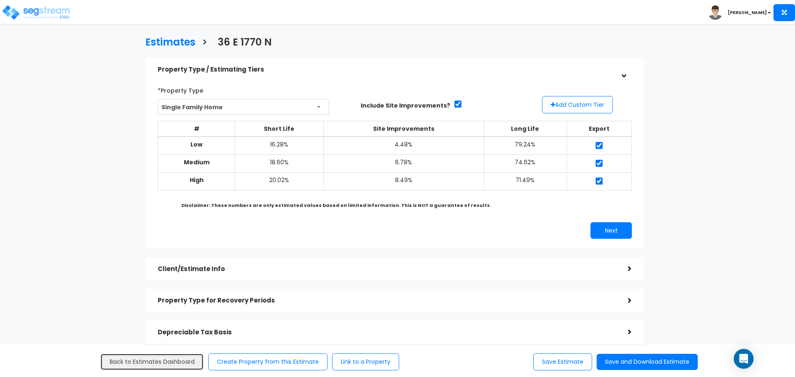
click at [186, 361] on link "Back to Estimates Dashboard" at bounding box center [151, 362] width 103 height 17
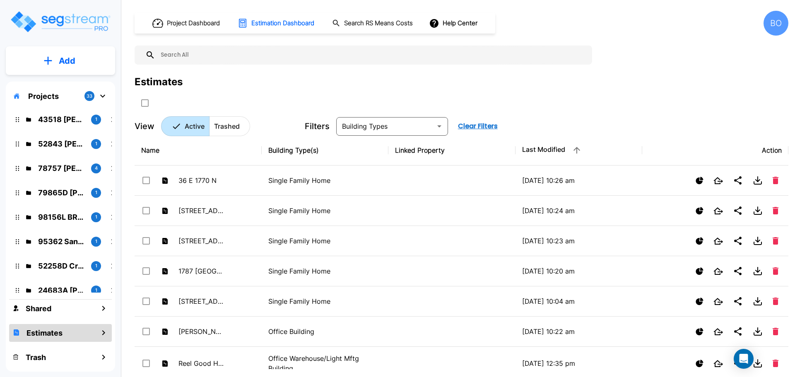
click at [86, 67] on button "Add" at bounding box center [60, 61] width 109 height 24
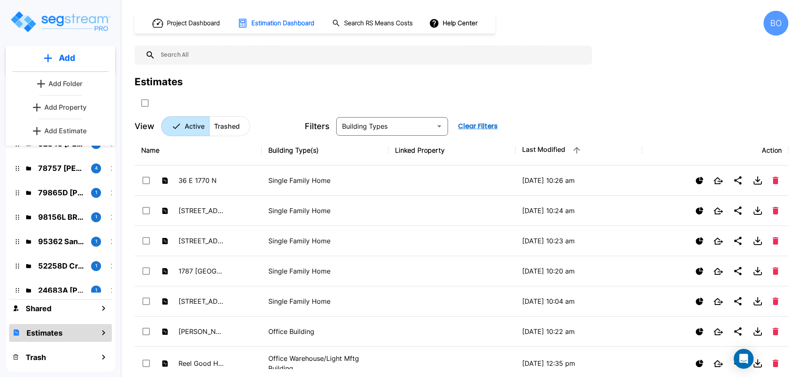
click at [72, 130] on p "Add Estimate" at bounding box center [65, 131] width 42 height 10
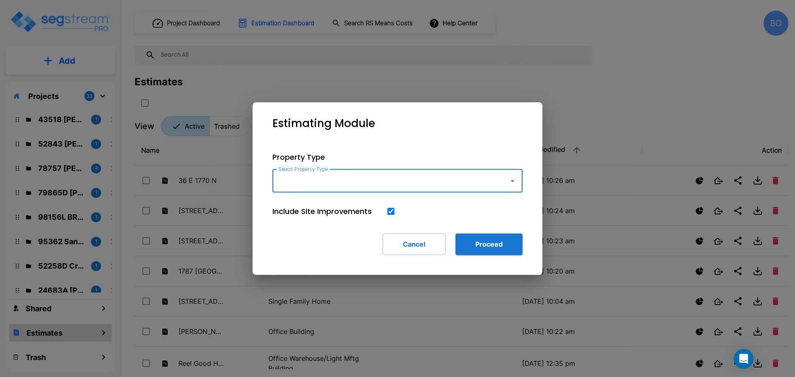
click at [352, 185] on input "Select Property Type" at bounding box center [388, 181] width 225 height 16
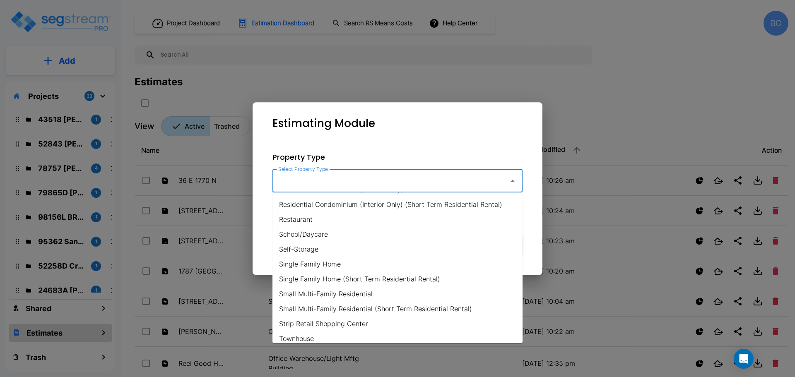
scroll to position [580, 0]
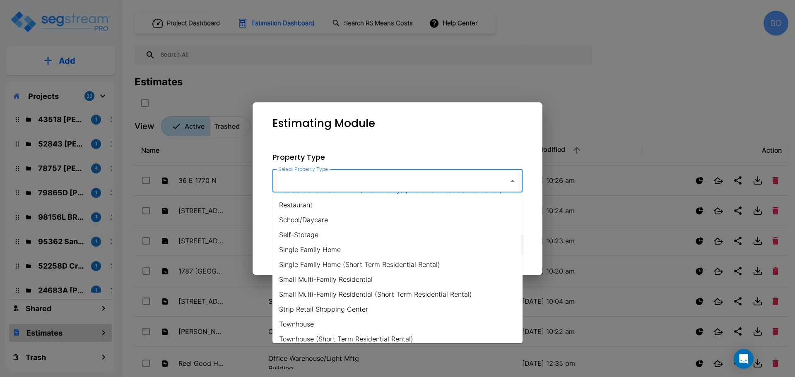
click at [327, 253] on li "Single Family Home" at bounding box center [397, 249] width 250 height 15
type input "Single Family Home"
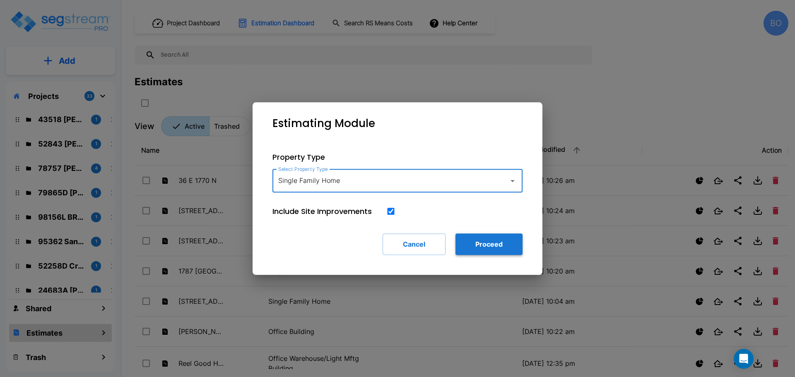
click at [503, 245] on button "Proceed" at bounding box center [488, 244] width 67 height 22
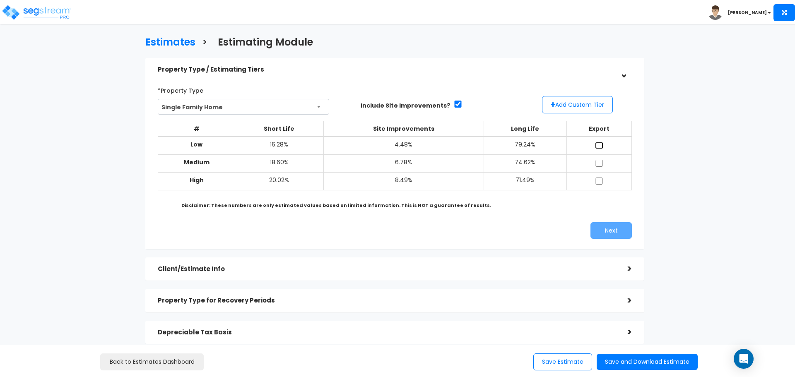
click at [602, 144] on input "checkbox" at bounding box center [599, 145] width 8 height 7
checkbox input "true"
drag, startPoint x: 600, startPoint y: 162, endPoint x: 600, endPoint y: 170, distance: 8.3
click at [600, 162] on input "checkbox" at bounding box center [599, 163] width 8 height 7
checkbox input "true"
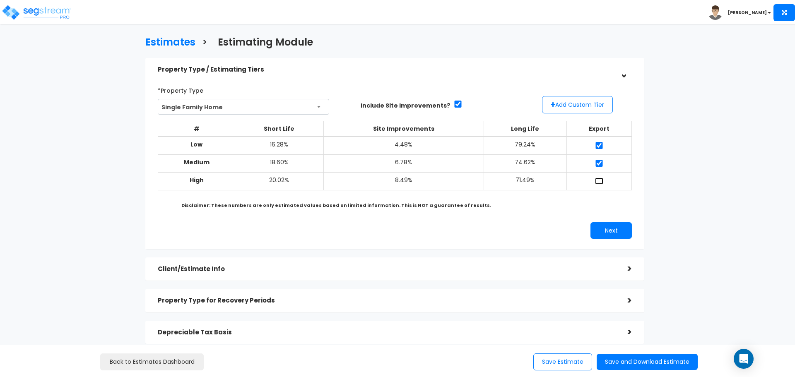
click at [600, 178] on input "checkbox" at bounding box center [599, 181] width 8 height 7
checkbox input "true"
click at [619, 226] on button "Next" at bounding box center [610, 230] width 41 height 17
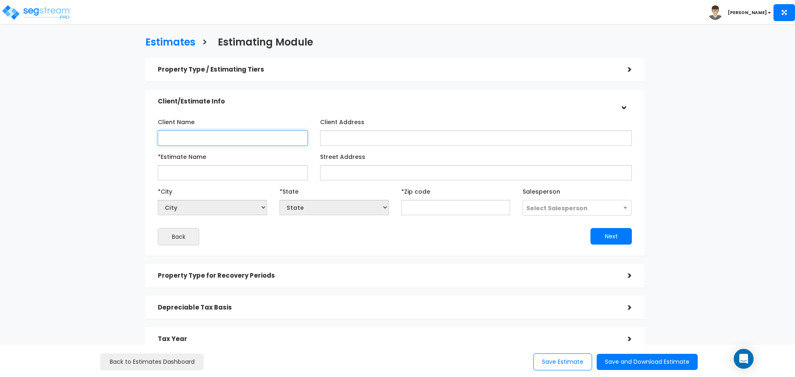
click at [250, 136] on input "Client Name" at bounding box center [233, 137] width 150 height 15
type input "David Mitchell"
click at [228, 173] on input "*Estimate Name" at bounding box center [233, 172] width 150 height 15
type input "41 West Belvedere Way"
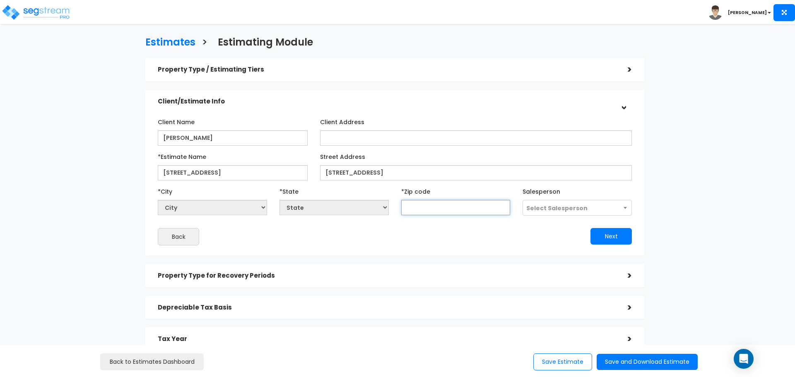
select select "National Average"
type input "84"
select select "CO"
type input "840"
select select "UT"
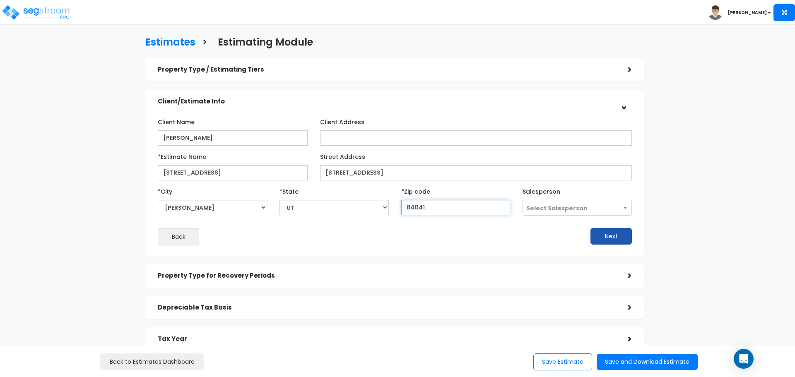
type input "84041"
click at [620, 236] on button "Next" at bounding box center [610, 236] width 41 height 17
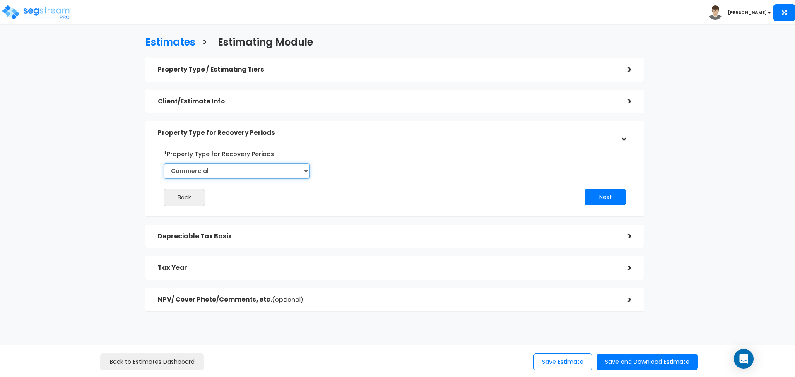
click at [304, 174] on select "Commercial Residential" at bounding box center [237, 171] width 146 height 15
select select "Residential"
click at [164, 164] on select "Commercial Residential" at bounding box center [237, 171] width 146 height 15
click at [617, 197] on button "Next" at bounding box center [604, 197] width 41 height 17
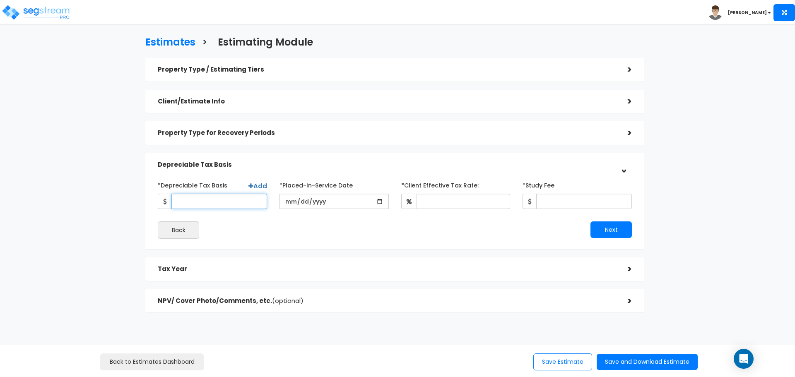
click at [230, 195] on input "*Depreciable Tax Basis" at bounding box center [219, 201] width 96 height 15
click at [200, 195] on input "*Depreciable Tax Basis" at bounding box center [219, 201] width 96 height 15
type input "2"
type input "244,482"
type input "2018-07-12"
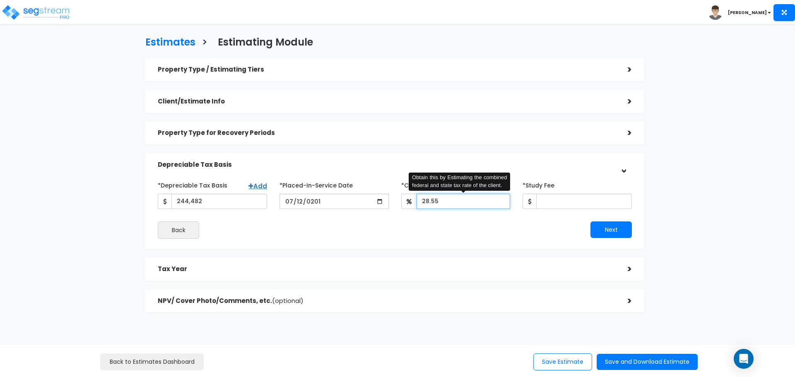
type input "28.55"
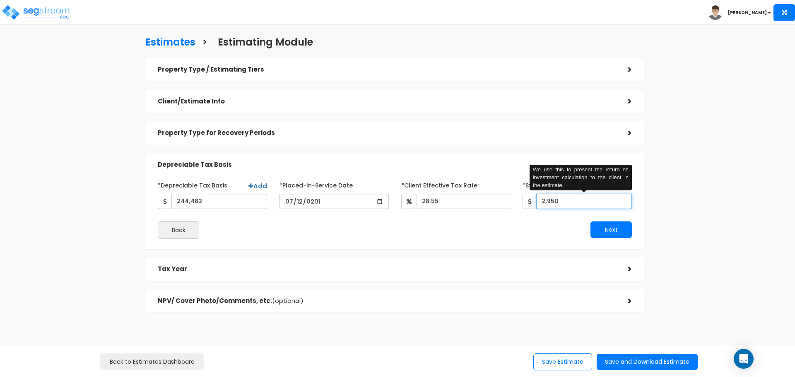
type input "2,950"
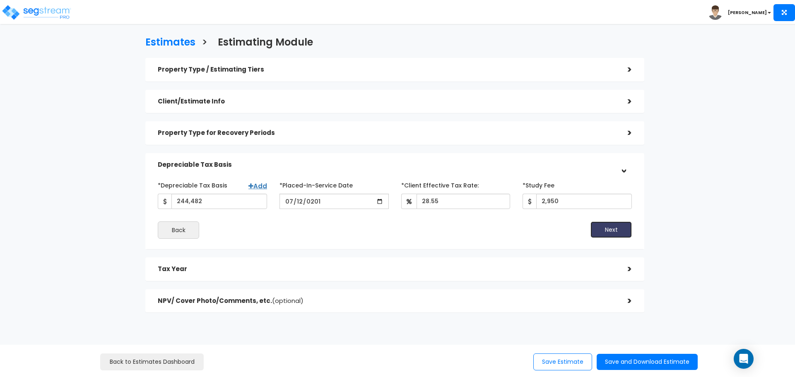
click at [598, 231] on button "Next" at bounding box center [610, 229] width 41 height 17
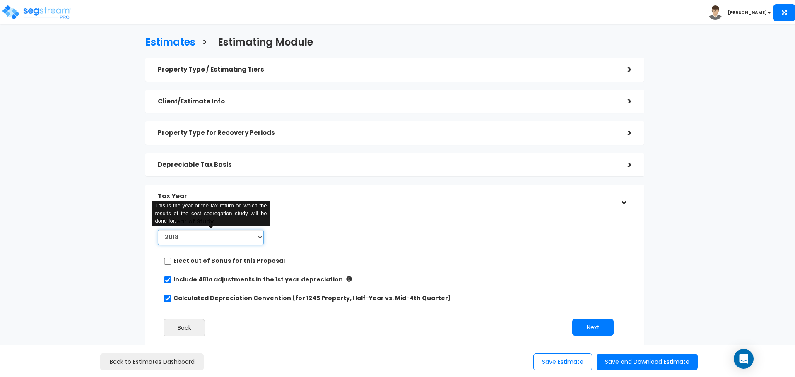
drag, startPoint x: 260, startPoint y: 238, endPoint x: 258, endPoint y: 242, distance: 4.6
click at [260, 238] on select "2018 2019 2020 2021 2022 2023 2024 2025 2026" at bounding box center [211, 237] width 106 height 15
select select "2025"
click at [158, 230] on select "2018 2019 2020 2021 2022 2023 2024 2025 2026" at bounding box center [211, 237] width 106 height 15
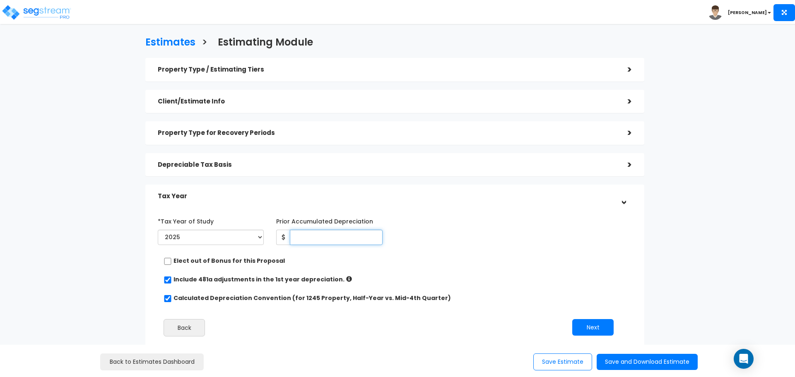
click at [314, 232] on input "Prior Accumulated Depreciation" at bounding box center [336, 237] width 92 height 15
type input "57,416"
click at [594, 333] on button "Next" at bounding box center [592, 327] width 41 height 17
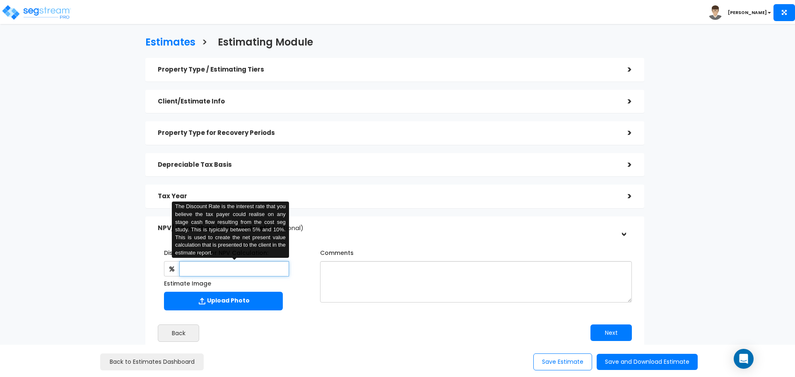
click at [249, 267] on input "text" at bounding box center [233, 268] width 109 height 15
type input "5"
click at [611, 331] on button "Next" at bounding box center [610, 333] width 41 height 17
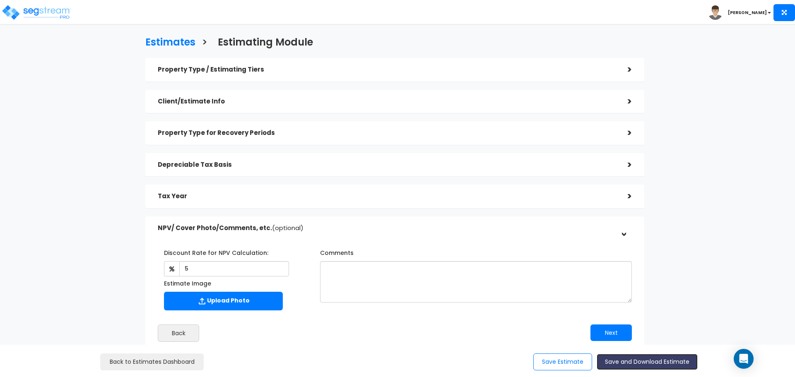
click at [621, 359] on button "Save and Download Estimate" at bounding box center [647, 362] width 101 height 16
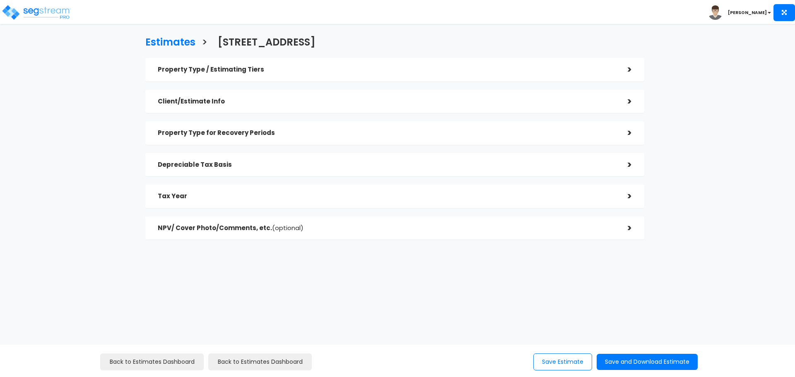
checkbox input "true"
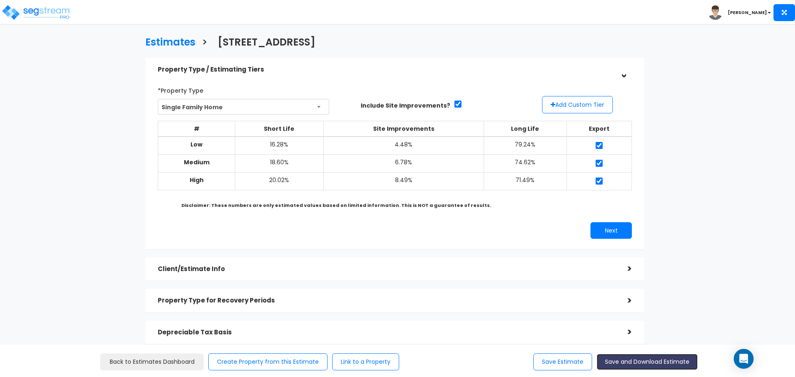
click at [622, 364] on button "Save and Download Estimate" at bounding box center [647, 362] width 101 height 16
click at [223, 270] on h5 "Client/Estimate Info" at bounding box center [386, 269] width 457 height 7
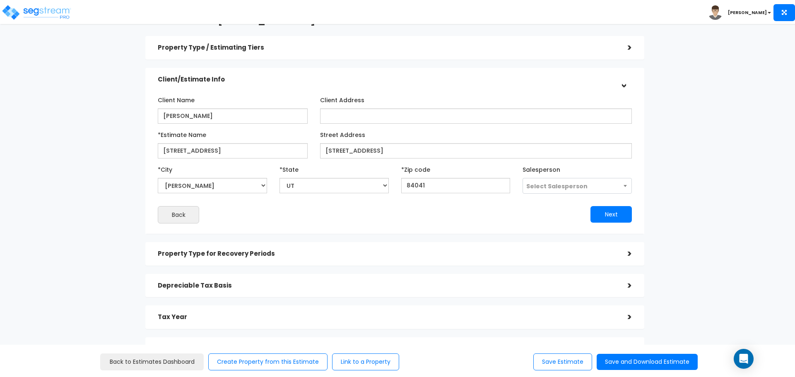
scroll to position [41, 0]
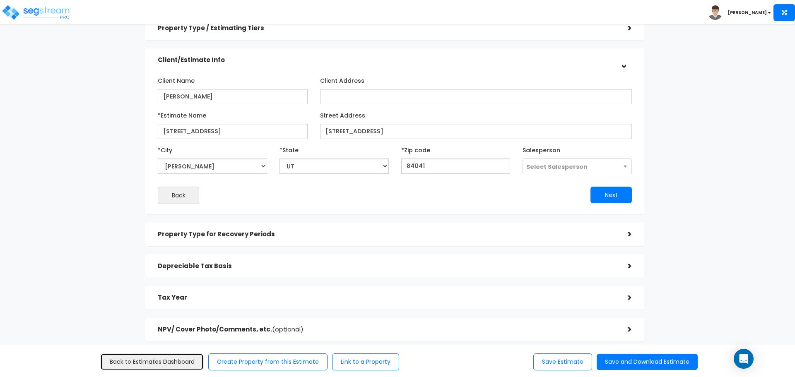
drag, startPoint x: 151, startPoint y: 360, endPoint x: 167, endPoint y: 347, distance: 20.6
click at [151, 360] on link "Back to Estimates Dashboard" at bounding box center [151, 362] width 103 height 17
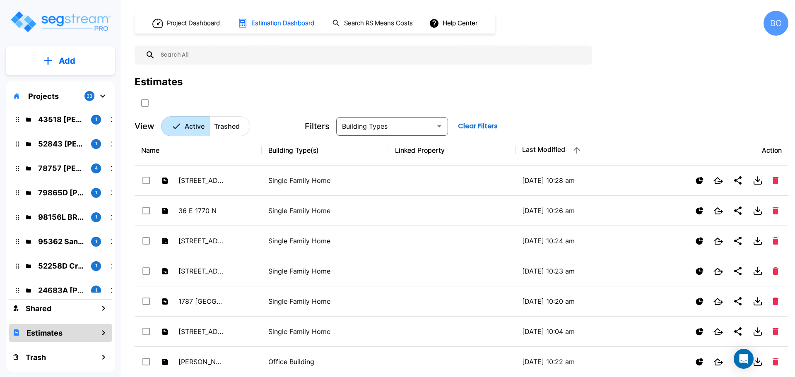
click at [63, 53] on button "Add" at bounding box center [60, 61] width 109 height 24
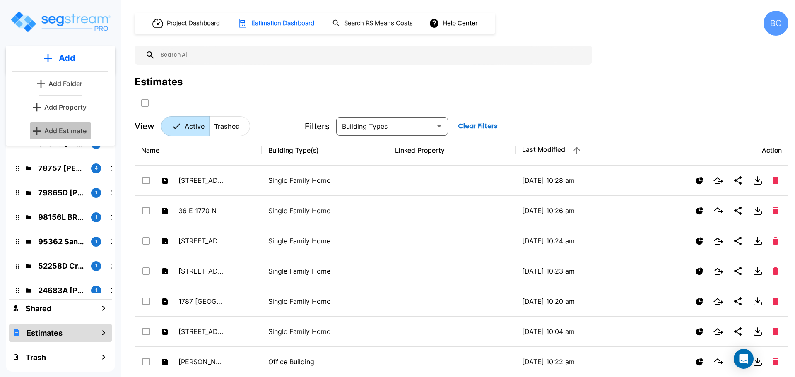
click at [65, 125] on button "Add Estimate" at bounding box center [60, 131] width 61 height 17
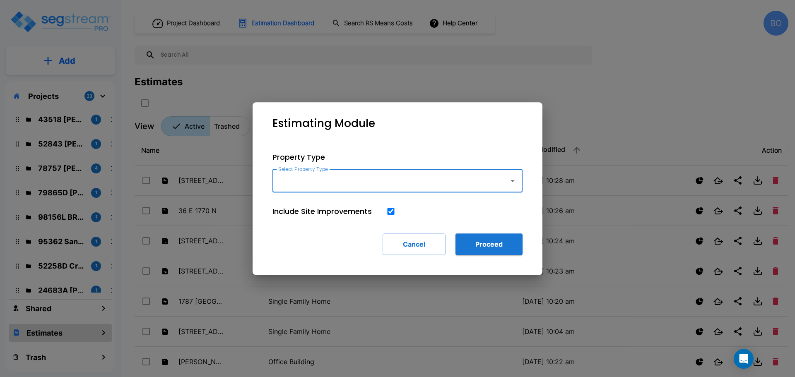
click at [315, 174] on input "Select Property Type" at bounding box center [388, 181] width 225 height 16
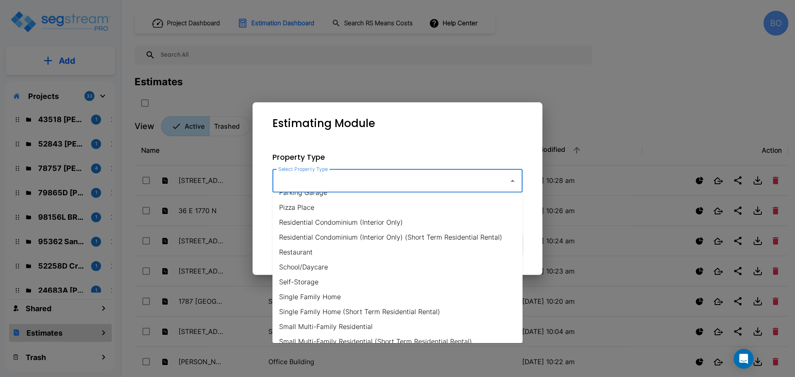
scroll to position [538, 0]
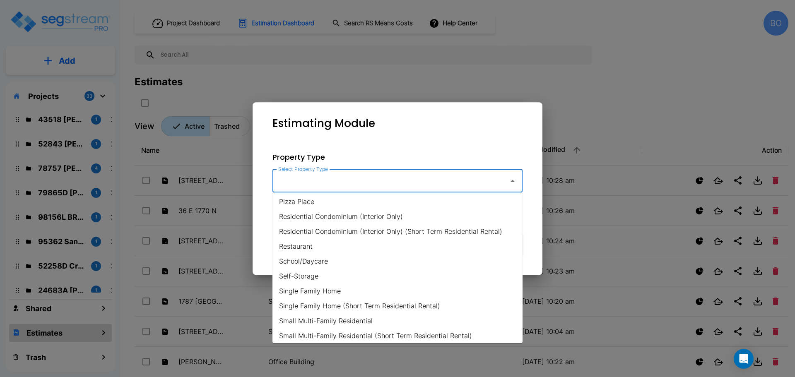
click at [332, 289] on li "Single Family Home" at bounding box center [397, 291] width 250 height 15
type input "Single Family Home"
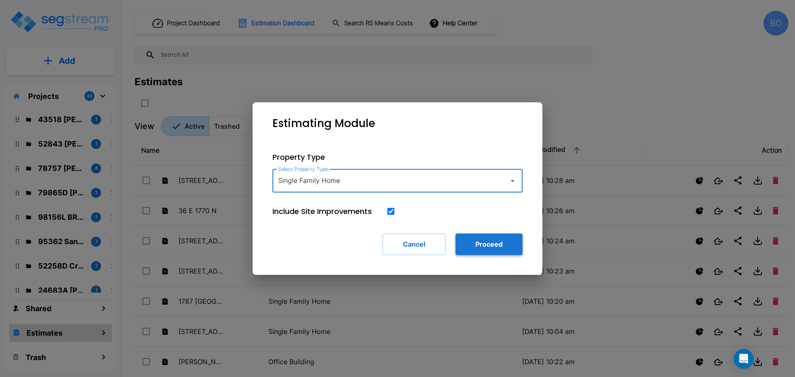
click at [476, 239] on button "Proceed" at bounding box center [488, 244] width 67 height 22
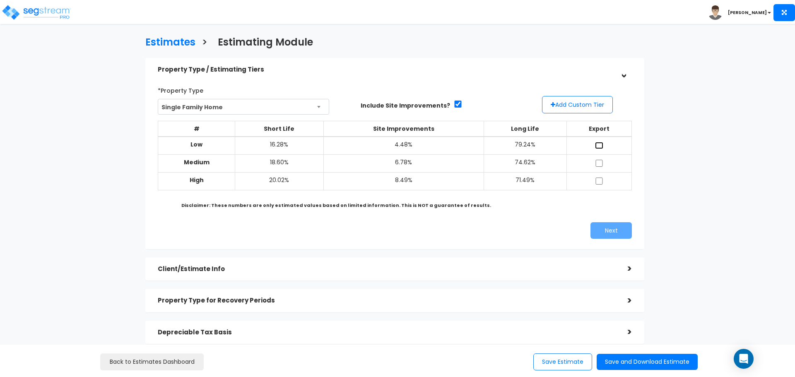
click at [595, 144] on input "checkbox" at bounding box center [599, 145] width 8 height 7
checkbox input "true"
click at [599, 162] on input "checkbox" at bounding box center [599, 163] width 8 height 7
checkbox input "true"
click at [599, 180] on input "checkbox" at bounding box center [599, 181] width 8 height 7
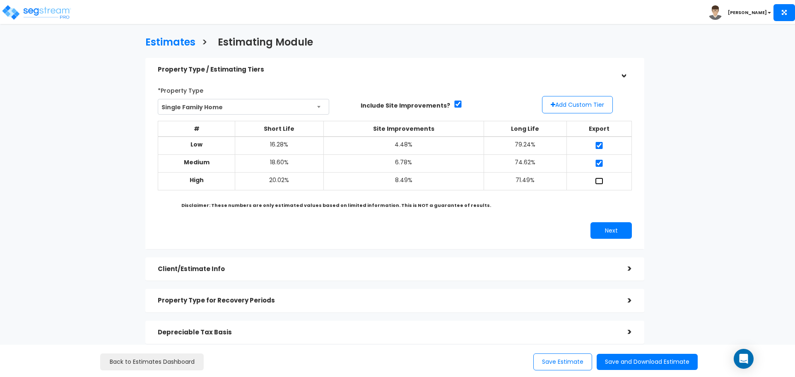
checkbox input "true"
click at [610, 230] on button "Next" at bounding box center [610, 230] width 41 height 17
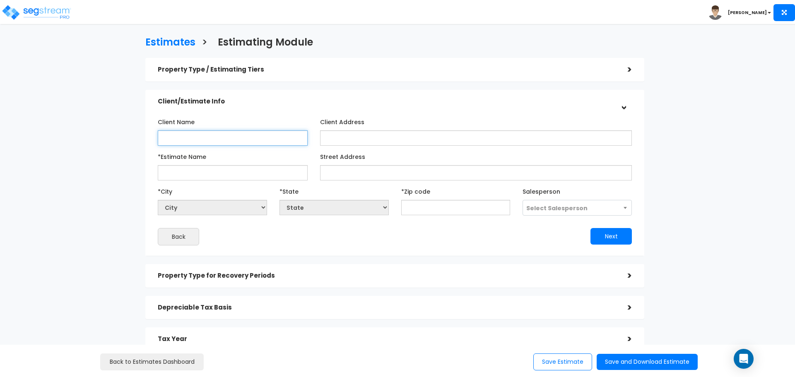
click at [229, 136] on input "Client Name" at bounding box center [233, 137] width 150 height 15
type input "[PERSON_NAME]"
type input "[STREET_ADDRESS]"
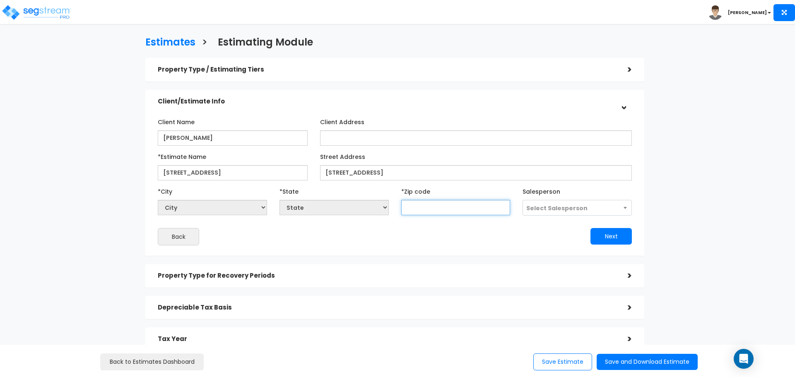
select select "National Average"
type input "840"
select select "UT"
type input "84041"
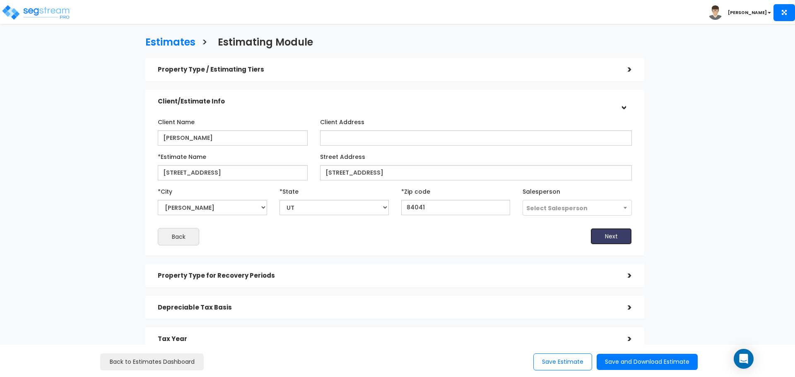
click at [618, 234] on button "Next" at bounding box center [610, 236] width 41 height 17
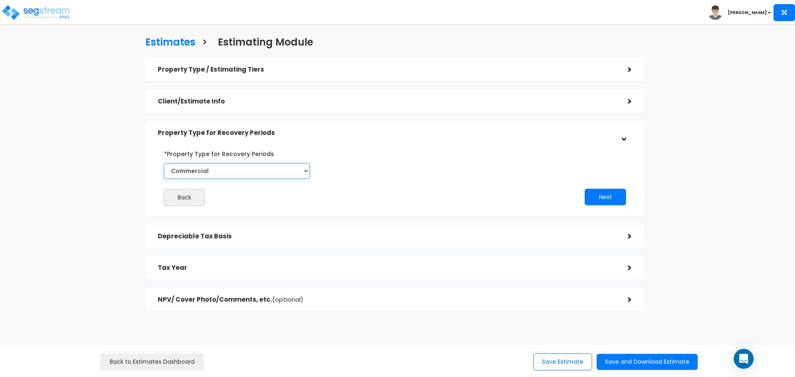
drag, startPoint x: 268, startPoint y: 172, endPoint x: 267, endPoint y: 178, distance: 6.7
click at [268, 172] on select "Commercial Residential" at bounding box center [237, 171] width 146 height 15
select select "Residential"
click at [164, 164] on select "Commercial Residential" at bounding box center [237, 171] width 146 height 15
click at [601, 194] on button "Next" at bounding box center [604, 197] width 41 height 17
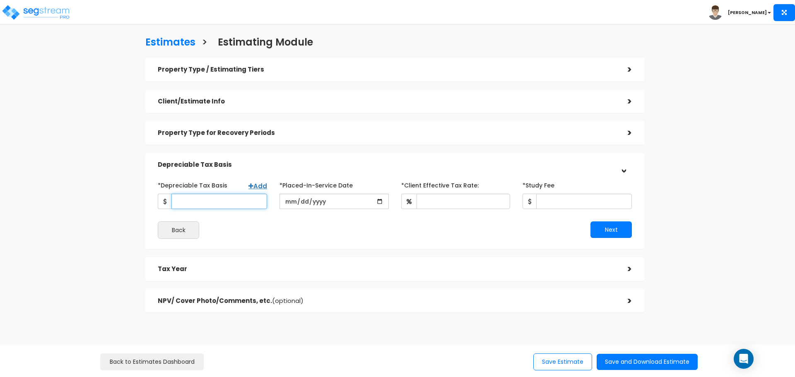
click at [234, 202] on input "*Depreciable Tax Basis" at bounding box center [219, 201] width 96 height 15
click at [206, 203] on input "*Depreciable Tax Basis" at bounding box center [219, 201] width 96 height 15
type input "244,482"
type input "[DATE]"
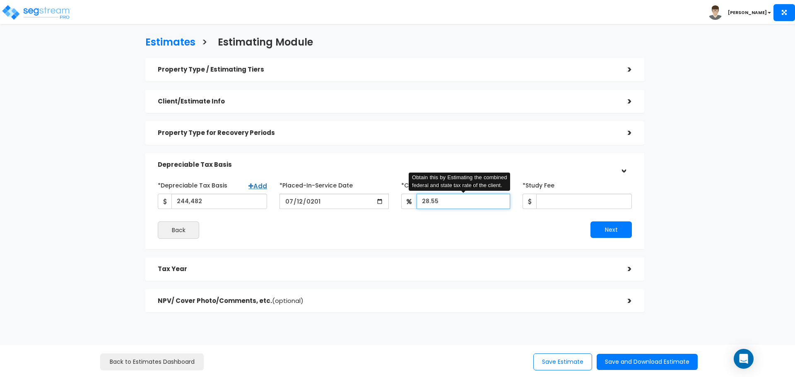
type input "28.55"
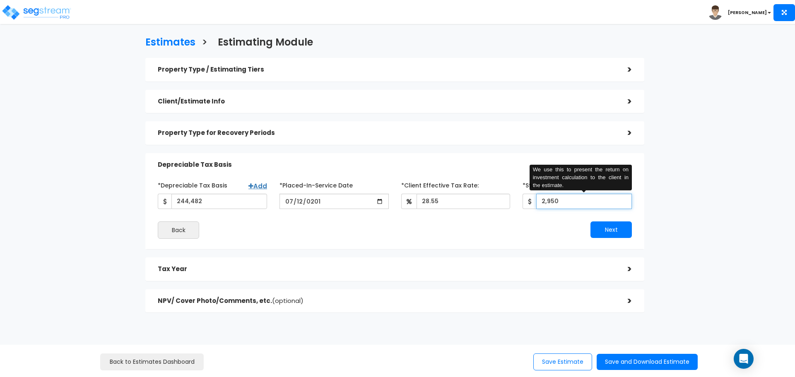
type input "2,950"
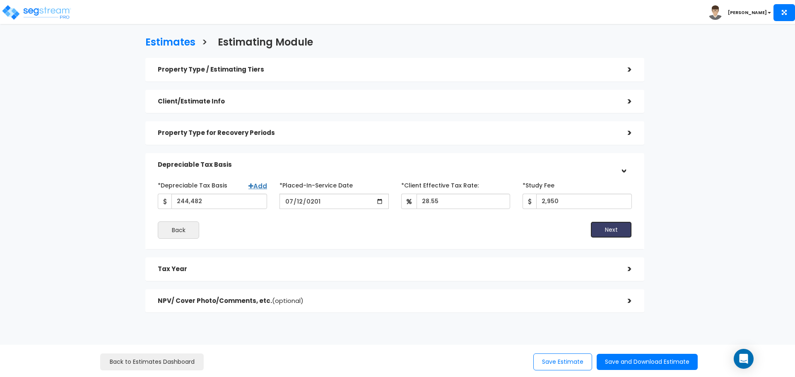
click at [599, 230] on button "Next" at bounding box center [610, 229] width 41 height 17
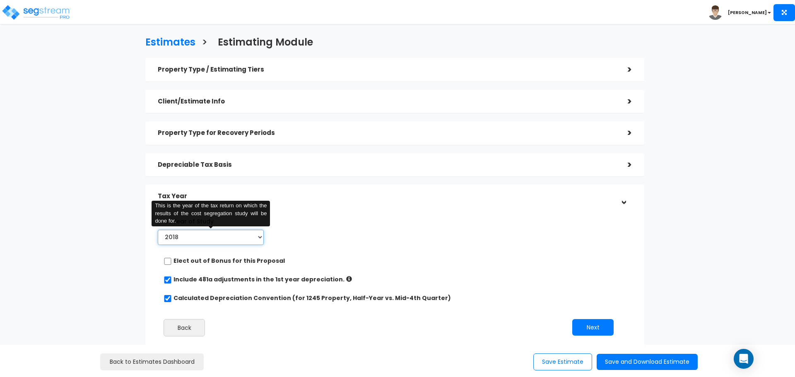
drag, startPoint x: 255, startPoint y: 236, endPoint x: 253, endPoint y: 243, distance: 7.6
click at [255, 236] on select "2018 2019 2020 2021 2022 2023 2024 2025 2026" at bounding box center [211, 237] width 106 height 15
select select "2025"
click at [158, 230] on select "2018 2019 2020 2021 2022 2023 2024 2025 2026" at bounding box center [211, 237] width 106 height 15
click at [311, 236] on input "Prior Accumulated Depreciation" at bounding box center [336, 237] width 92 height 15
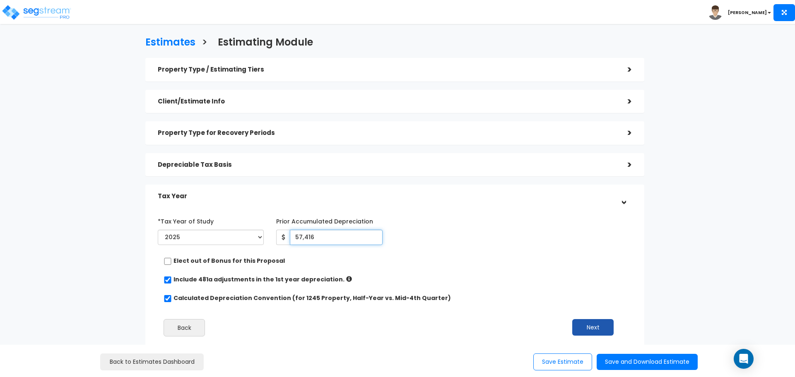
type input "57,416"
click at [602, 323] on button "Next" at bounding box center [592, 327] width 41 height 17
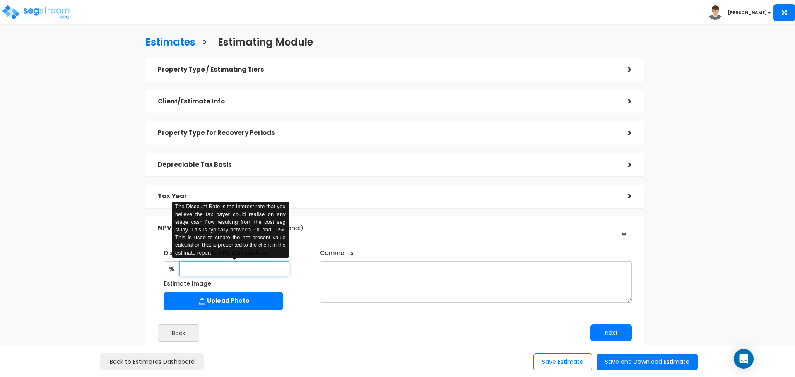
click at [278, 274] on input "text" at bounding box center [233, 268] width 109 height 15
type input "5"
click at [612, 331] on button "Next" at bounding box center [610, 333] width 41 height 17
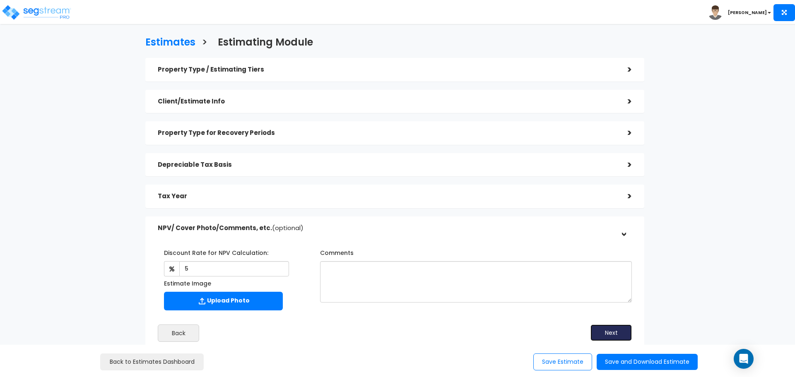
scroll to position [41, 0]
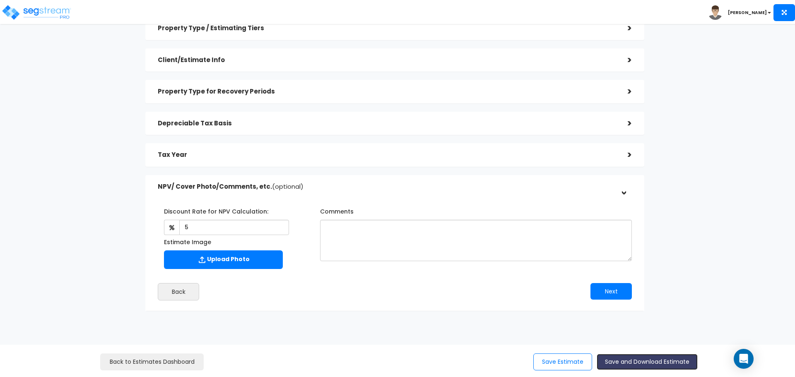
click at [630, 361] on button "Save and Download Estimate" at bounding box center [647, 362] width 101 height 16
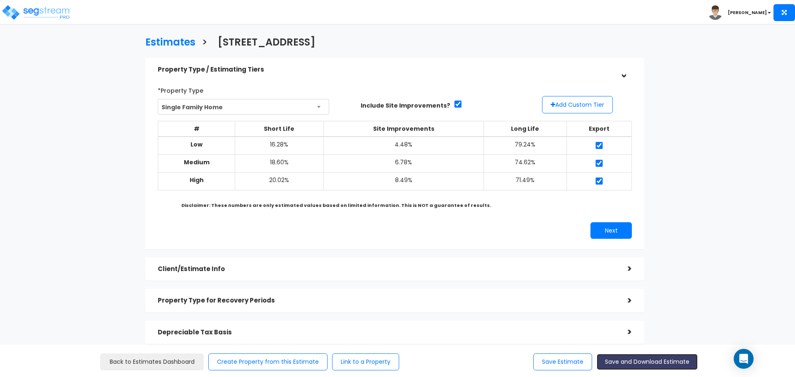
click at [643, 363] on button "Save and Download Estimate" at bounding box center [647, 362] width 101 height 16
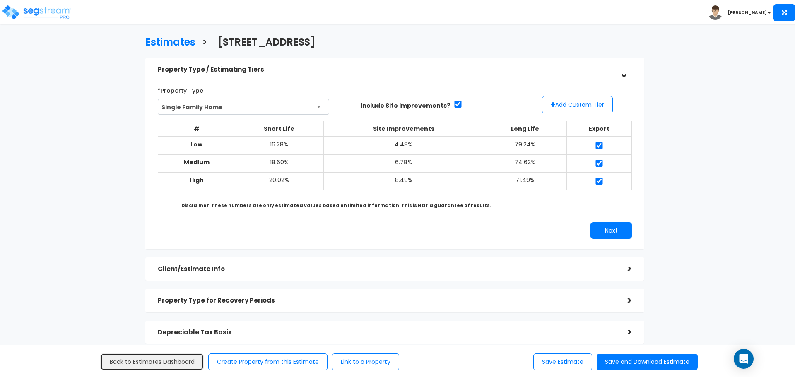
click at [158, 363] on link "Back to Estimates Dashboard" at bounding box center [151, 362] width 103 height 17
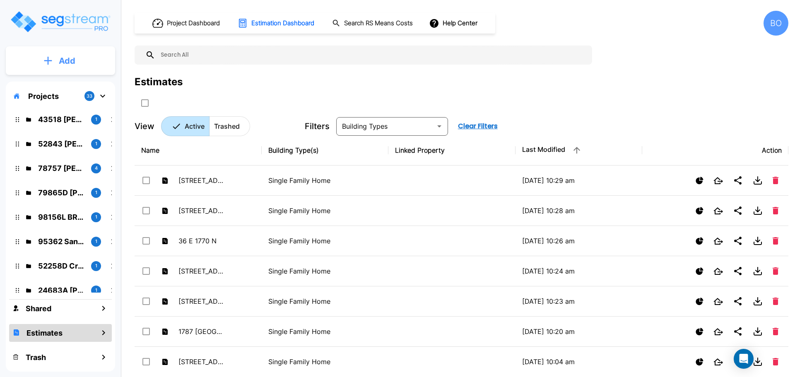
click at [44, 65] on button "Add" at bounding box center [60, 61] width 109 height 24
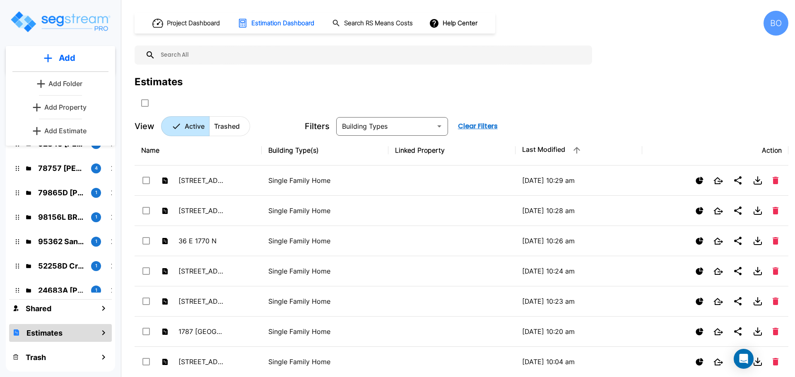
click at [58, 131] on p "Add Estimate" at bounding box center [65, 131] width 42 height 10
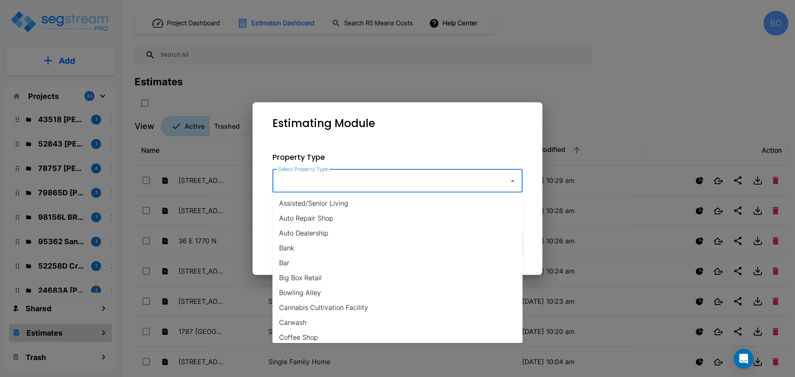
click at [296, 180] on input "Select Property Type" at bounding box center [388, 181] width 225 height 16
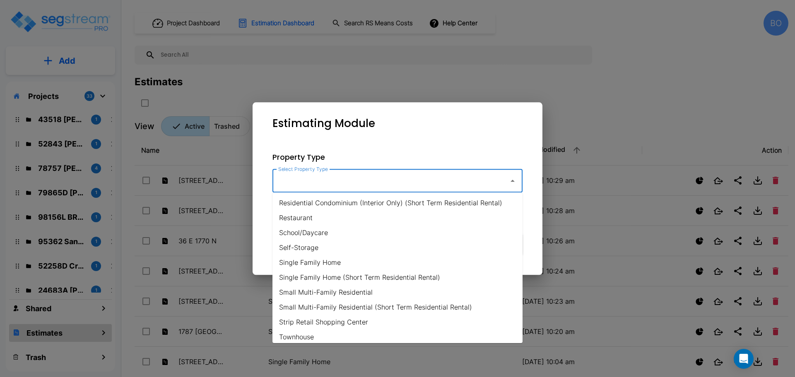
scroll to position [580, 0]
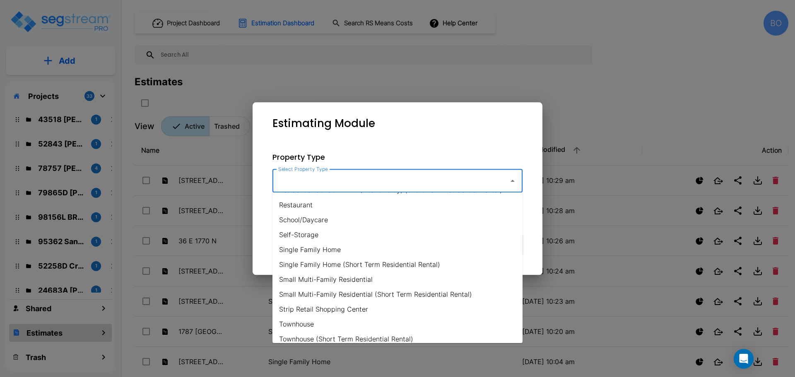
click at [331, 251] on li "Single Family Home" at bounding box center [397, 249] width 250 height 15
type input "Single Family Home"
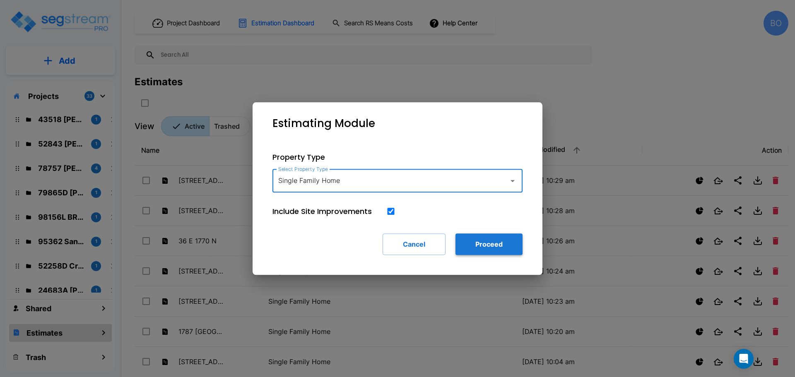
click at [479, 251] on button "Proceed" at bounding box center [488, 244] width 67 height 22
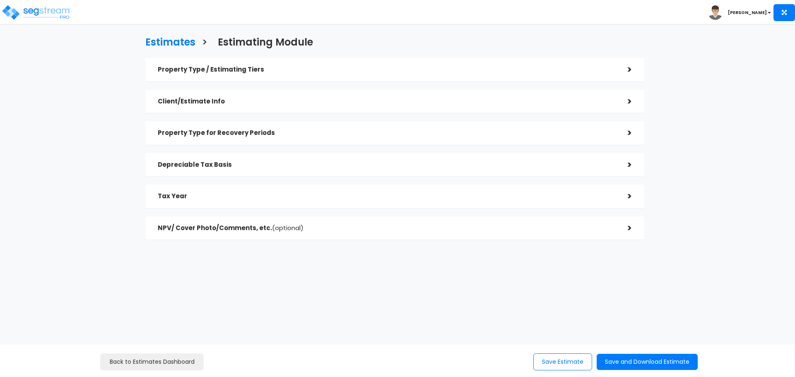
checkbox input "true"
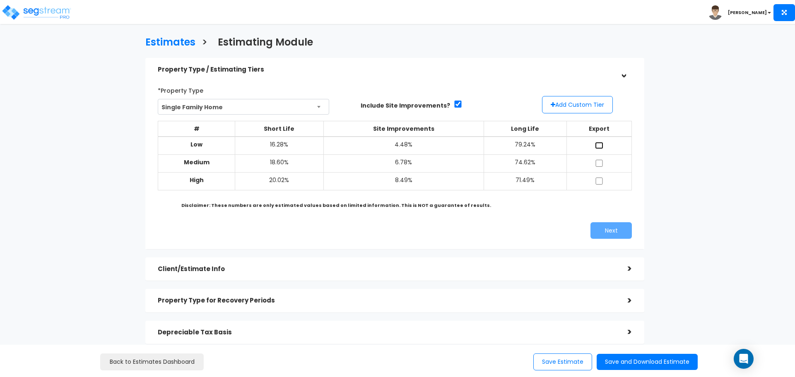
drag, startPoint x: 598, startPoint y: 144, endPoint x: 599, endPoint y: 158, distance: 13.3
click at [599, 144] on input "checkbox" at bounding box center [599, 145] width 8 height 7
checkbox input "true"
click at [599, 163] on input "checkbox" at bounding box center [599, 163] width 8 height 7
checkbox input "true"
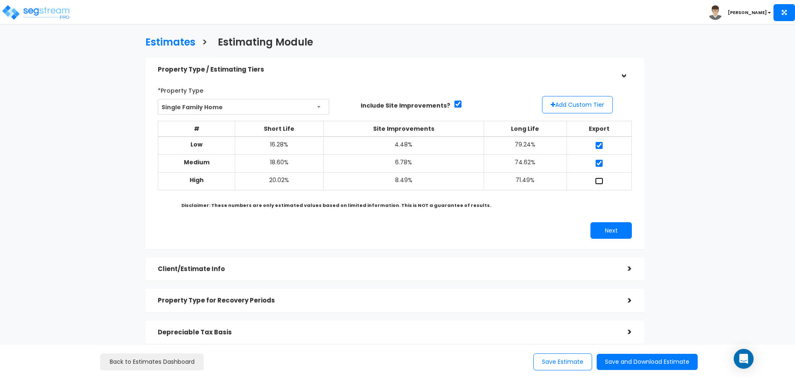
click at [600, 180] on input "checkbox" at bounding box center [599, 181] width 8 height 7
checkbox input "true"
click at [616, 226] on button "Next" at bounding box center [610, 230] width 41 height 17
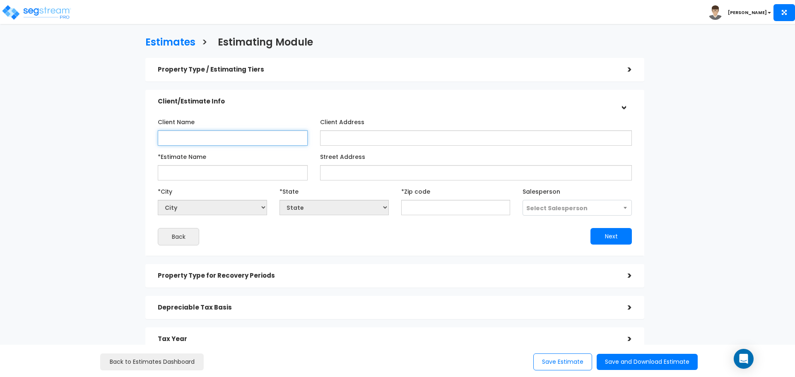
click at [239, 140] on input "Client Name" at bounding box center [233, 137] width 150 height 15
type input "[PERSON_NAME]"
click at [223, 173] on input "*Estimate Name" at bounding box center [233, 172] width 150 height 15
type input "1568 S 2600 W"
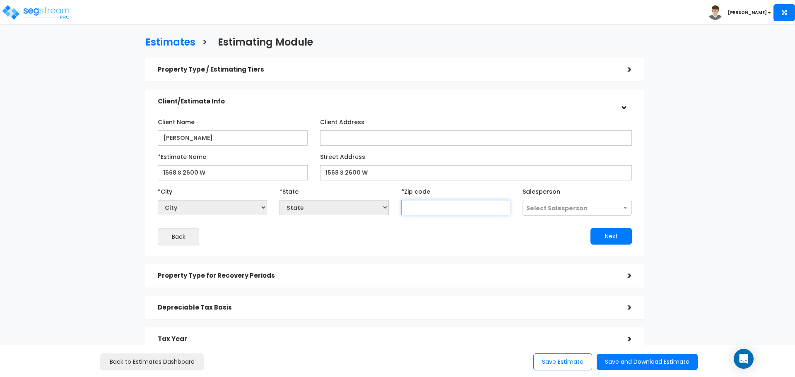
select select "National Average"
type input "84"
select select "CO"
type input "840"
select select "UT"
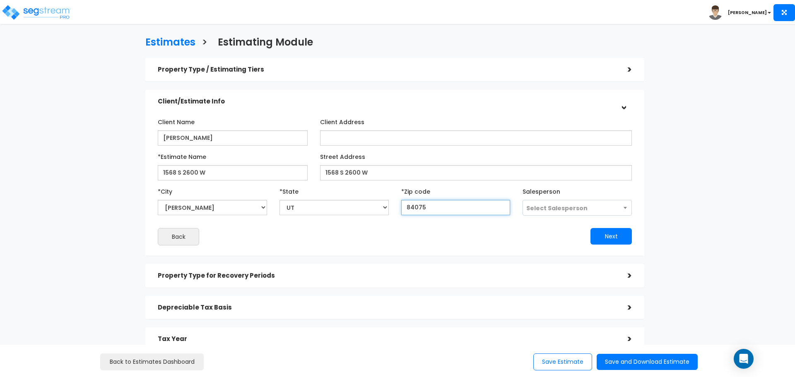
type input "84075"
click at [602, 238] on button "Next" at bounding box center [610, 236] width 41 height 17
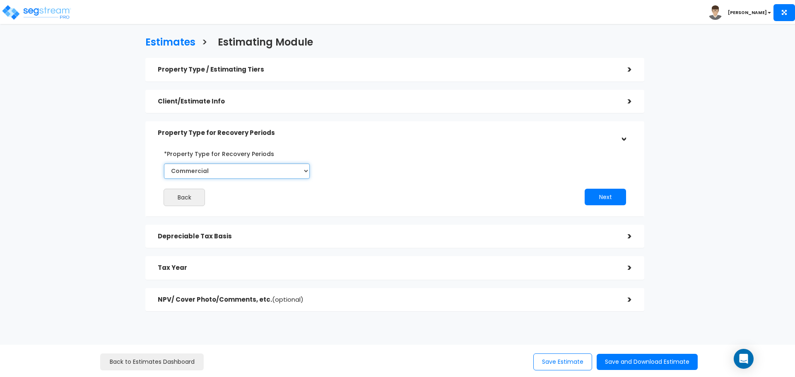
drag, startPoint x: 249, startPoint y: 171, endPoint x: 250, endPoint y: 178, distance: 7.5
click at [249, 171] on select "Commercial Residential" at bounding box center [237, 171] width 146 height 15
select select "Residential"
click at [164, 164] on select "Commercial Residential" at bounding box center [237, 171] width 146 height 15
click at [598, 193] on button "Next" at bounding box center [604, 197] width 41 height 17
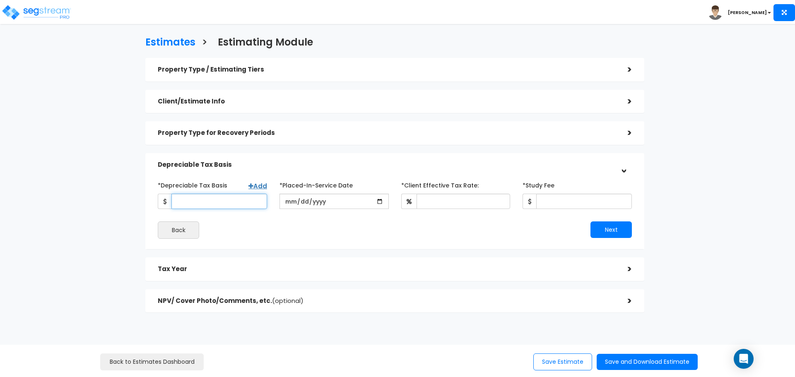
click at [221, 203] on input "*Depreciable Tax Basis" at bounding box center [219, 201] width 96 height 15
type input "386,036"
type input "2023-03-21"
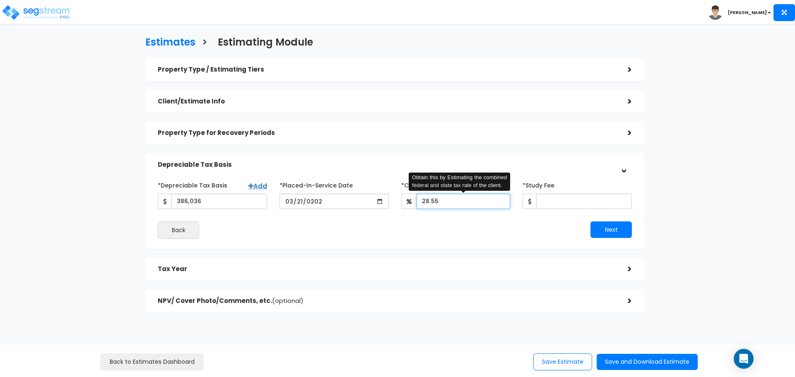
type input "28.55"
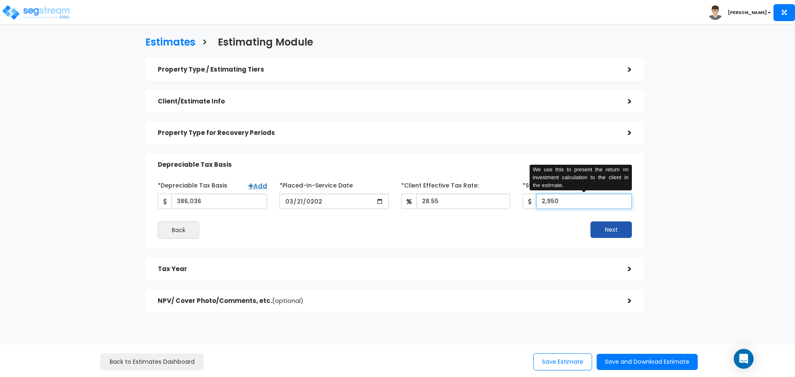
type input "2,950"
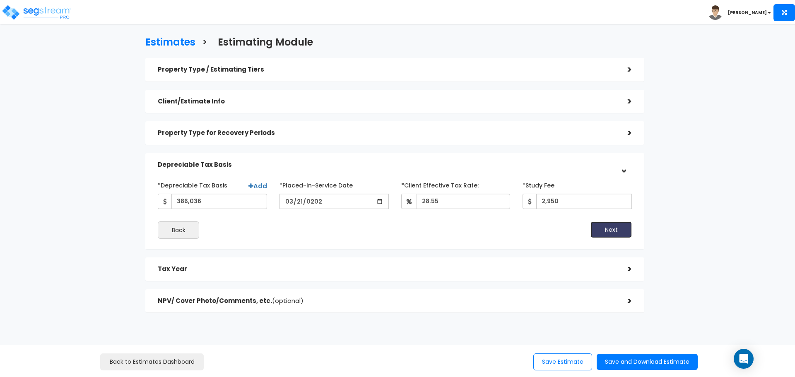
click at [618, 231] on button "Next" at bounding box center [610, 229] width 41 height 17
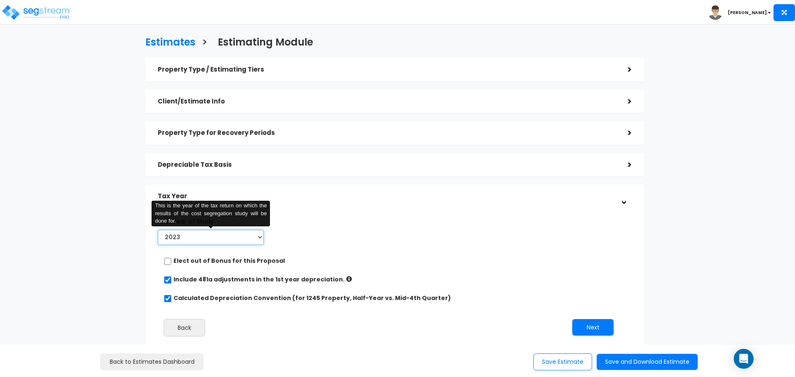
drag, startPoint x: 258, startPoint y: 237, endPoint x: 251, endPoint y: 243, distance: 9.4
click at [258, 237] on select "2023 2024 2025 2026" at bounding box center [211, 237] width 106 height 15
select select "2025"
click at [158, 230] on select "2023 2024 2025 2026" at bounding box center [211, 237] width 106 height 15
click at [313, 237] on input "Prior Accumulated Depreciation" at bounding box center [336, 237] width 92 height 15
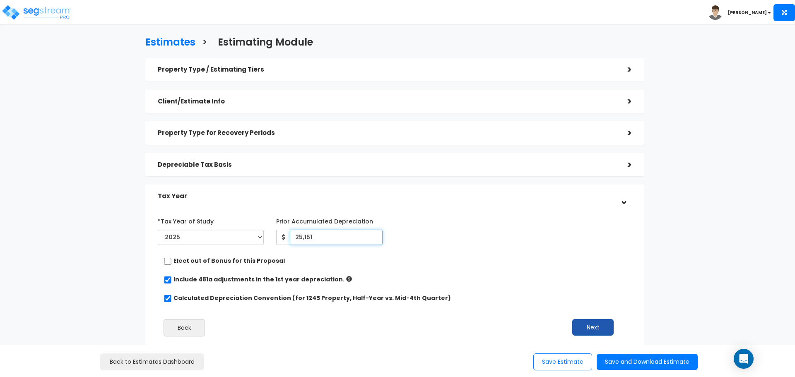
type input "25,151"
click at [593, 331] on button "Next" at bounding box center [592, 327] width 41 height 17
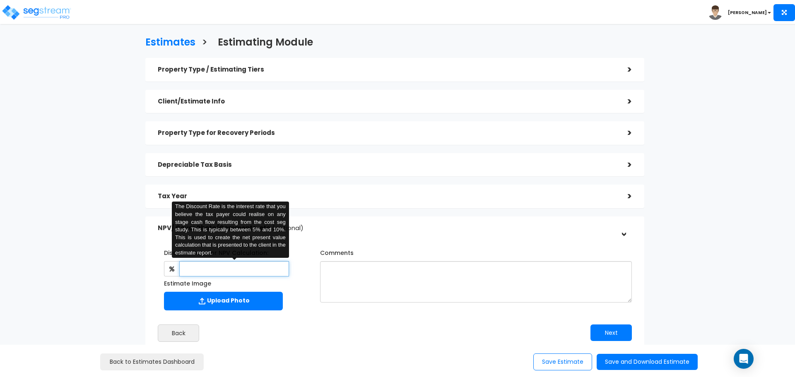
click at [229, 265] on input "text" at bounding box center [233, 268] width 109 height 15
type input "5"
click at [610, 334] on button "Next" at bounding box center [610, 333] width 41 height 17
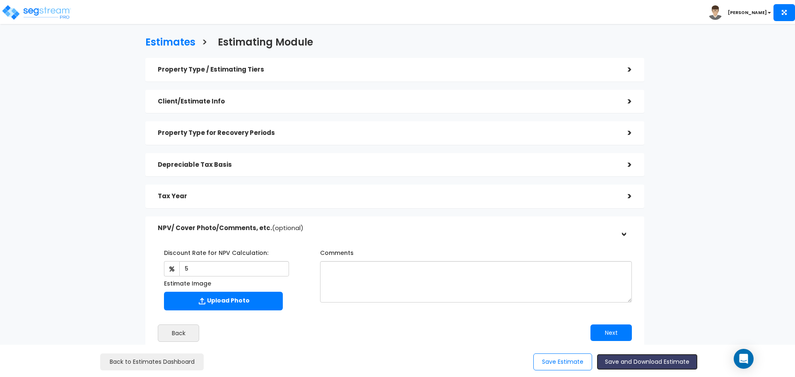
click at [621, 357] on button "Save and Download Estimate" at bounding box center [647, 362] width 101 height 16
